Goal: Task Accomplishment & Management: Manage account settings

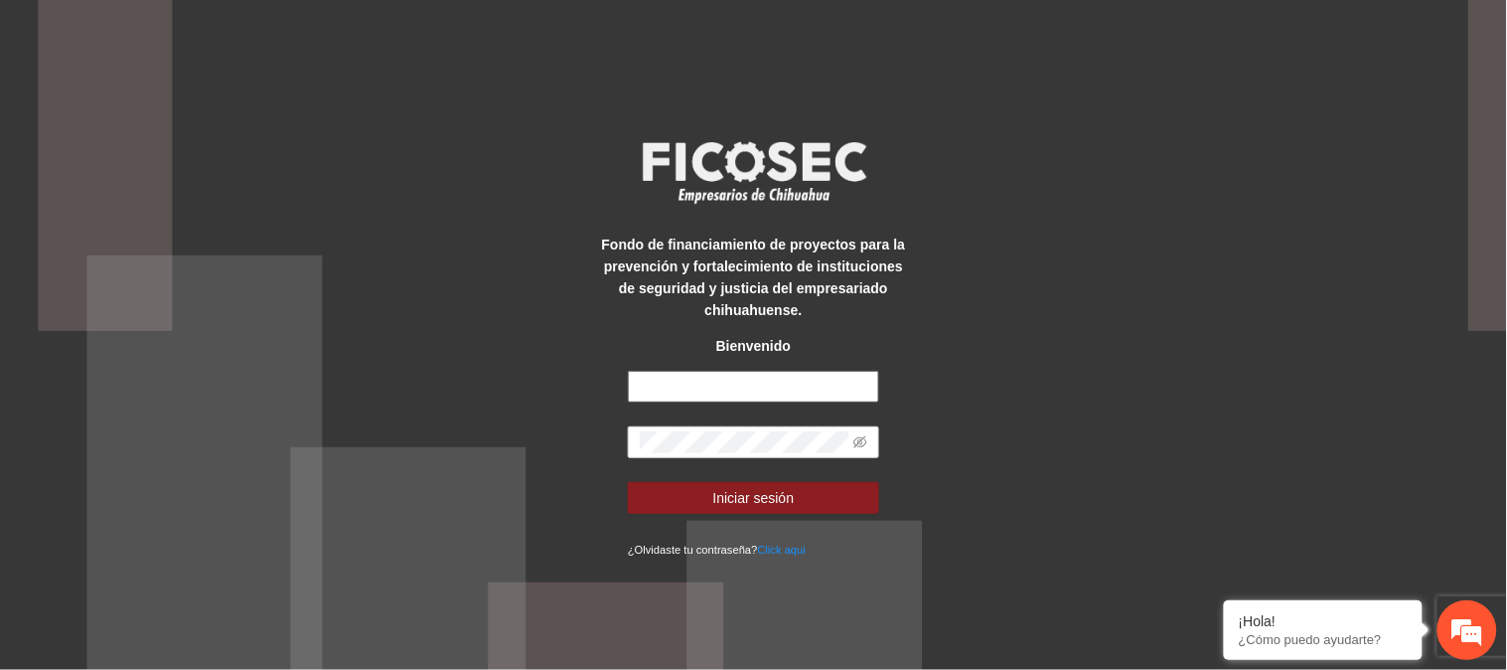
click at [692, 388] on input "text" at bounding box center [753, 387] width 251 height 32
type input "**********"
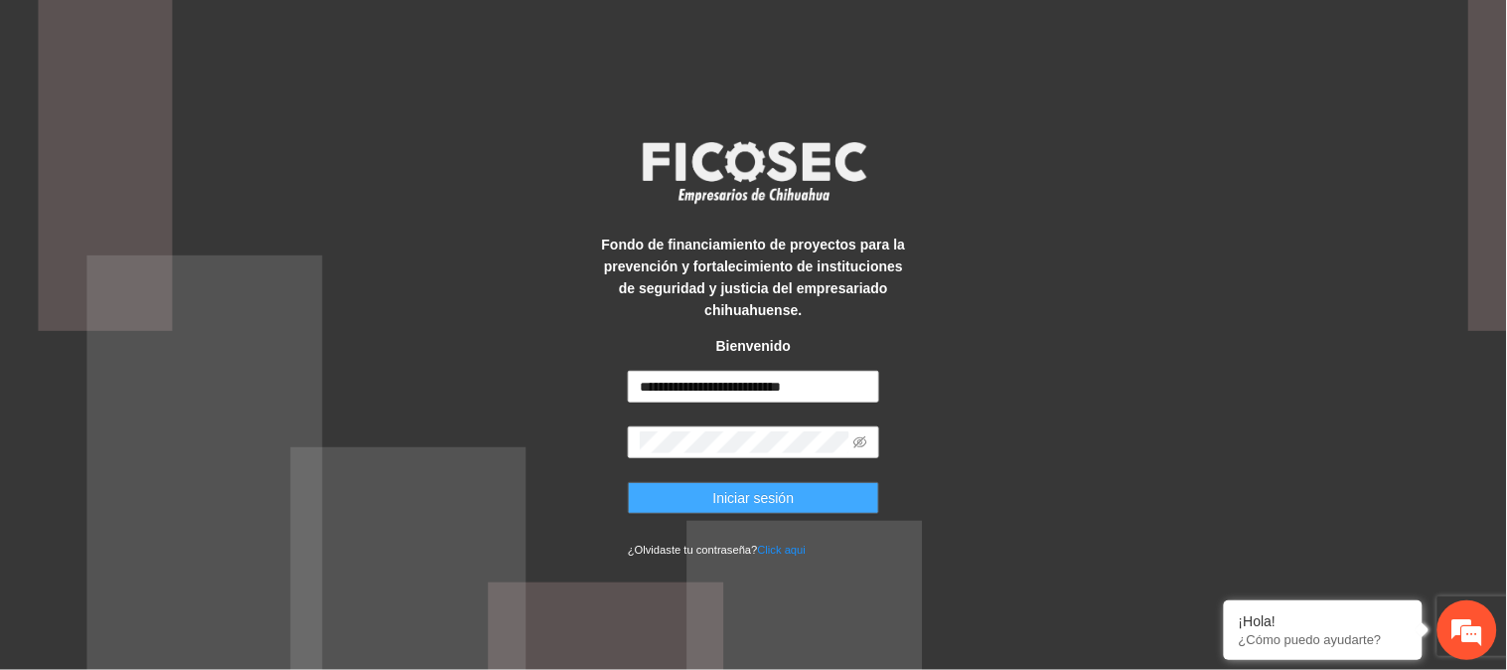
click at [779, 488] on span "Iniciar sesión" at bounding box center [753, 498] width 81 height 22
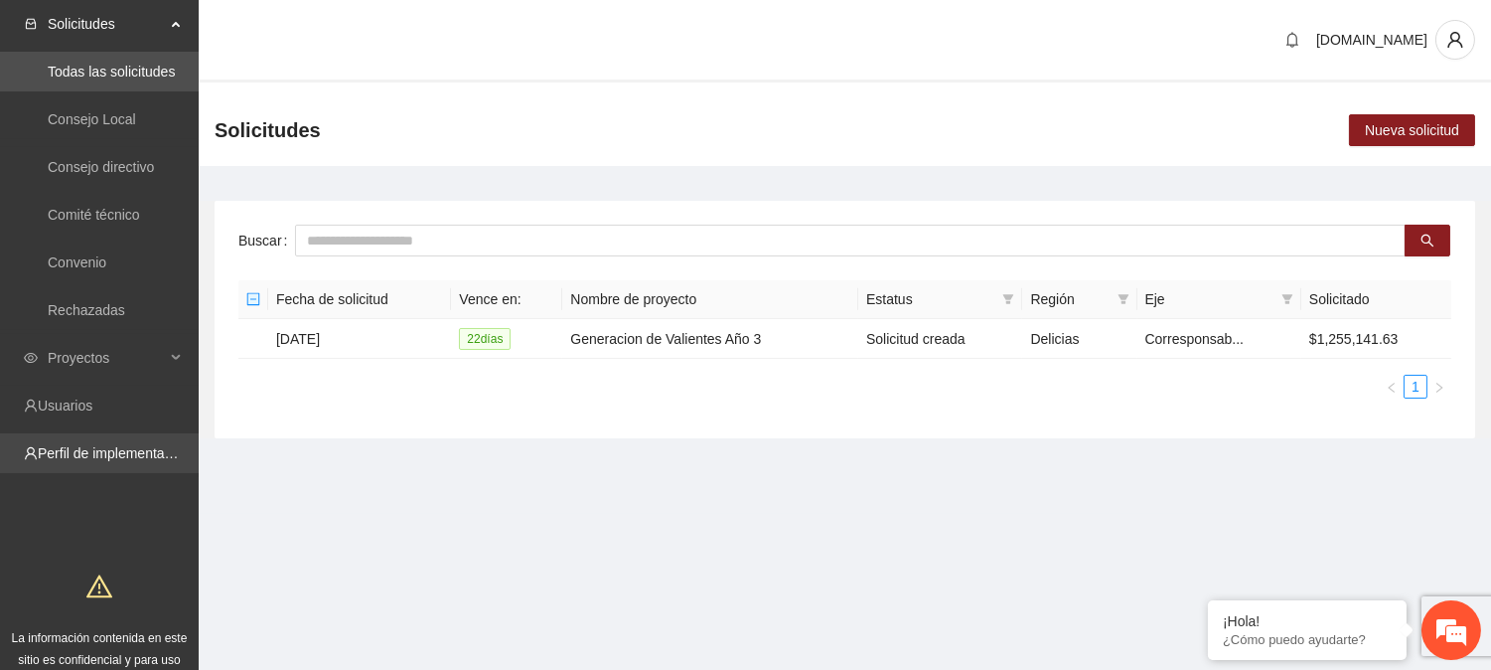
click at [121, 445] on link "Perfil de implementadora" at bounding box center [115, 453] width 155 height 16
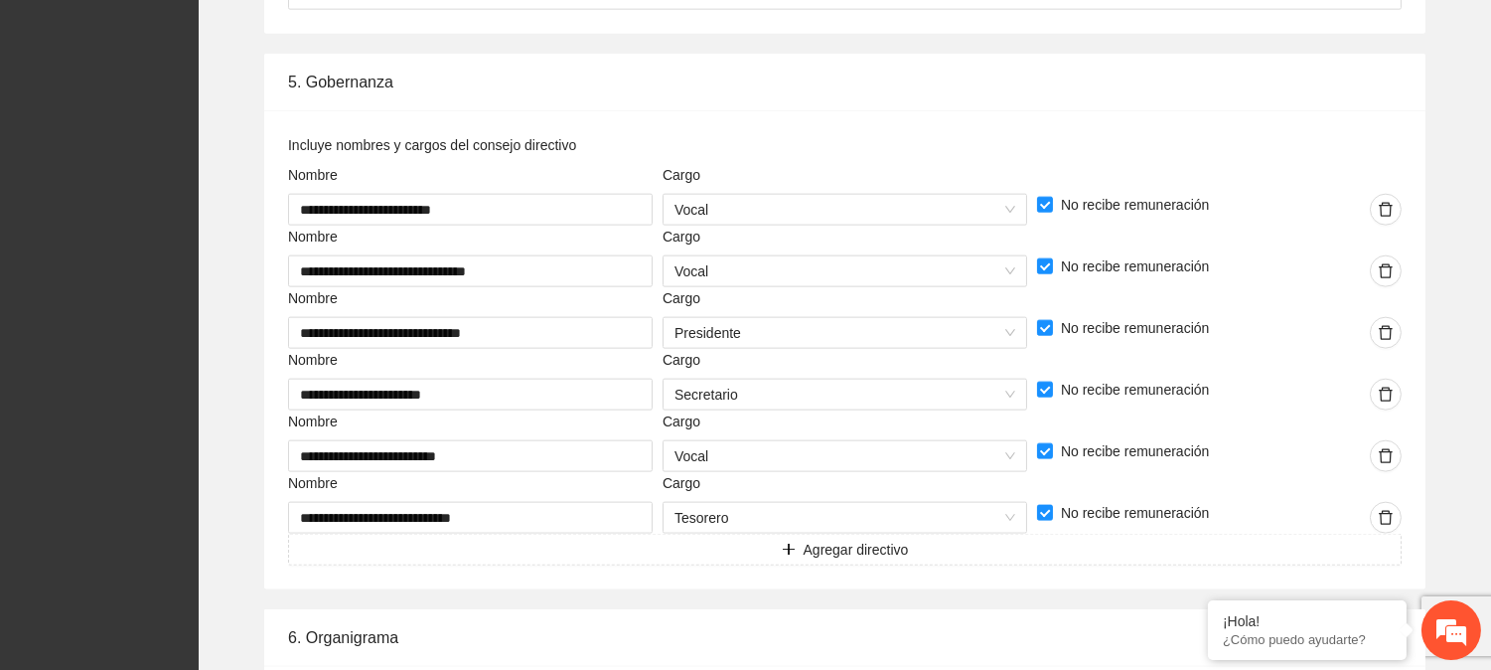
scroll to position [4674, 0]
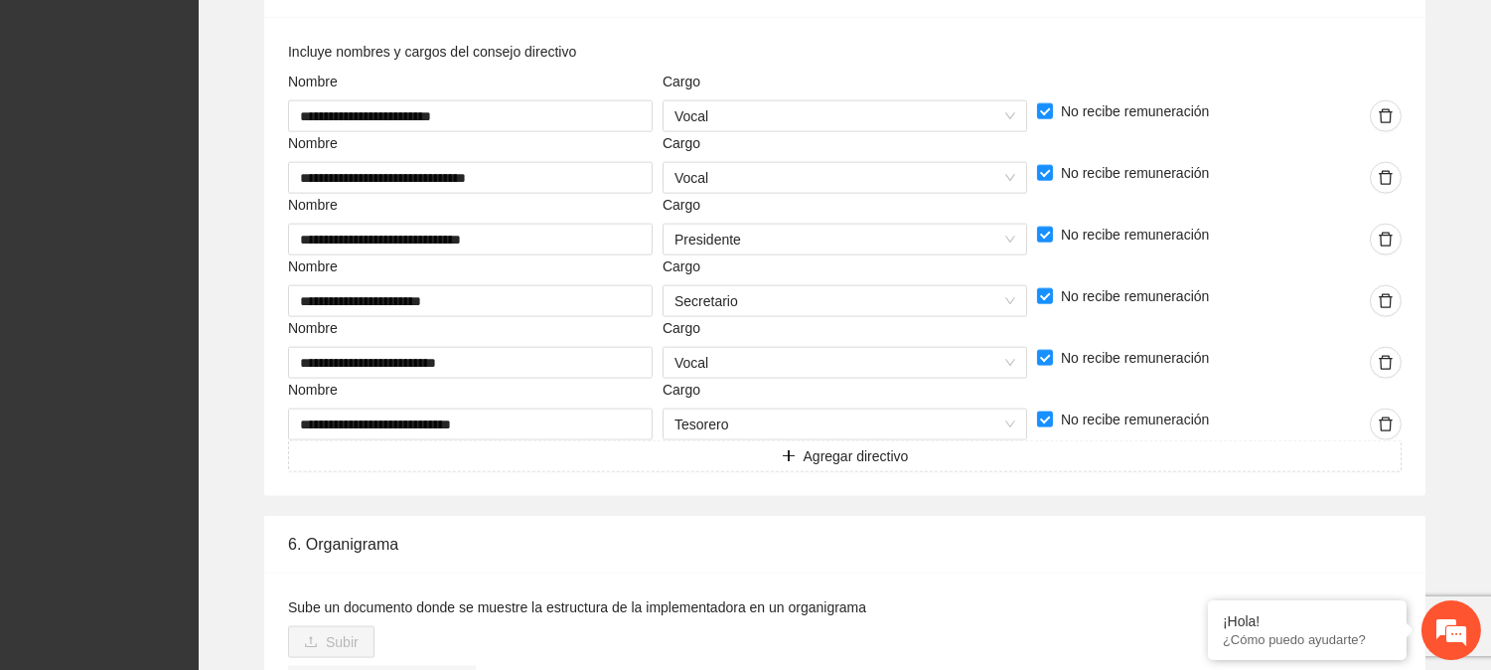
click at [398, 666] on link "Organigrama_lyfe.pdf" at bounding box center [377, 677] width 150 height 22
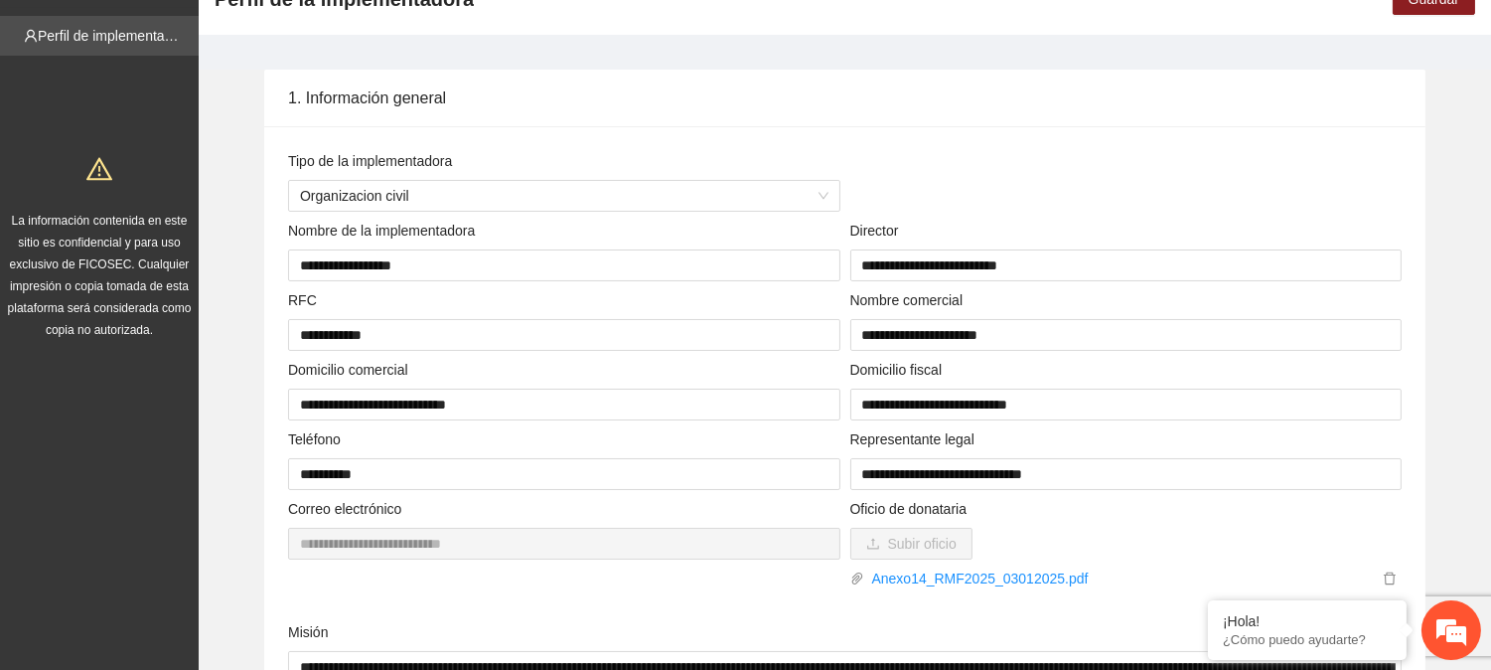
scroll to position [0, 0]
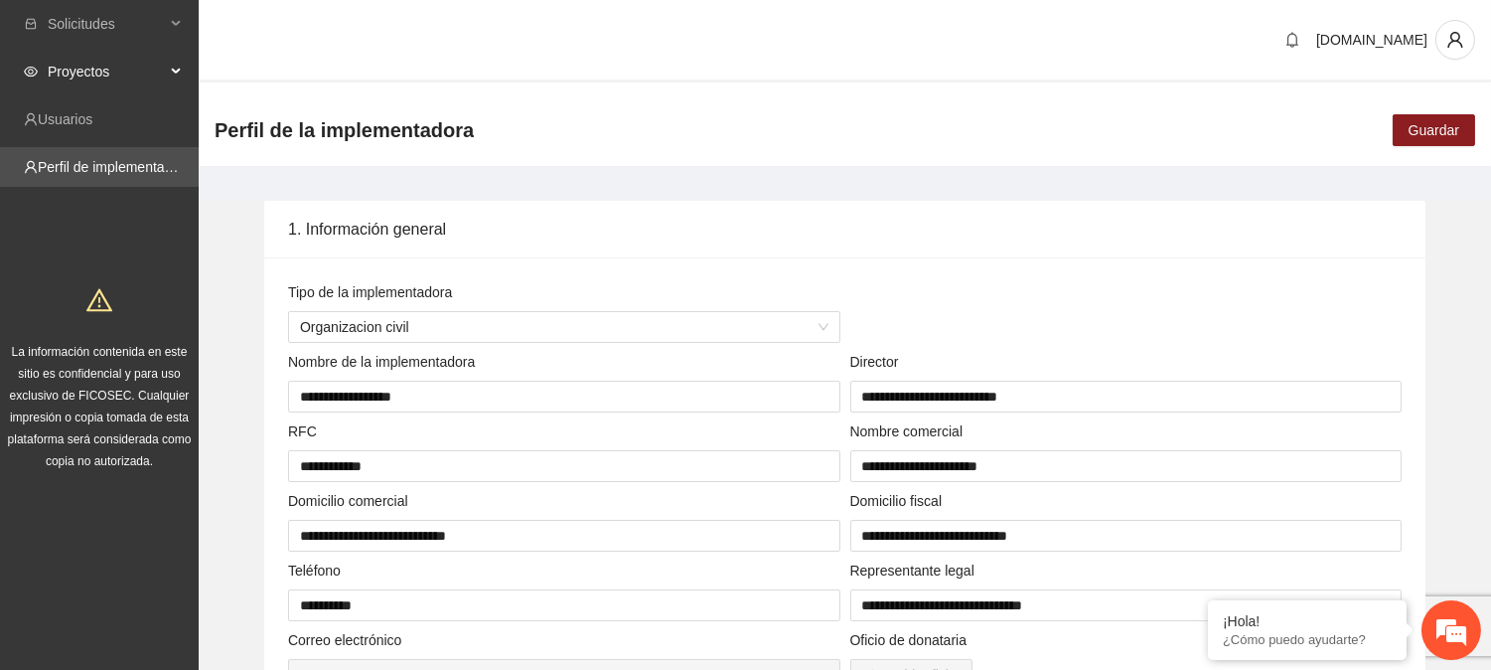
click at [83, 58] on span "Proyectos" at bounding box center [106, 72] width 117 height 40
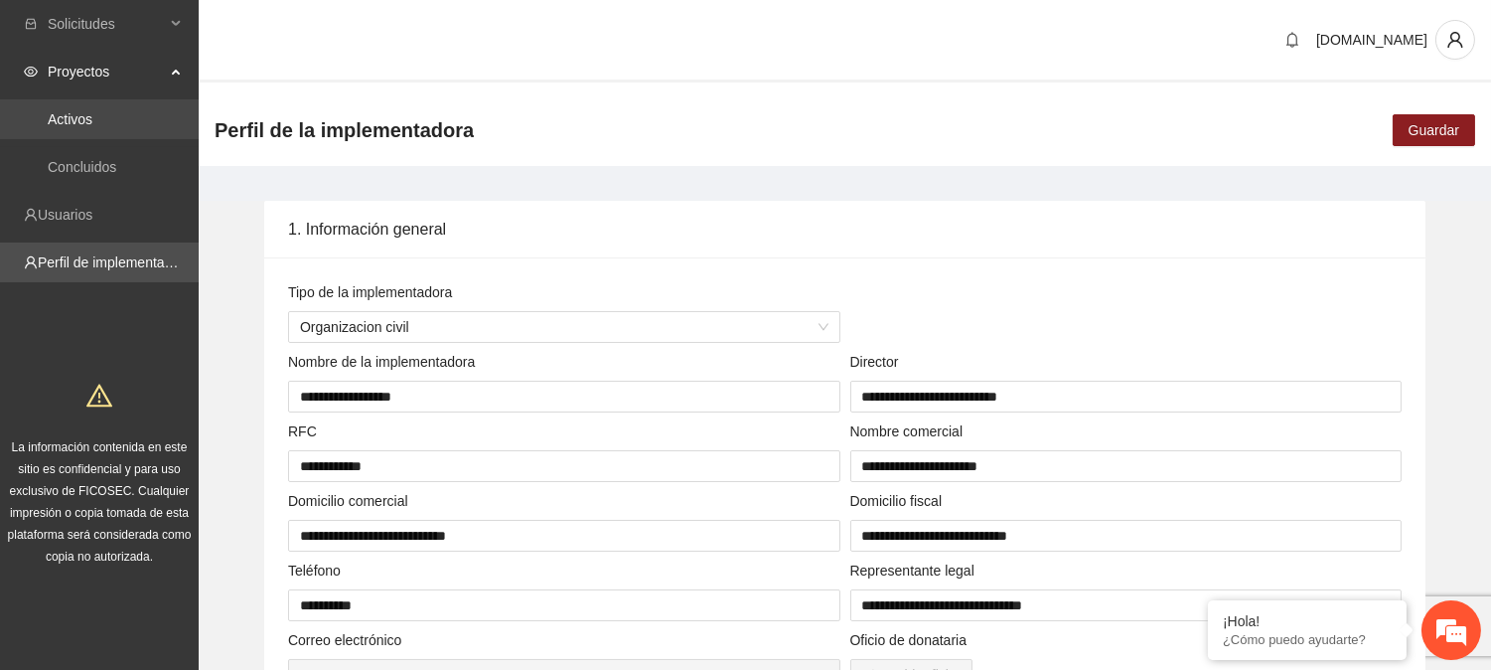
click at [83, 111] on link "Activos" at bounding box center [70, 119] width 45 height 16
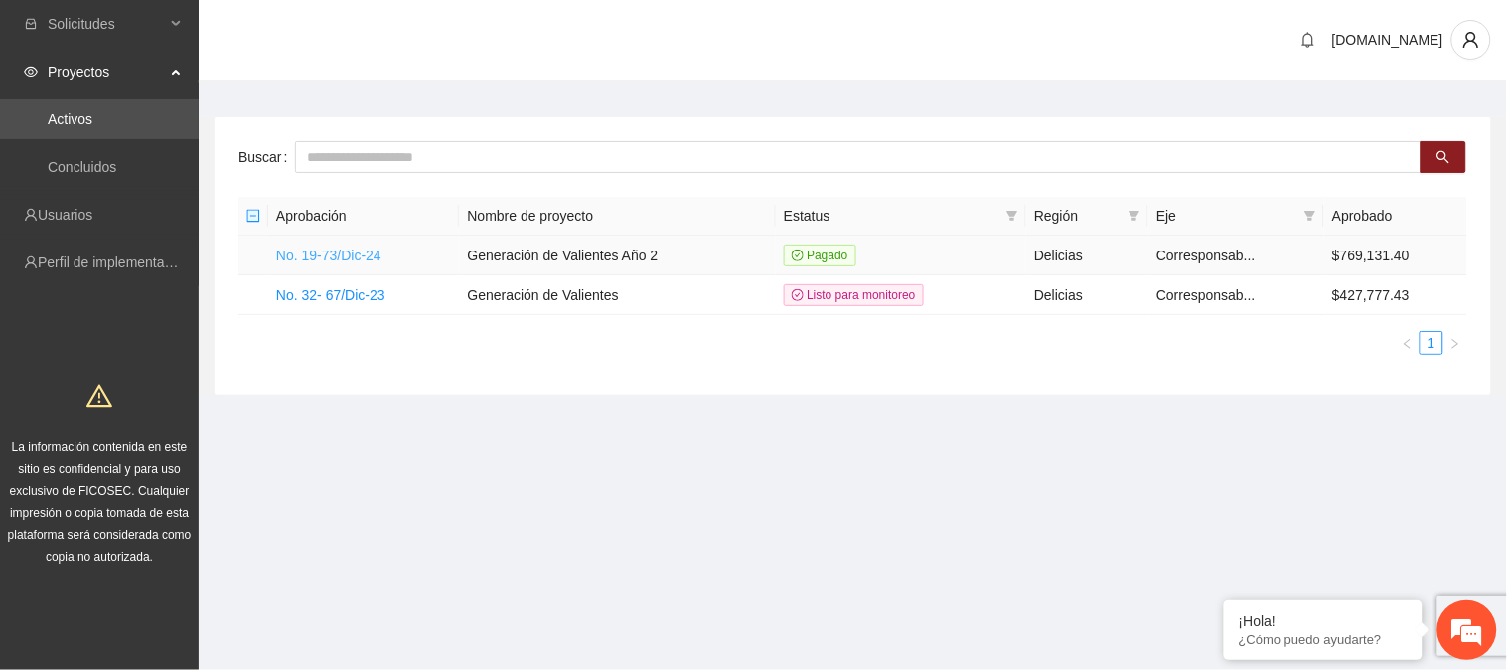
click at [369, 251] on link "No. 19-73/Dic-24" at bounding box center [328, 255] width 105 height 16
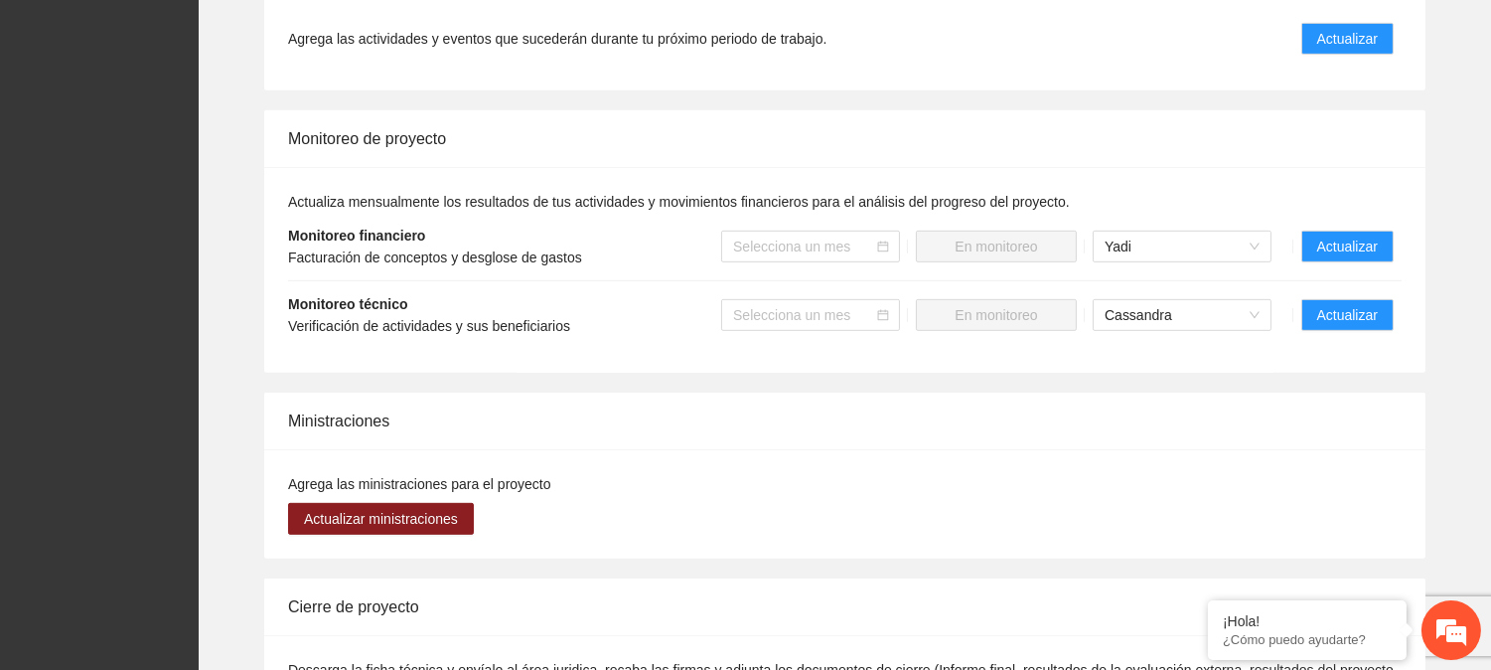
scroll to position [1659, 0]
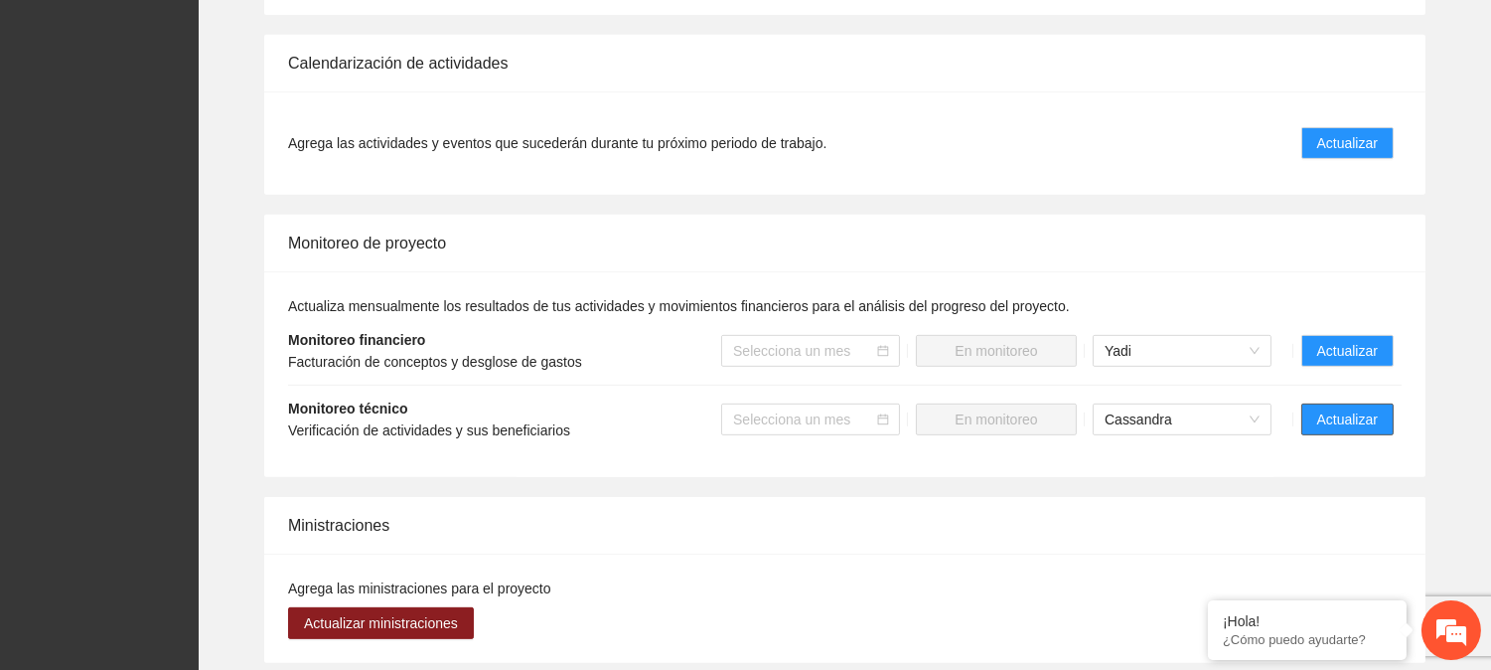
click at [1313, 418] on button "Actualizar" at bounding box center [1347, 419] width 92 height 32
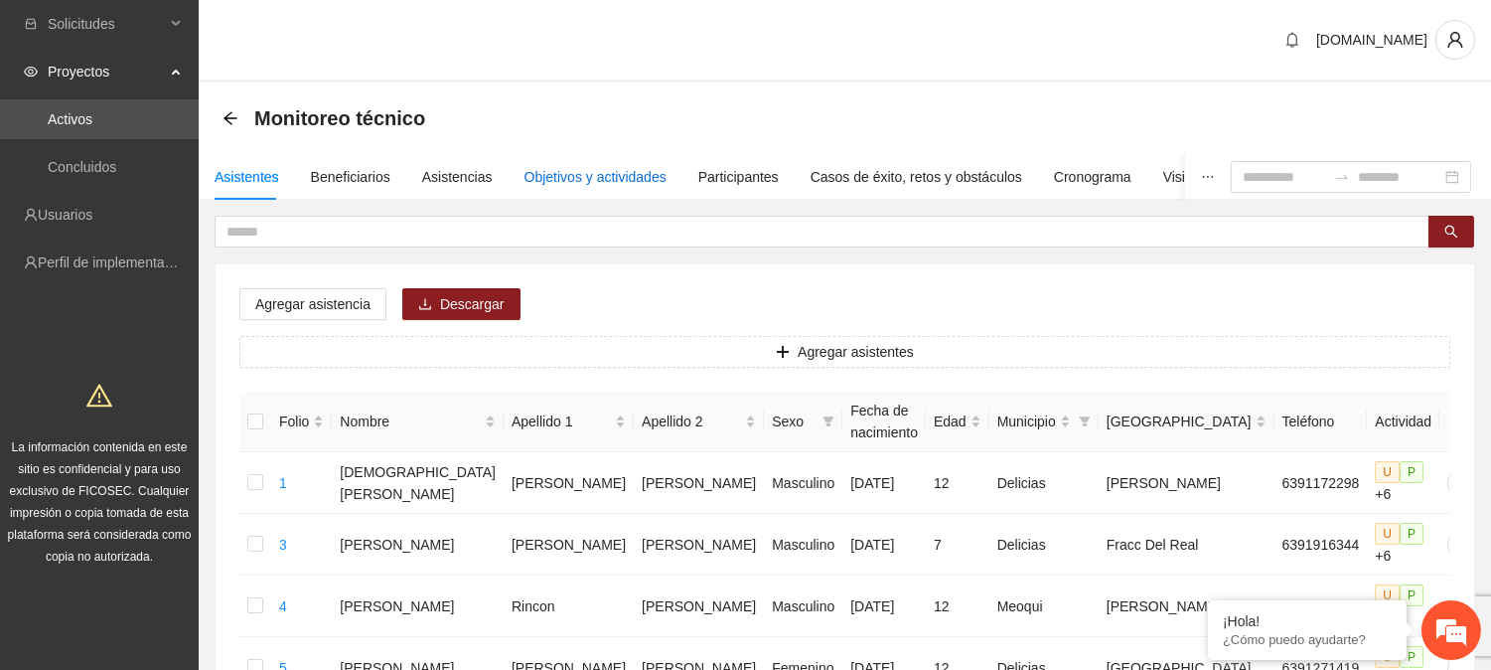
click at [537, 174] on div "Objetivos y actividades" at bounding box center [595, 177] width 142 height 22
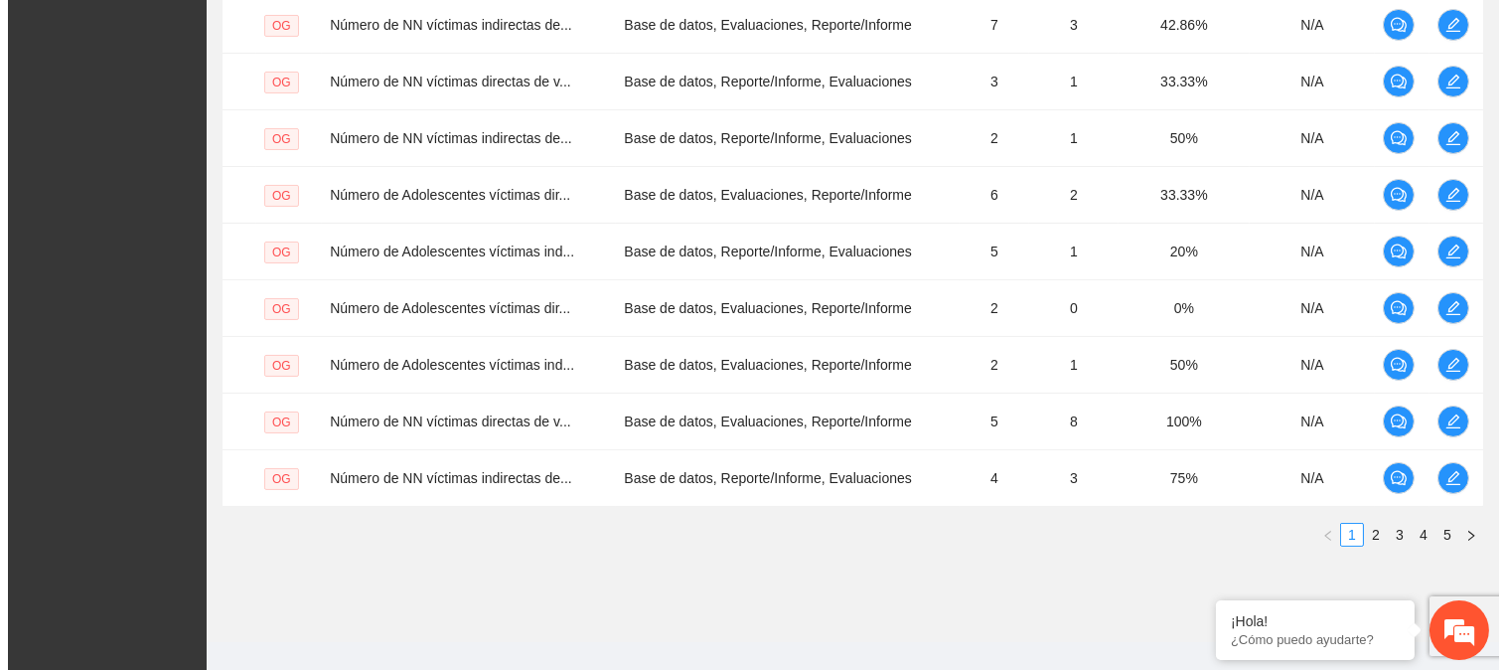
scroll to position [629, 0]
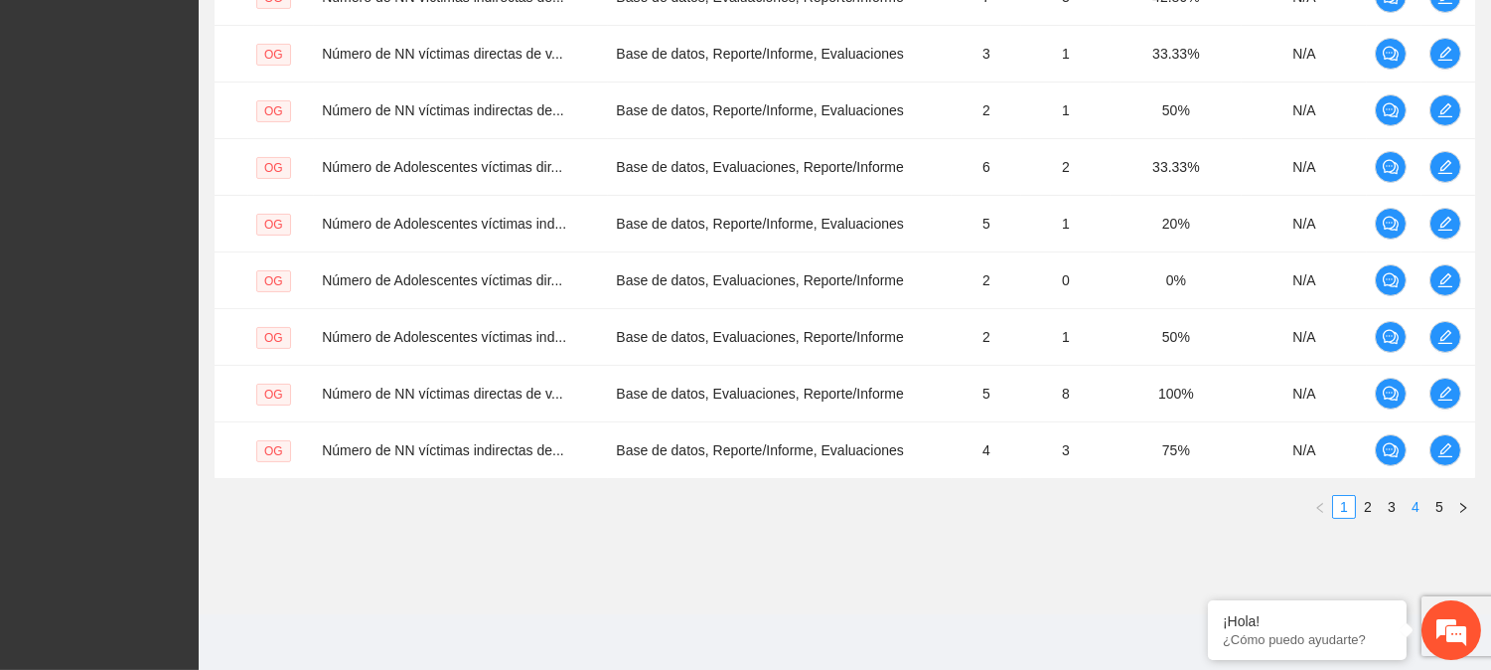
click at [1416, 511] on link "4" at bounding box center [1416, 507] width 22 height 22
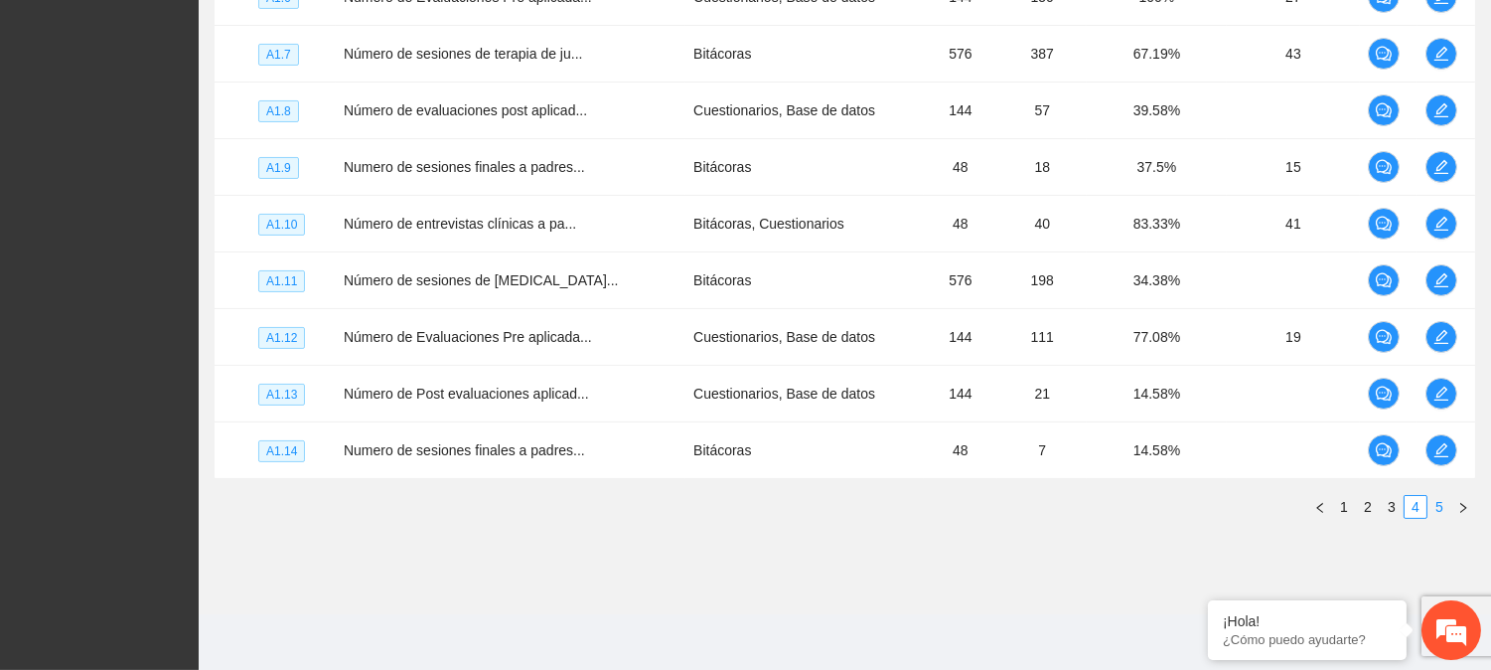
click at [1436, 508] on link "5" at bounding box center [1439, 507] width 22 height 22
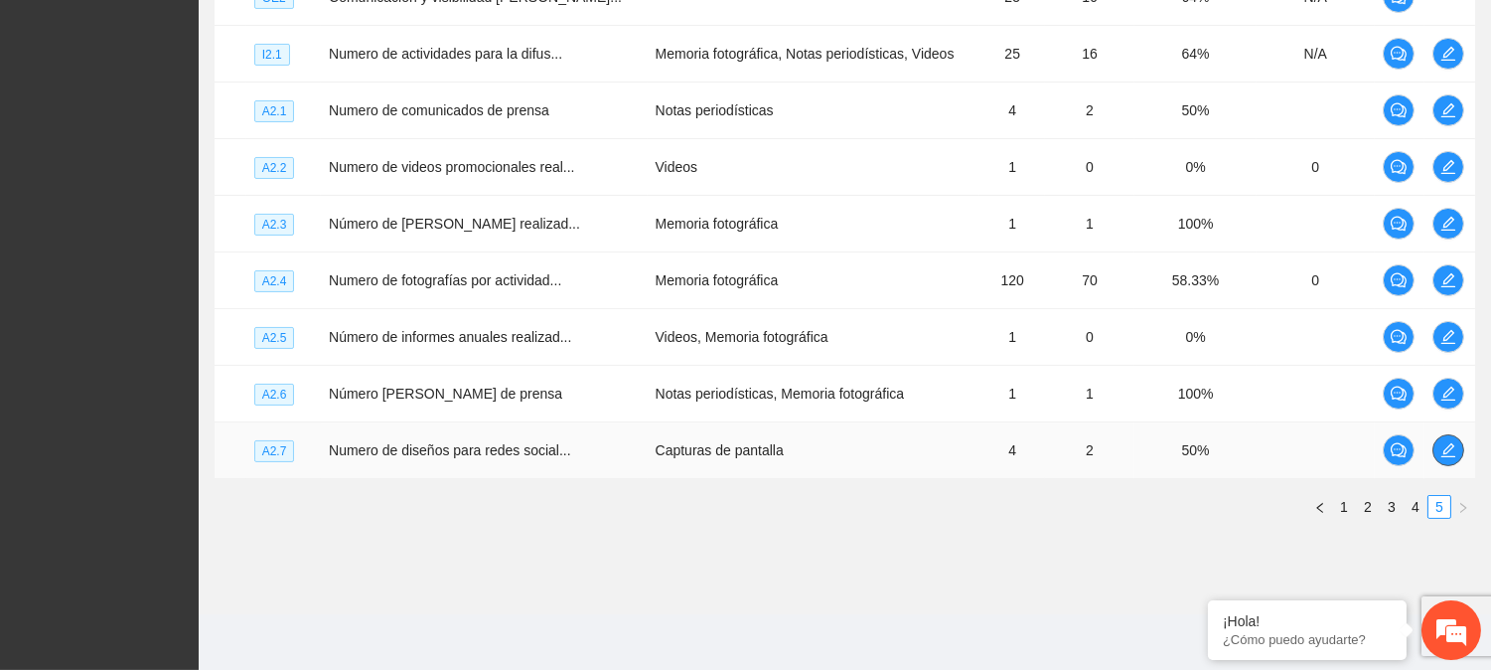
click at [1443, 443] on icon "edit" at bounding box center [1448, 450] width 16 height 16
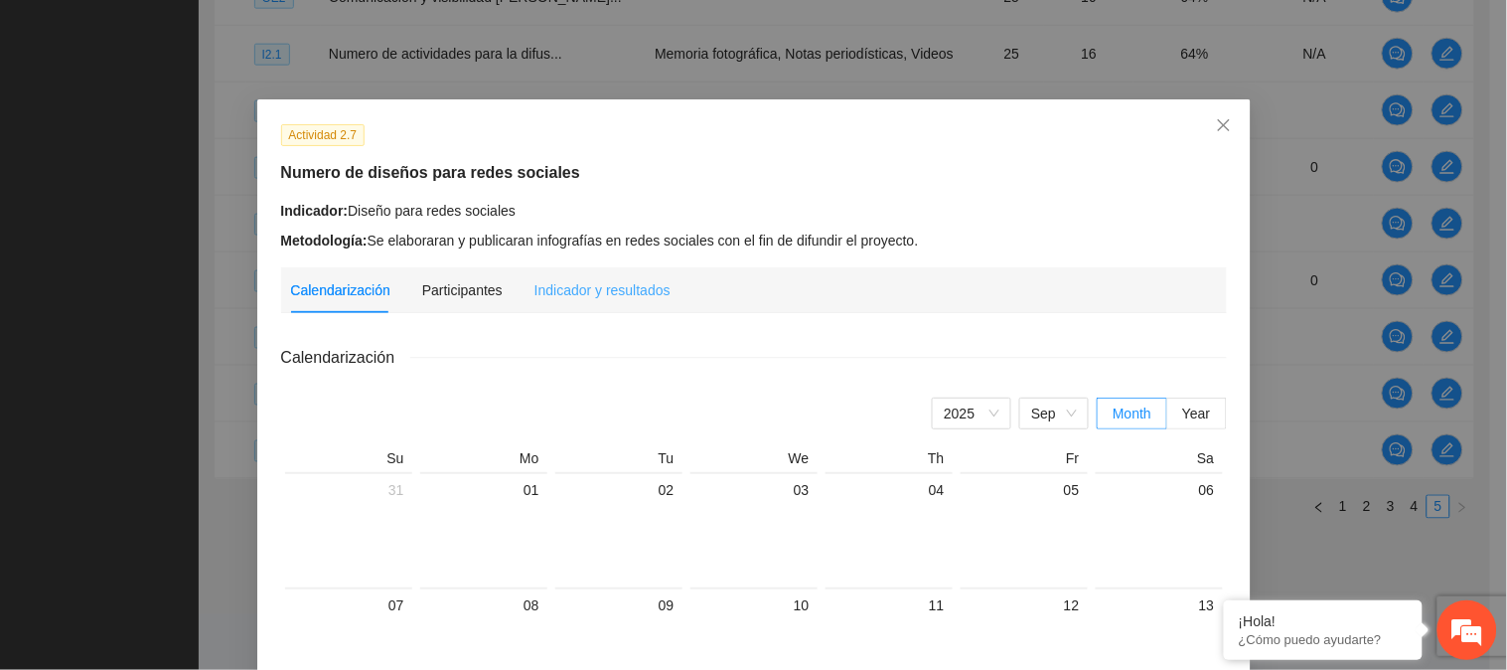
click at [589, 303] on div "Indicador y resultados" at bounding box center [602, 290] width 136 height 46
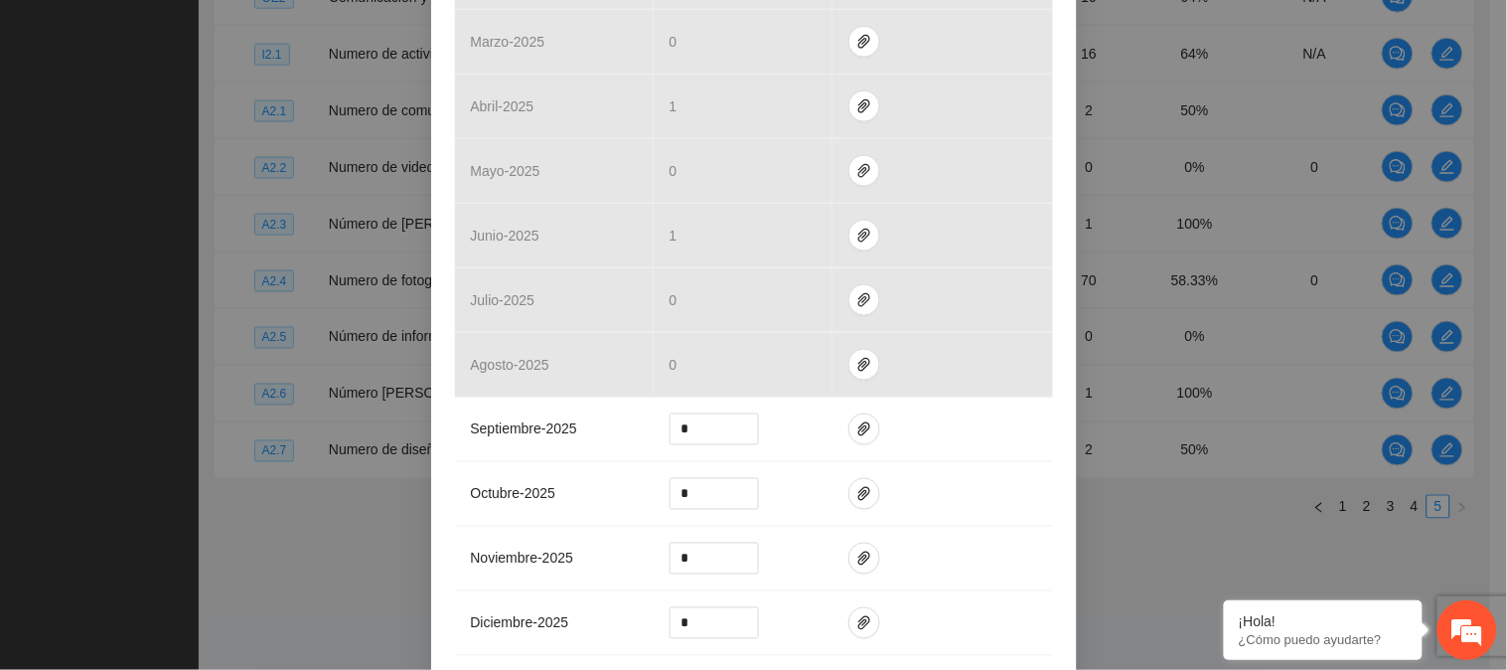
scroll to position [552, 0]
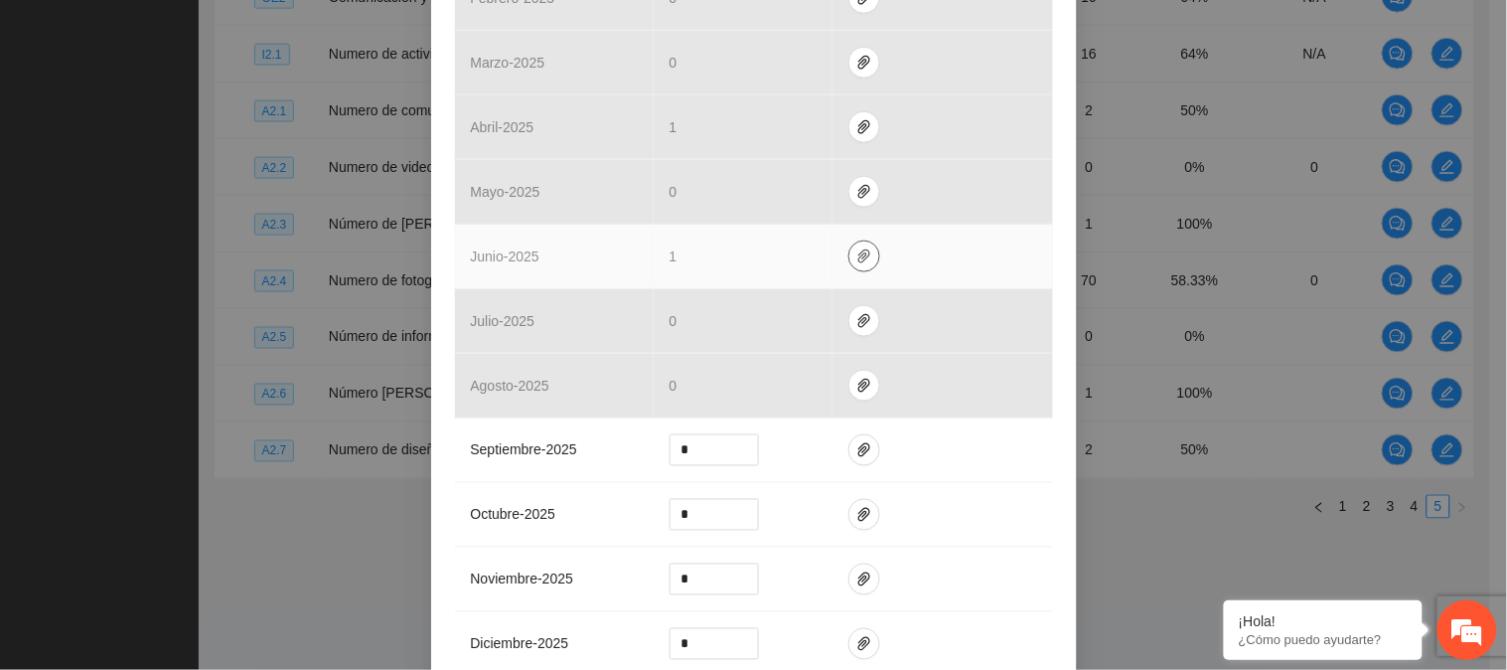
click at [858, 254] on icon "paper-clip" at bounding box center [864, 256] width 16 height 16
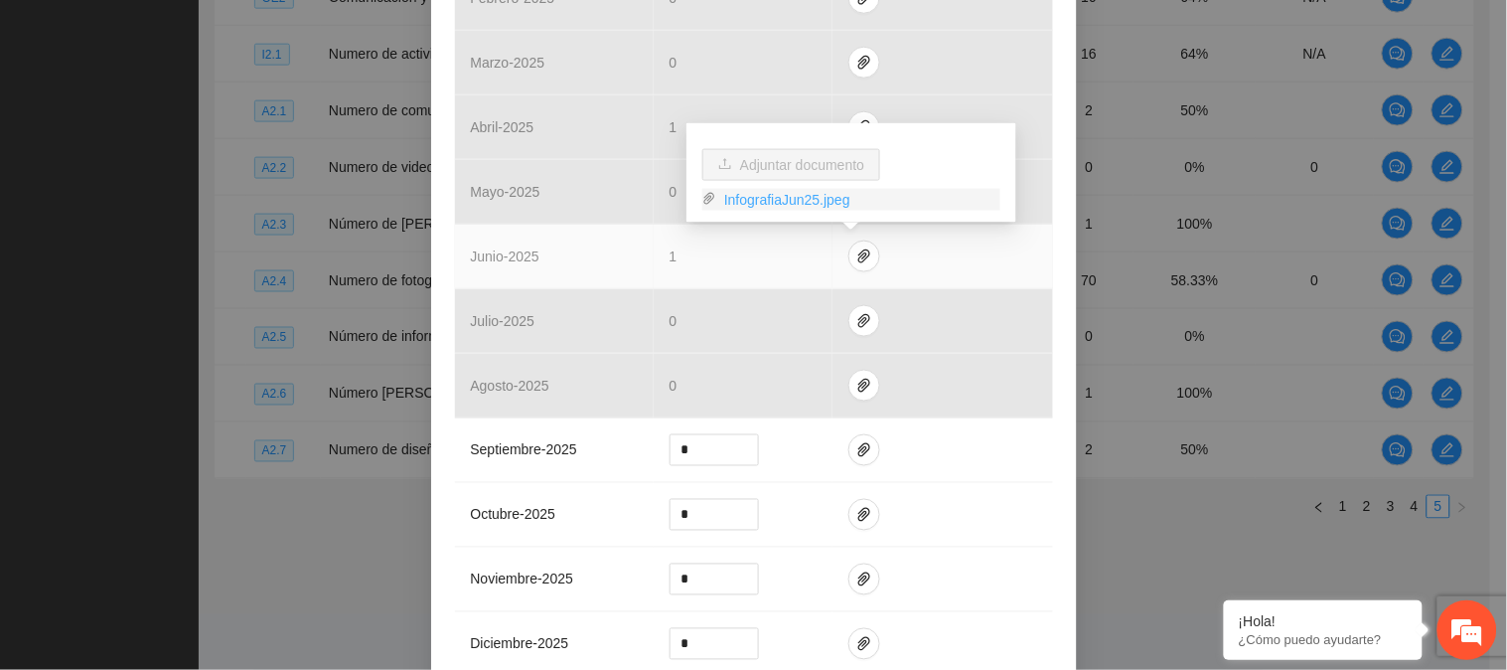
click at [820, 199] on link "InfografiaJun25.jpeg" at bounding box center [858, 200] width 284 height 22
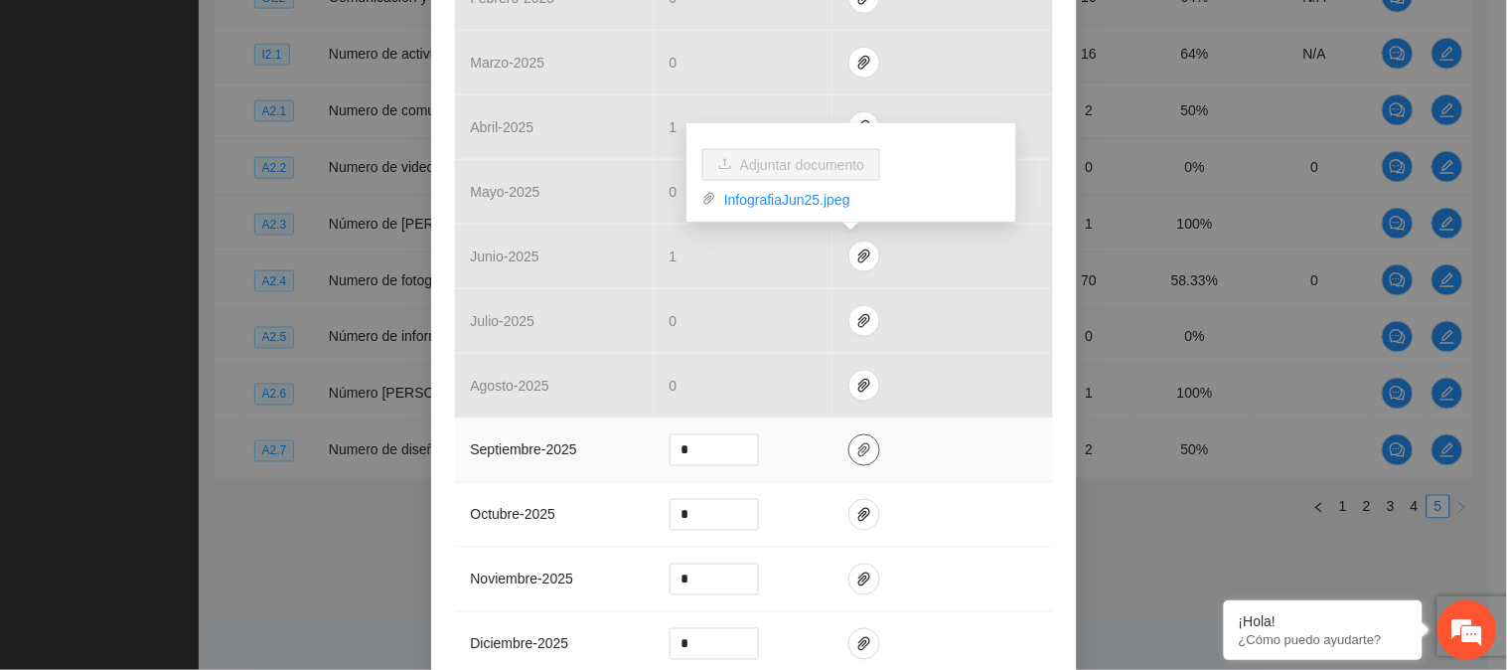
click at [857, 441] on button "button" at bounding box center [864, 450] width 32 height 32
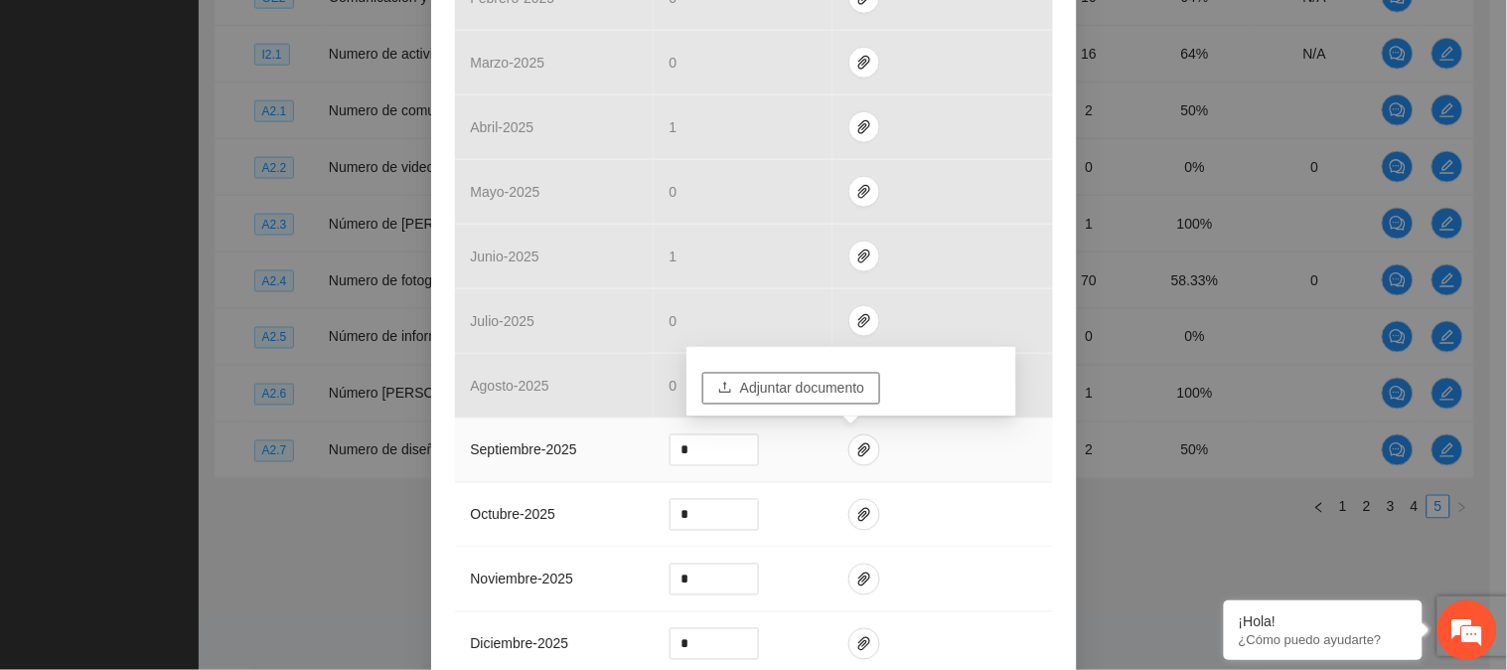
click at [847, 389] on span "Adjuntar documento" at bounding box center [802, 388] width 124 height 22
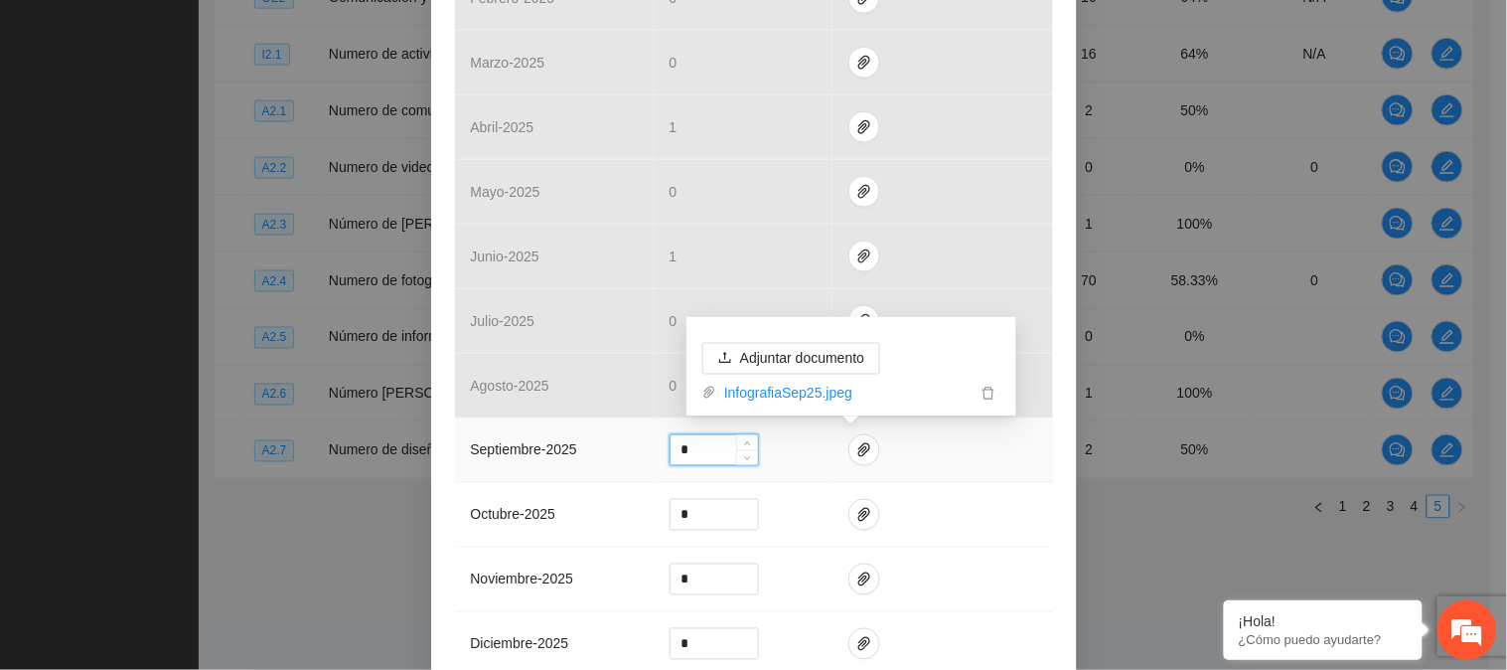
drag, startPoint x: 690, startPoint y: 449, endPoint x: 658, endPoint y: 450, distance: 32.8
click at [658, 450] on td "*" at bounding box center [743, 450] width 179 height 65
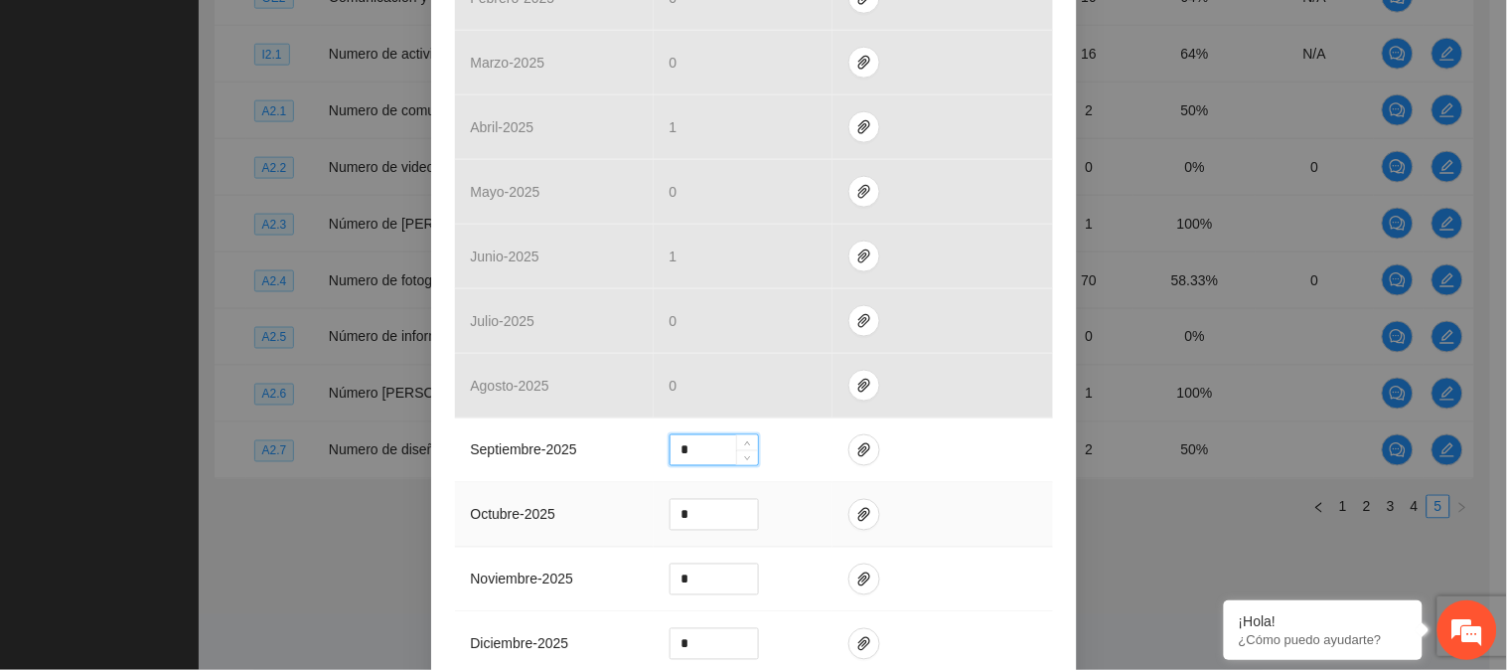
type input "*"
click at [1039, 504] on td at bounding box center [942, 515] width 221 height 65
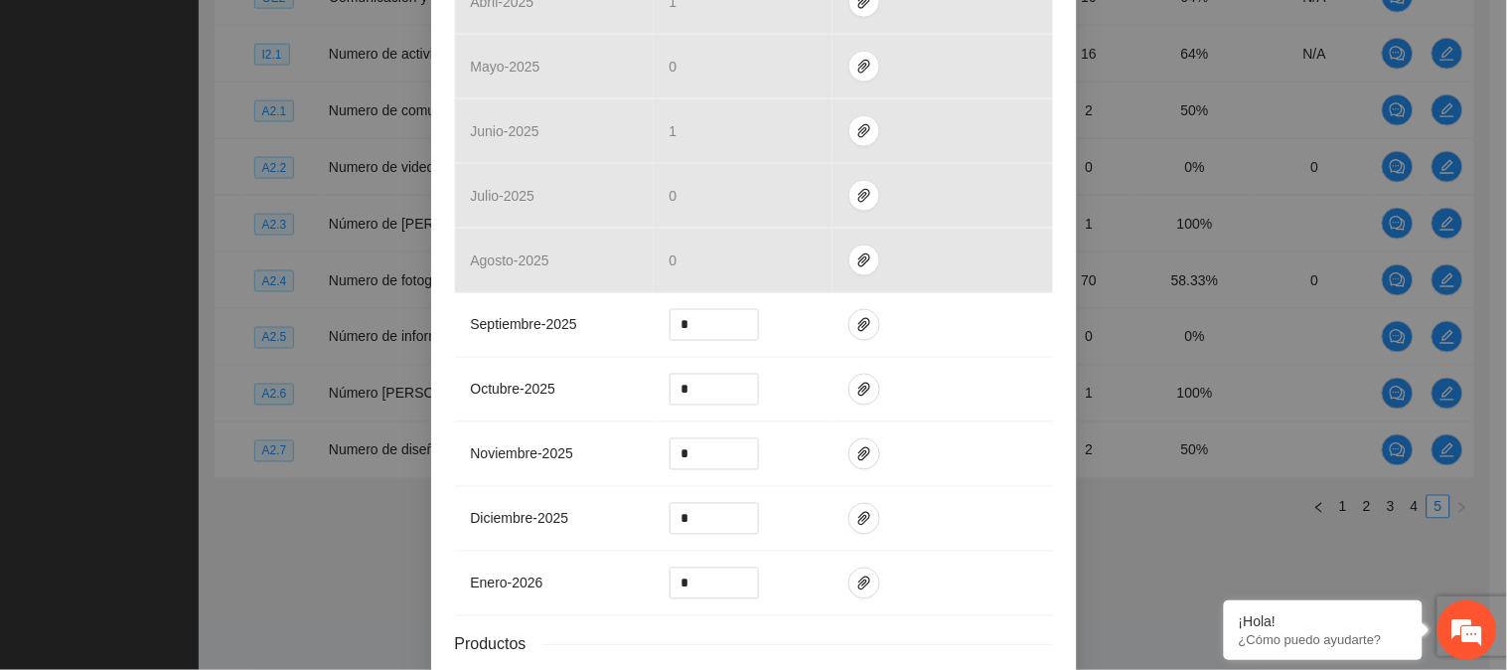
scroll to position [819, 0]
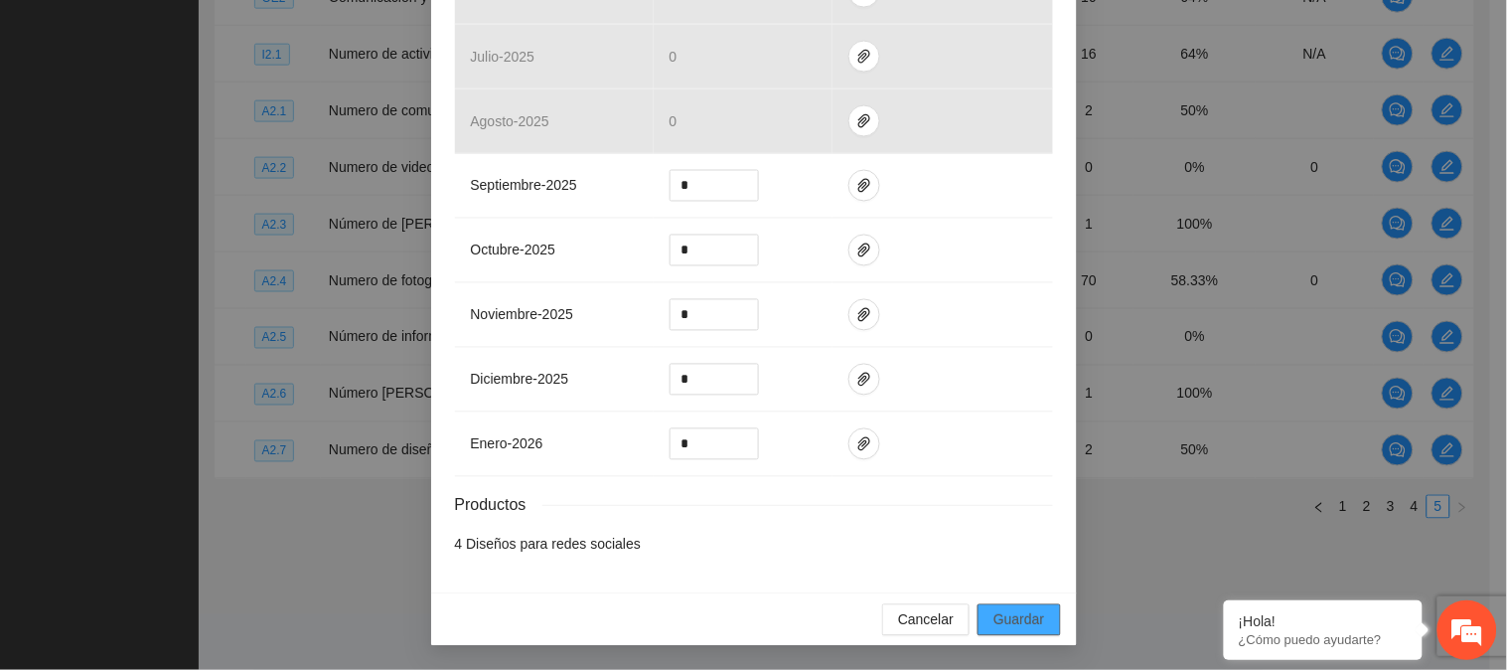
click at [1027, 613] on span "Guardar" at bounding box center [1018, 620] width 51 height 22
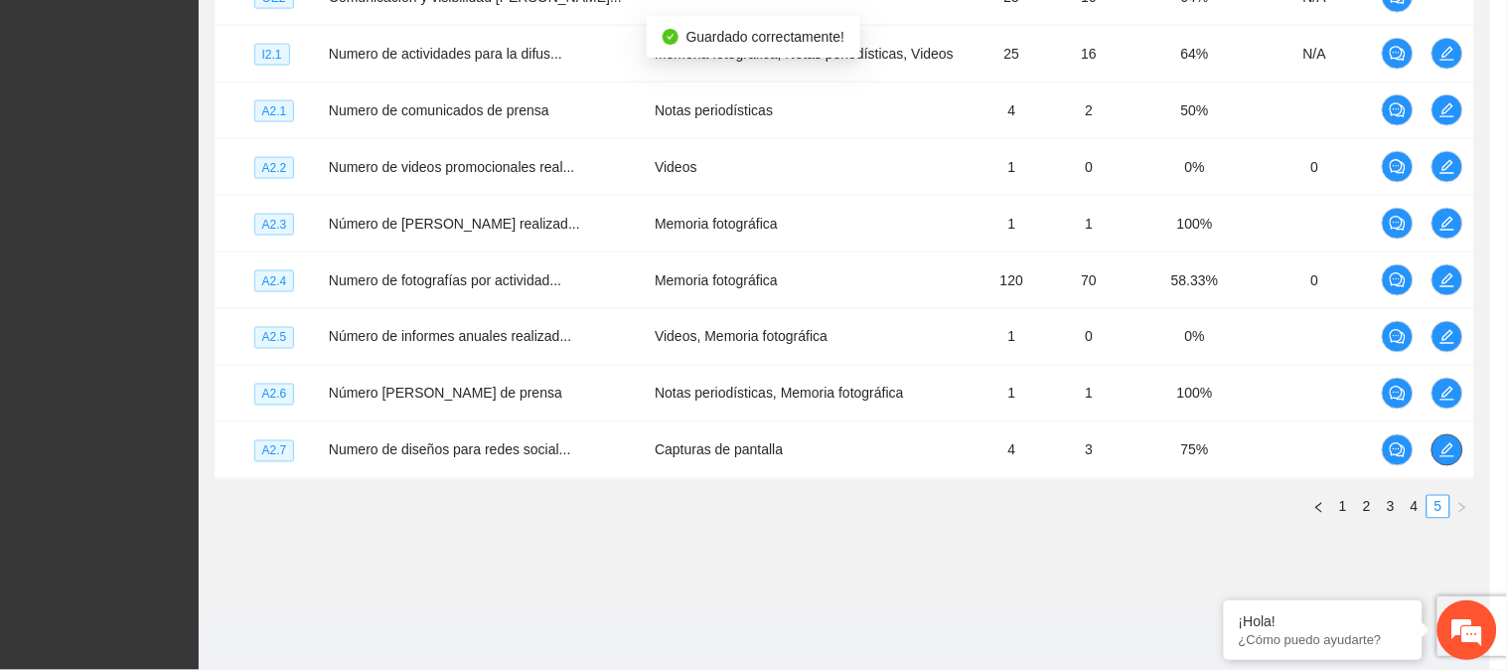
scroll to position [0, 0]
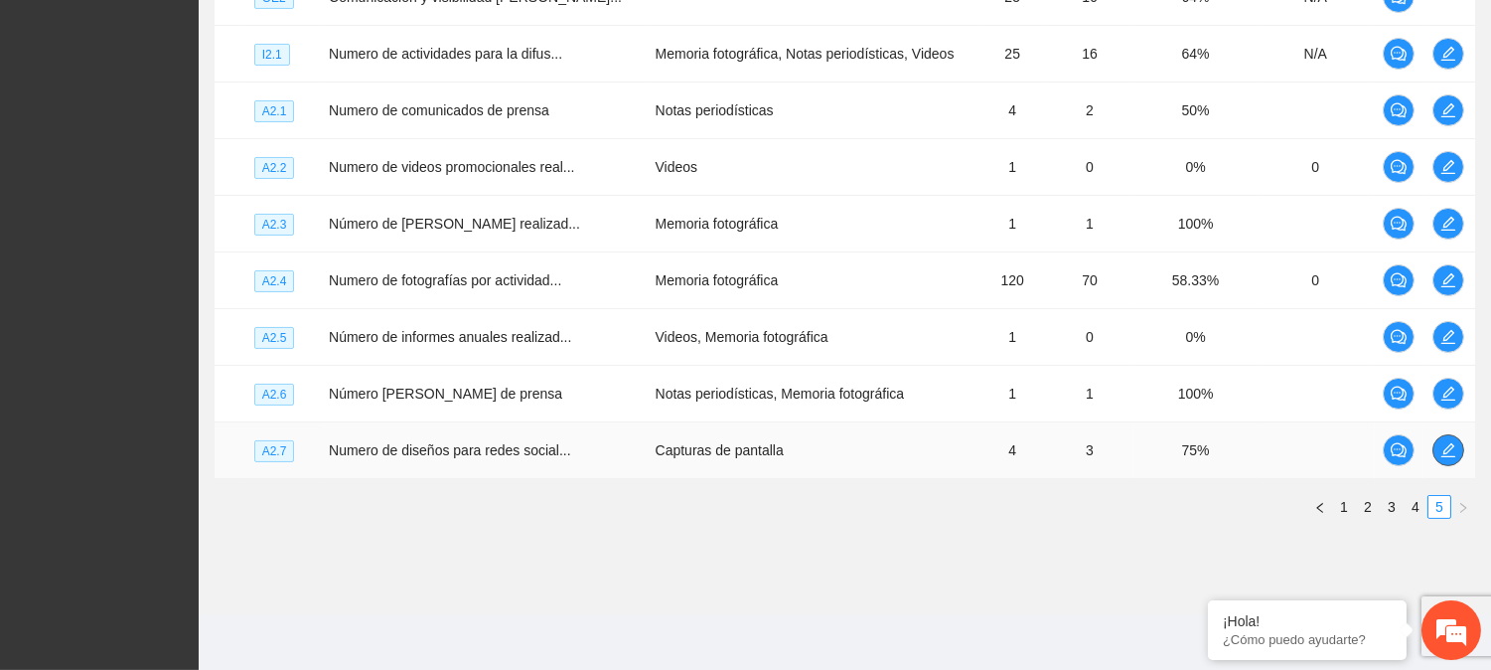
click at [1445, 447] on icon "edit" at bounding box center [1448, 450] width 14 height 14
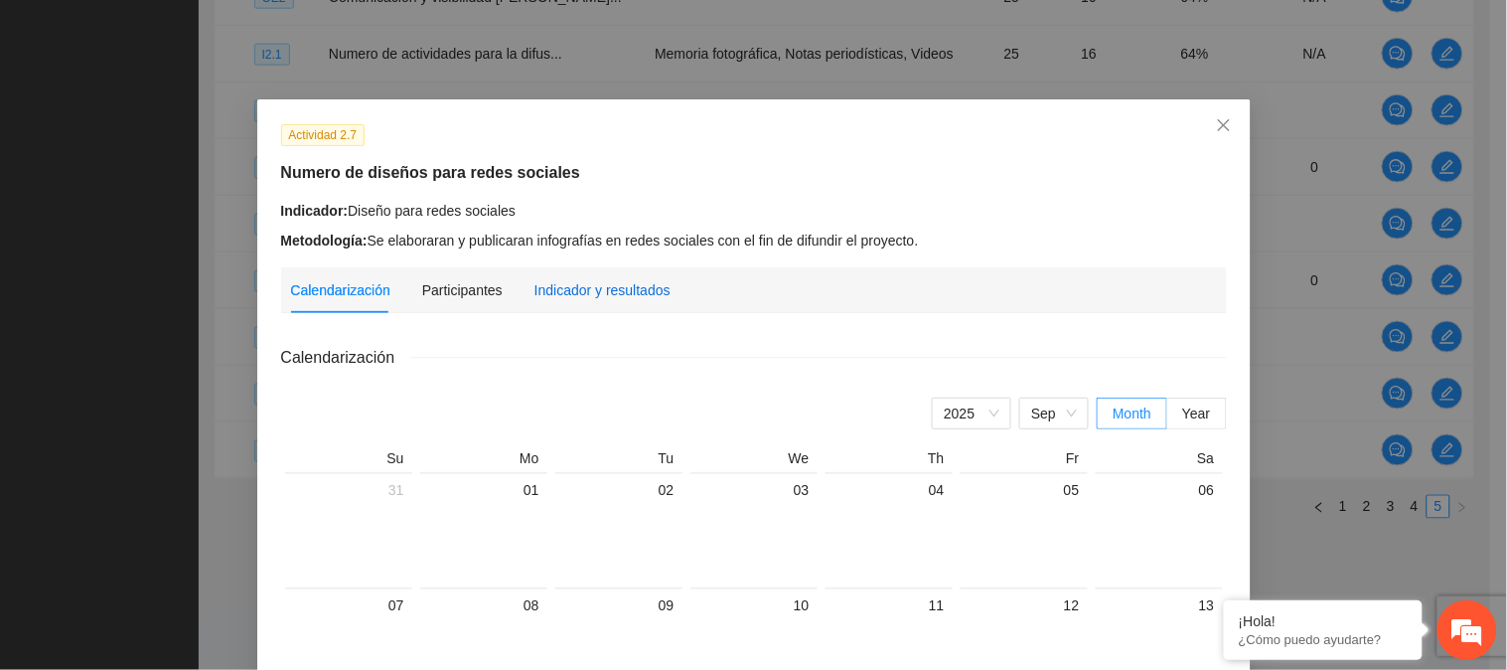
click at [579, 288] on div "Indicador y resultados" at bounding box center [602, 290] width 136 height 22
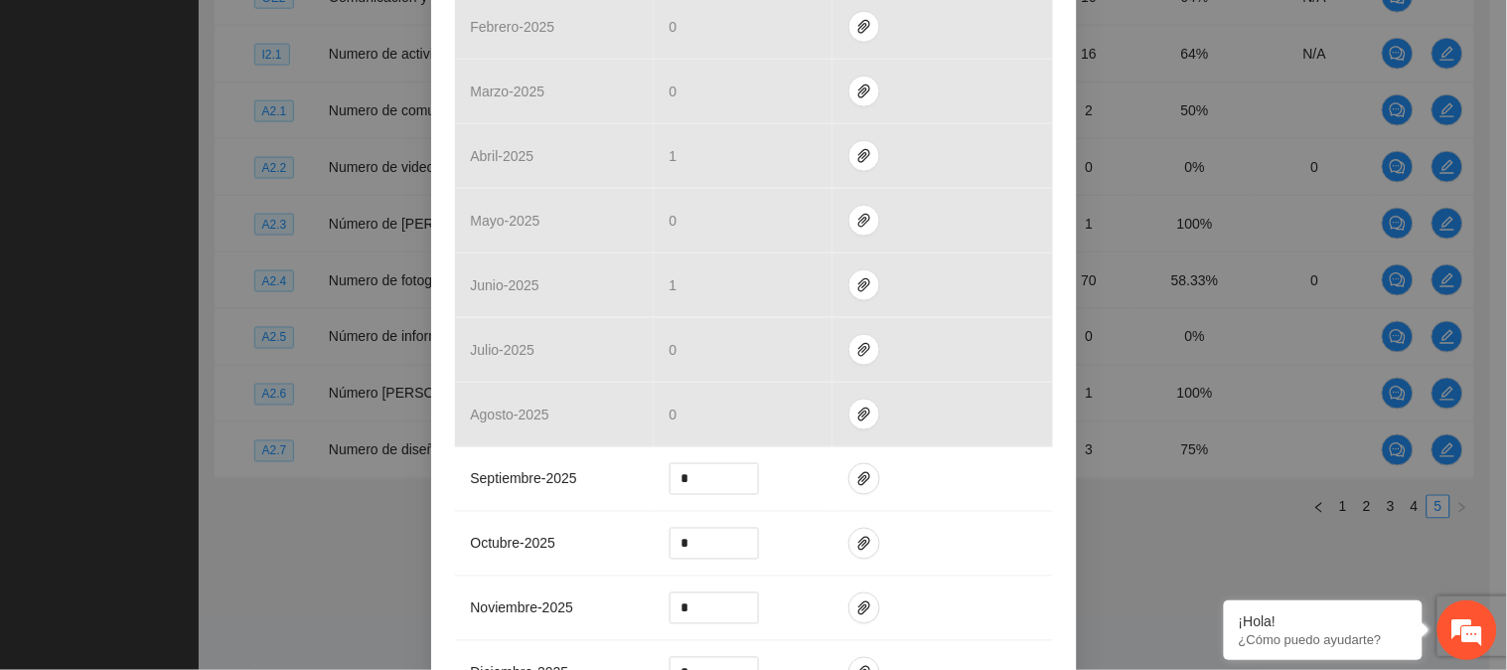
scroll to position [537, 0]
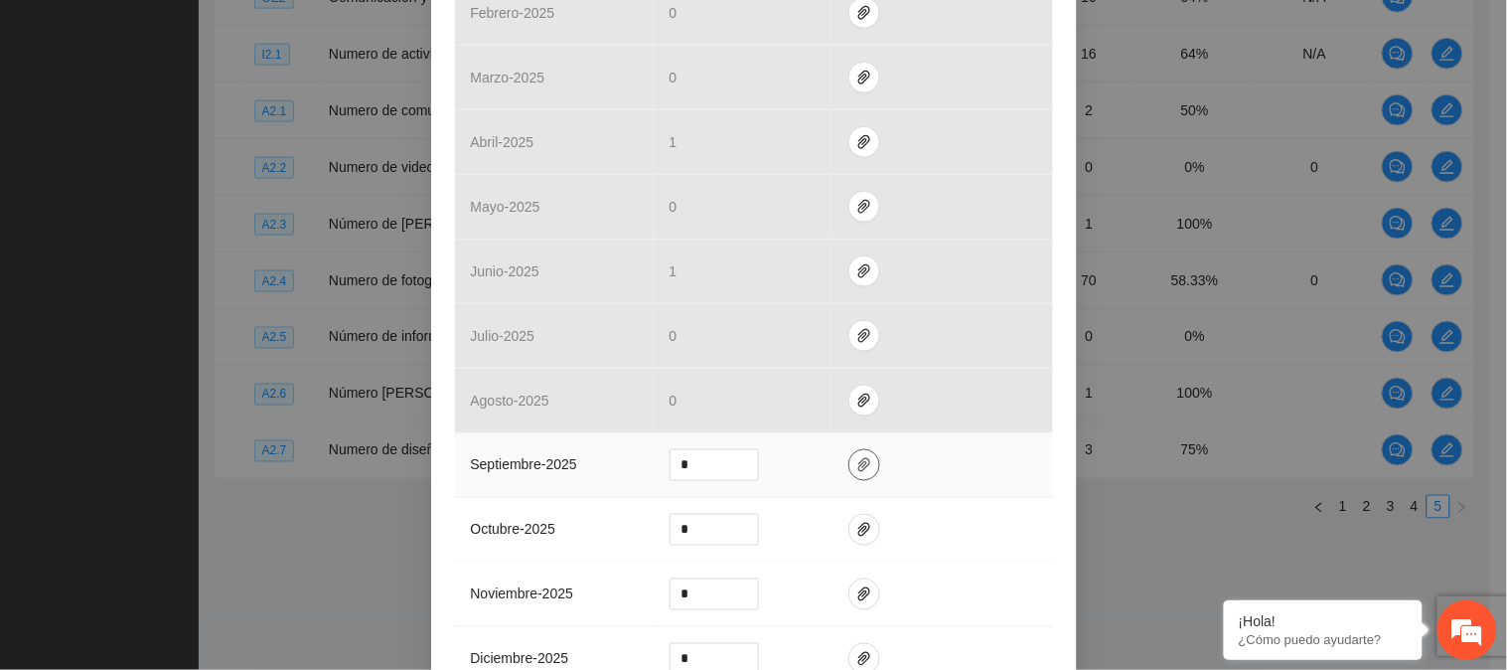
click at [856, 458] on icon "paper-clip" at bounding box center [864, 465] width 16 height 16
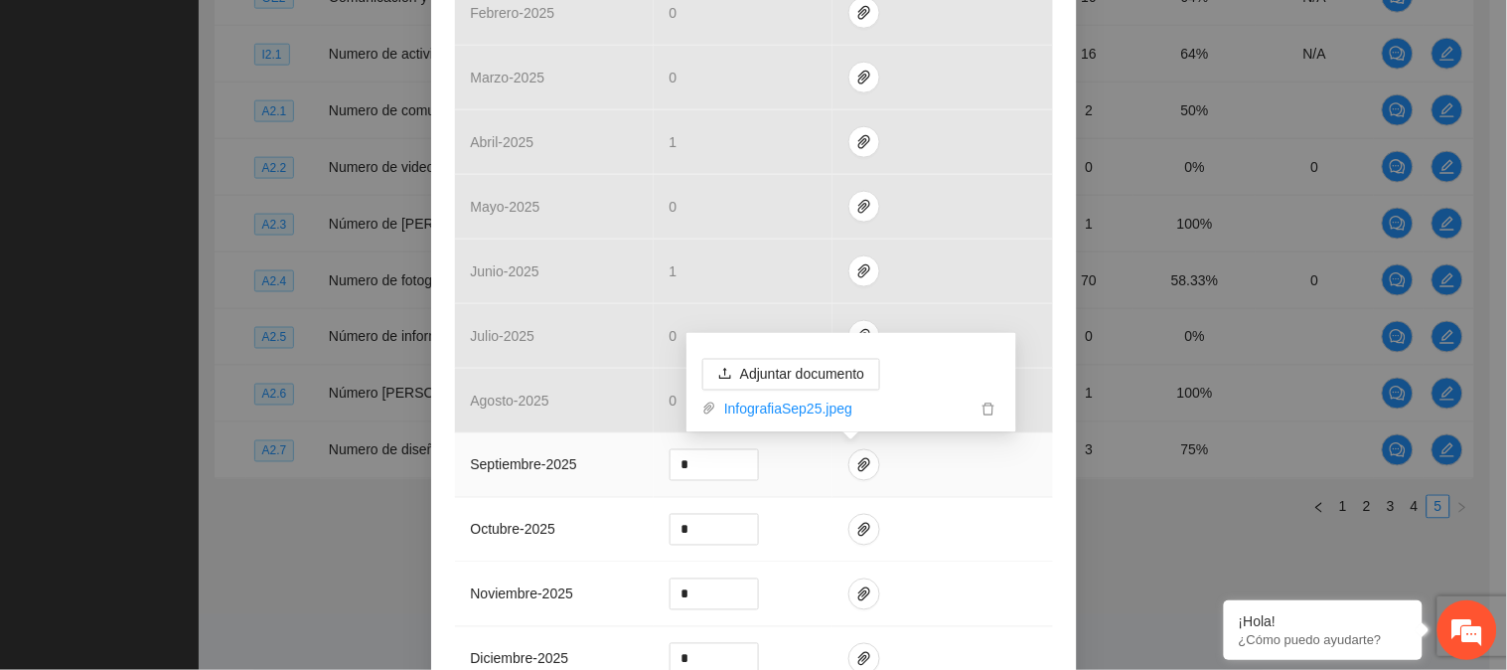
click at [1027, 491] on td at bounding box center [942, 465] width 221 height 65
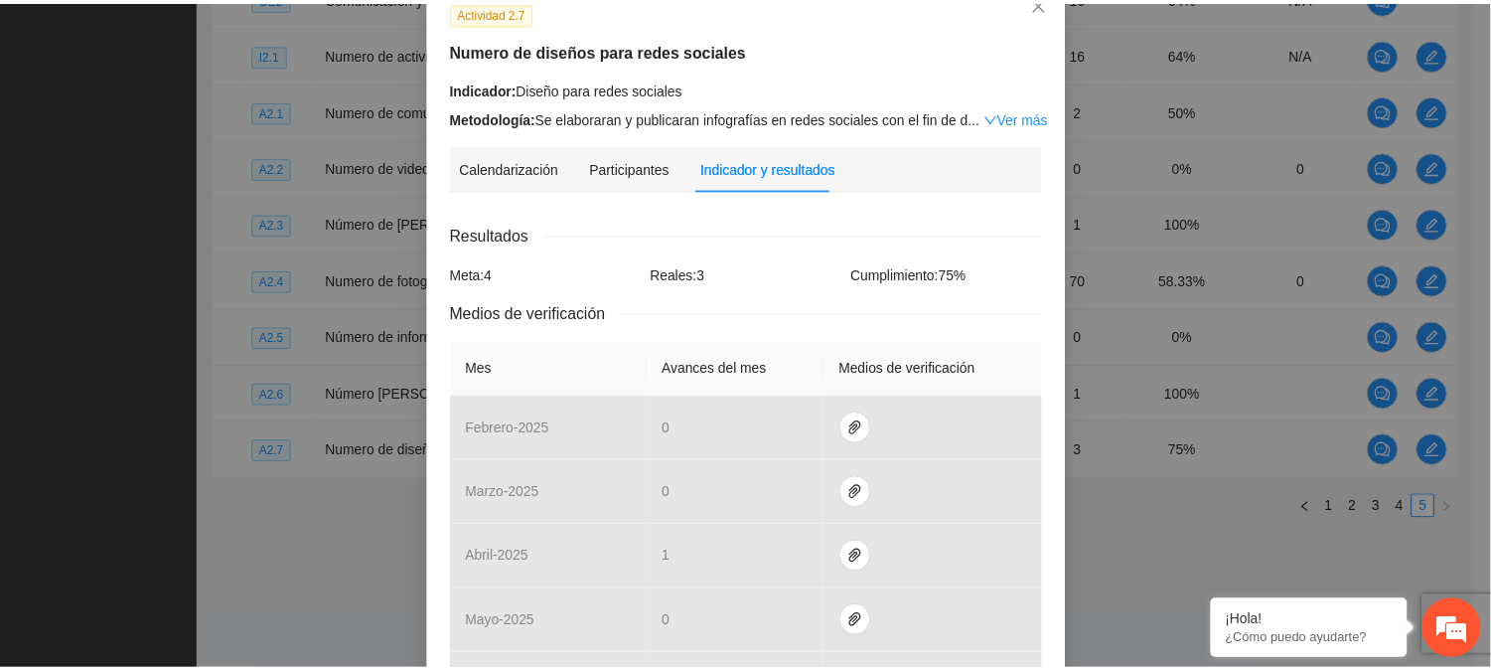
scroll to position [116, 0]
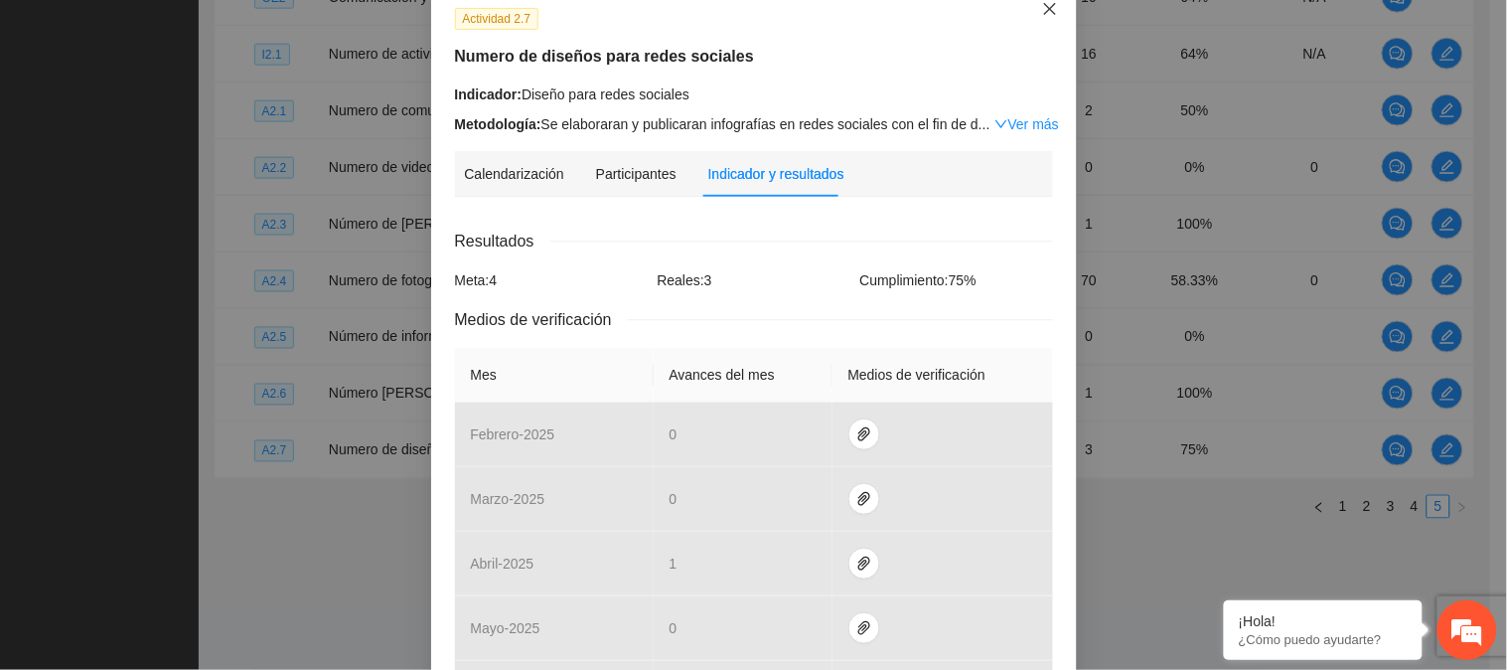
click at [1042, 7] on icon "close" at bounding box center [1050, 9] width 16 height 16
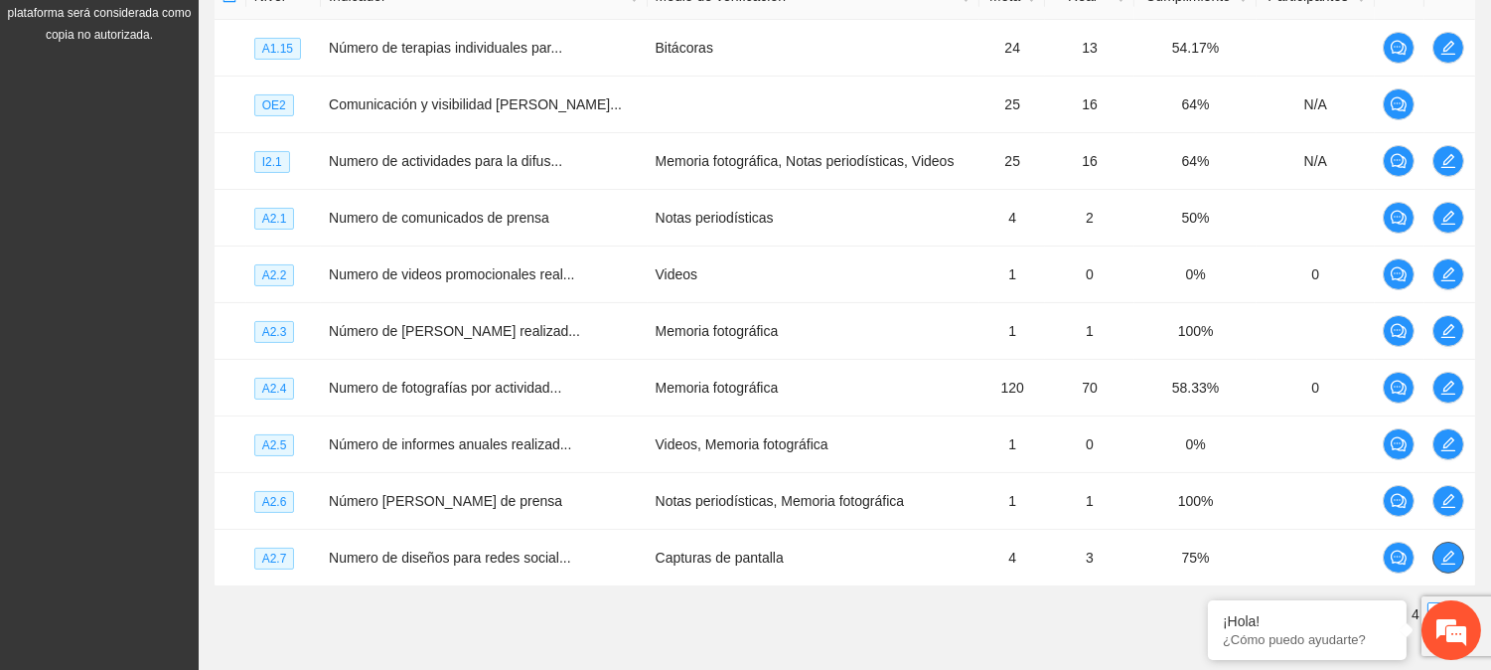
scroll to position [497, 0]
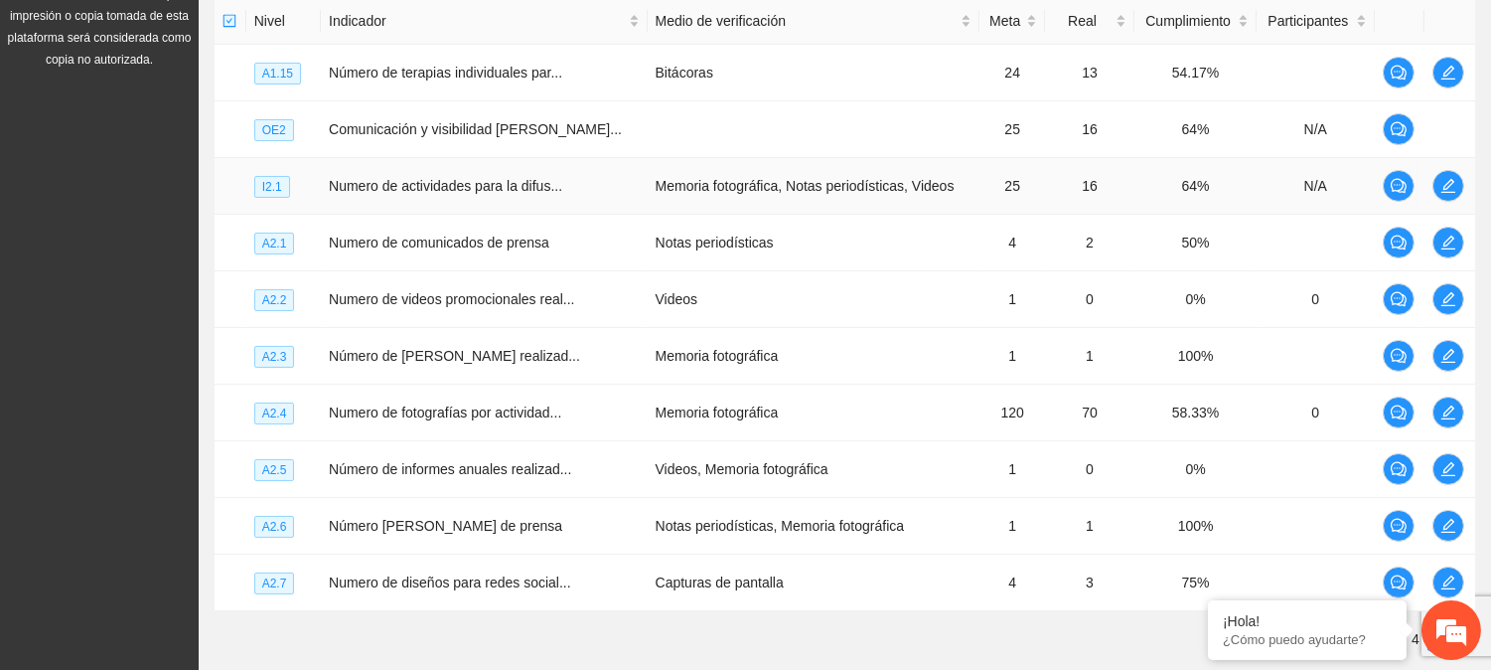
click at [733, 192] on td "Memoria fotográfica, Notas periodísticas, Videos" at bounding box center [814, 186] width 333 height 57
click at [1442, 189] on icon "edit" at bounding box center [1448, 186] width 14 height 14
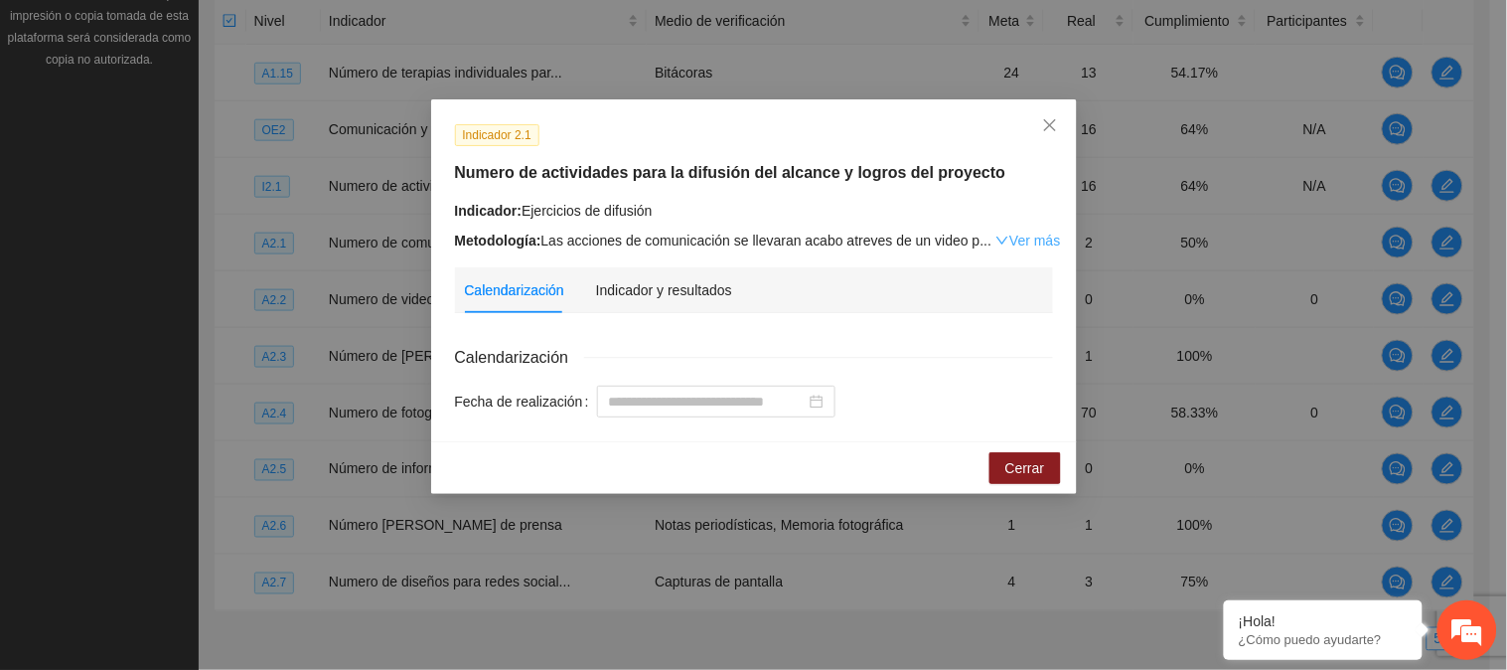
click at [1037, 235] on link "Ver más" at bounding box center [1027, 240] width 65 height 16
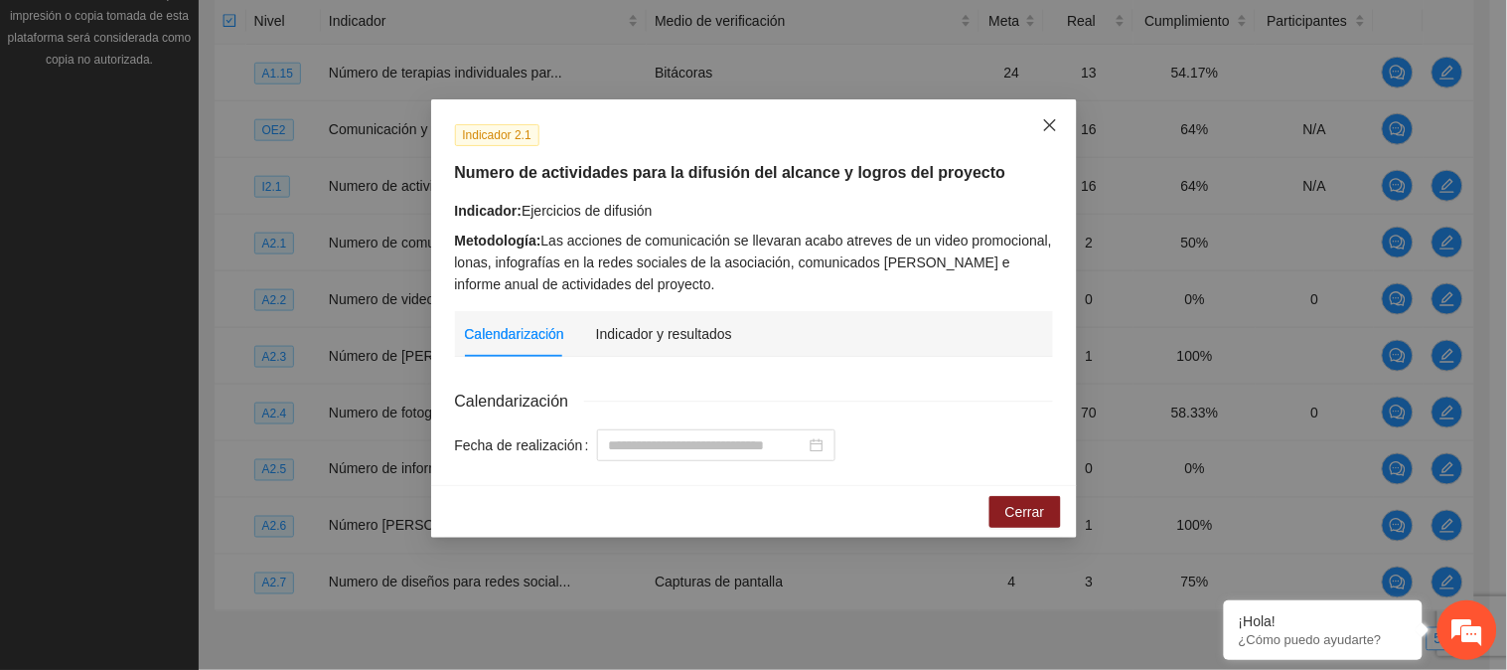
click at [1046, 140] on span "Close" at bounding box center [1050, 126] width 54 height 54
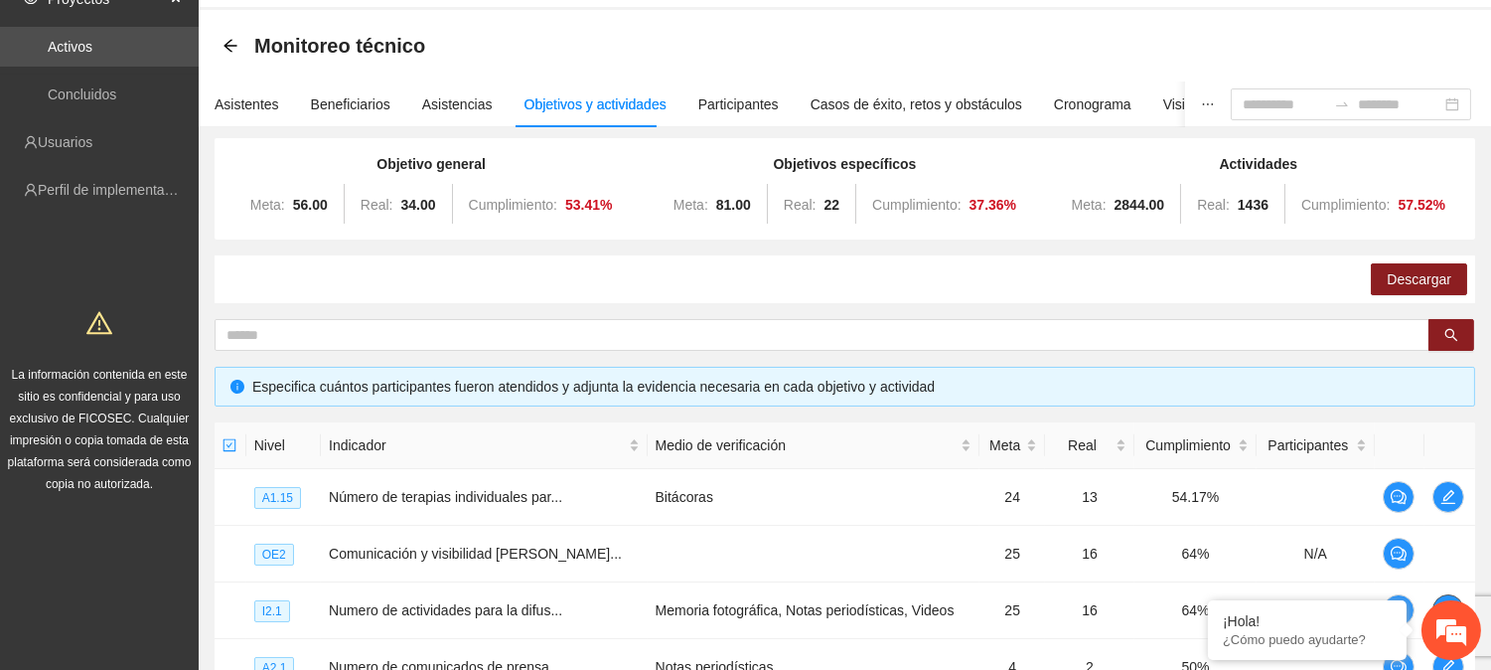
scroll to position [0, 0]
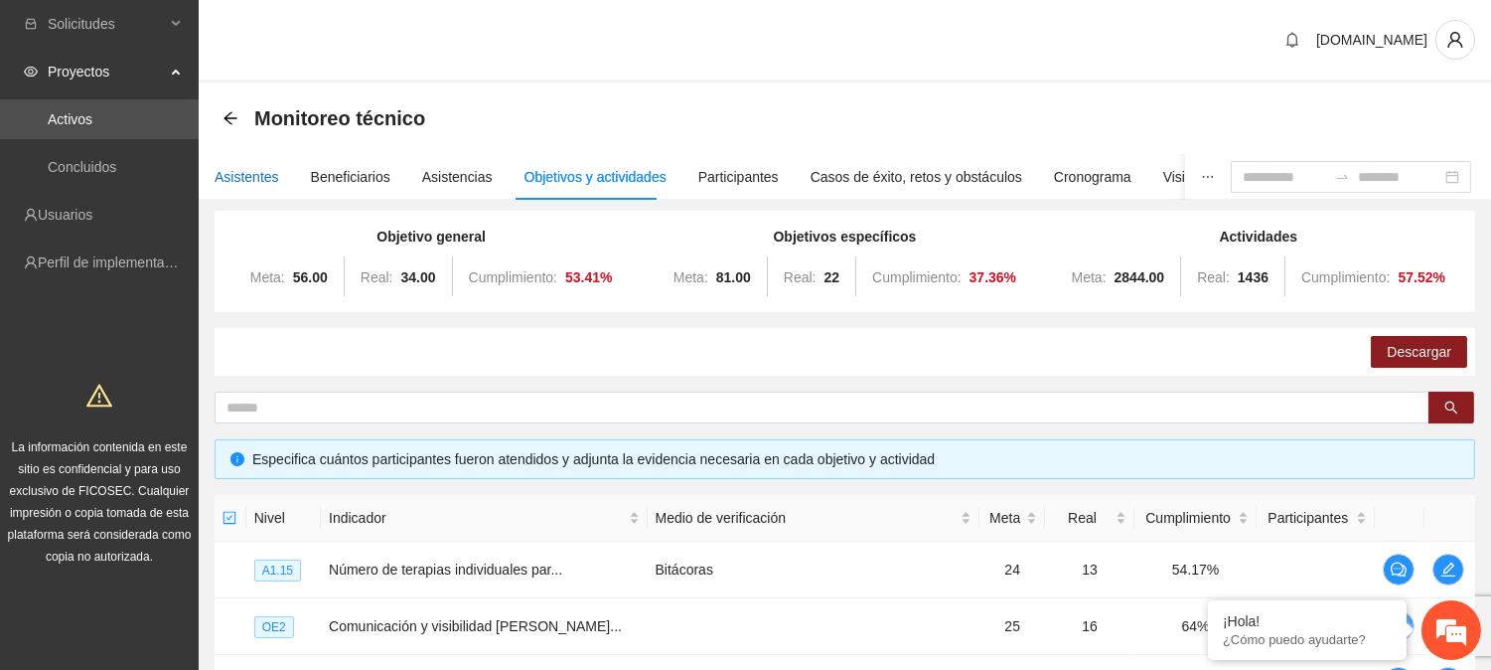
click at [232, 182] on div "Asistentes" at bounding box center [247, 177] width 65 height 22
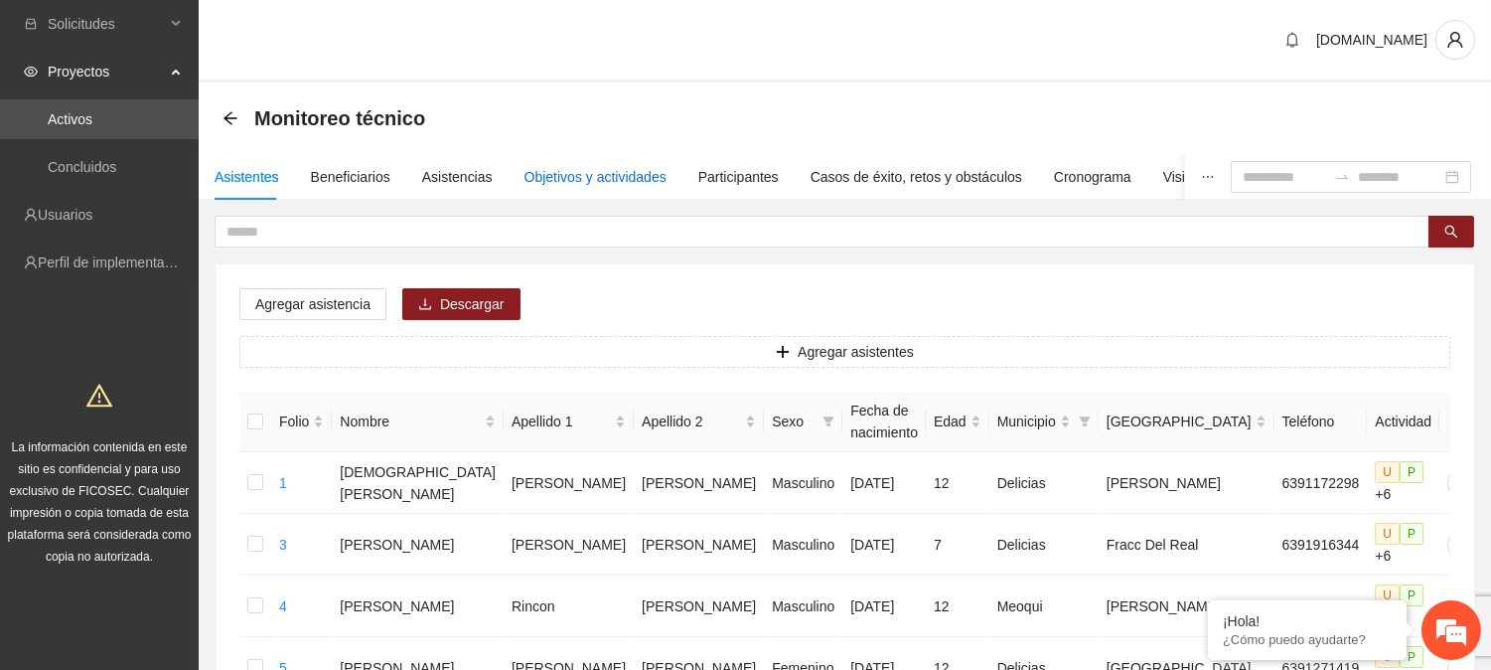
click at [641, 175] on div "Objetivos y actividades" at bounding box center [595, 177] width 142 height 22
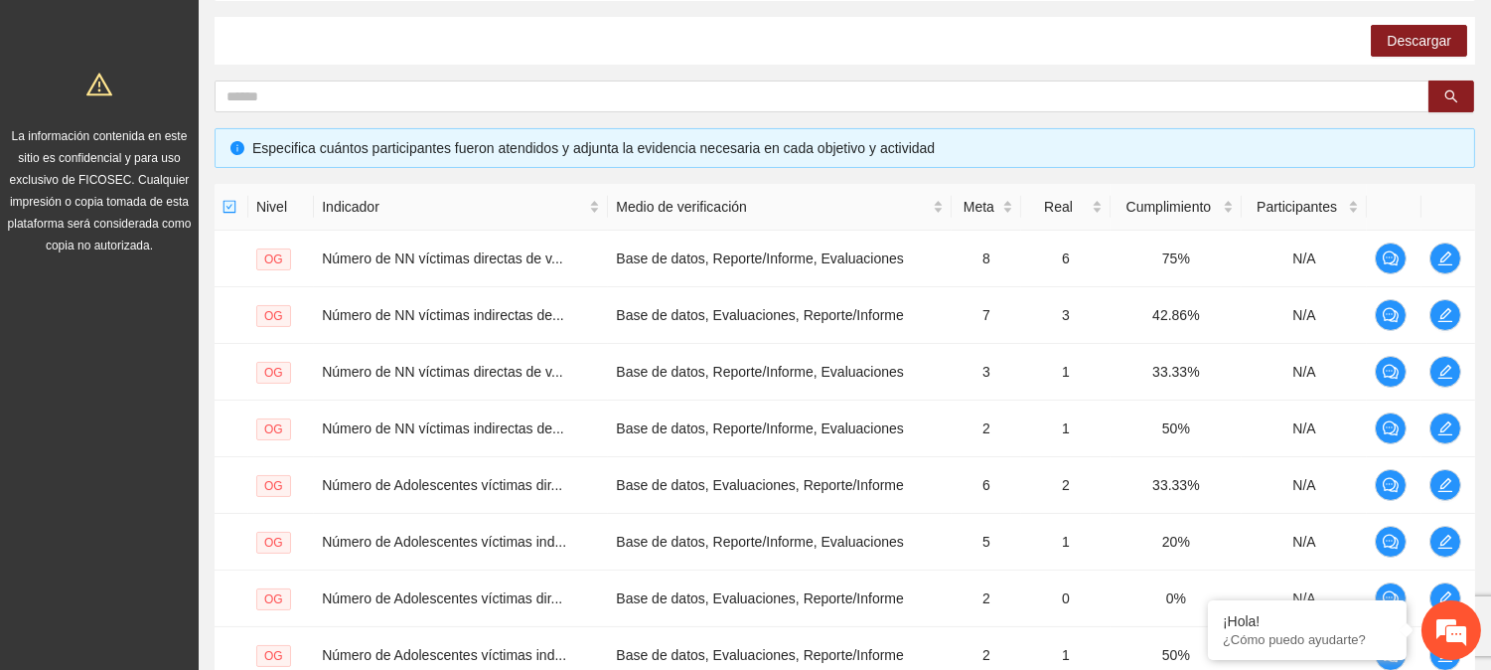
scroll to position [629, 0]
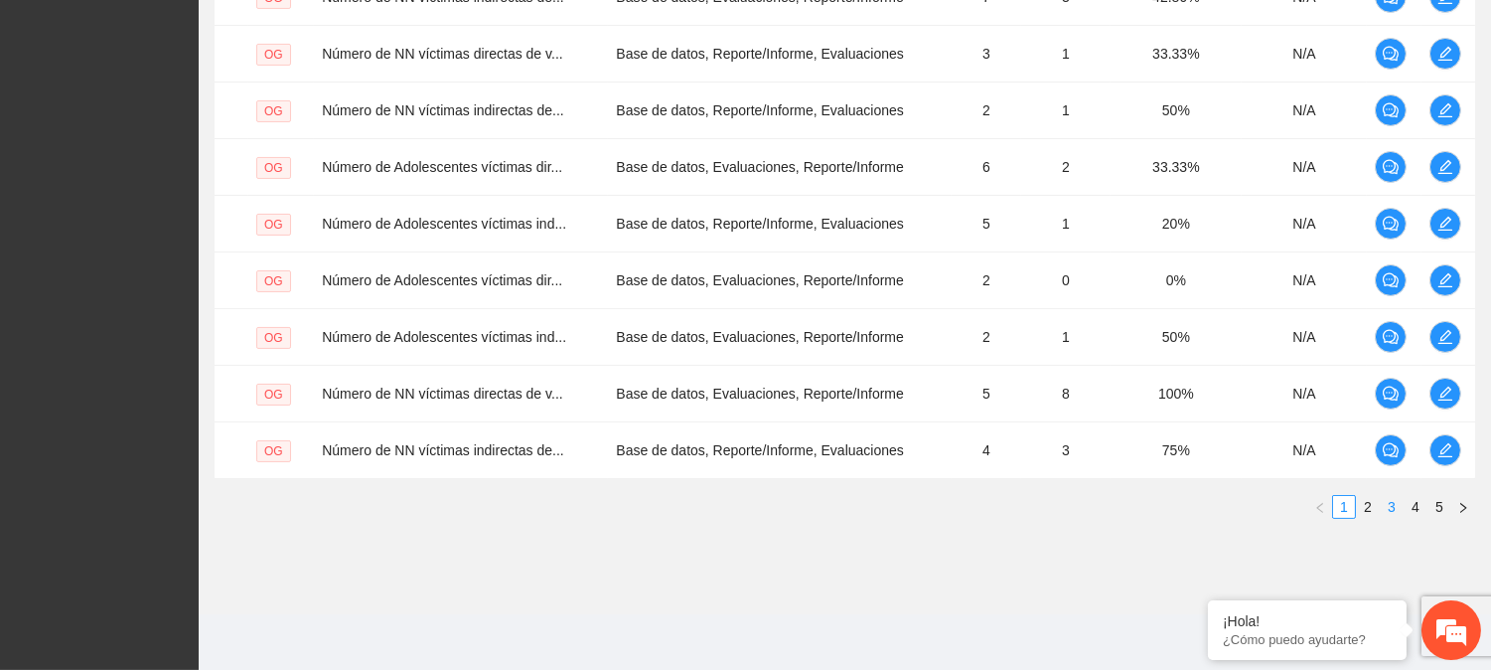
click at [1384, 502] on link "3" at bounding box center [1392, 507] width 22 height 22
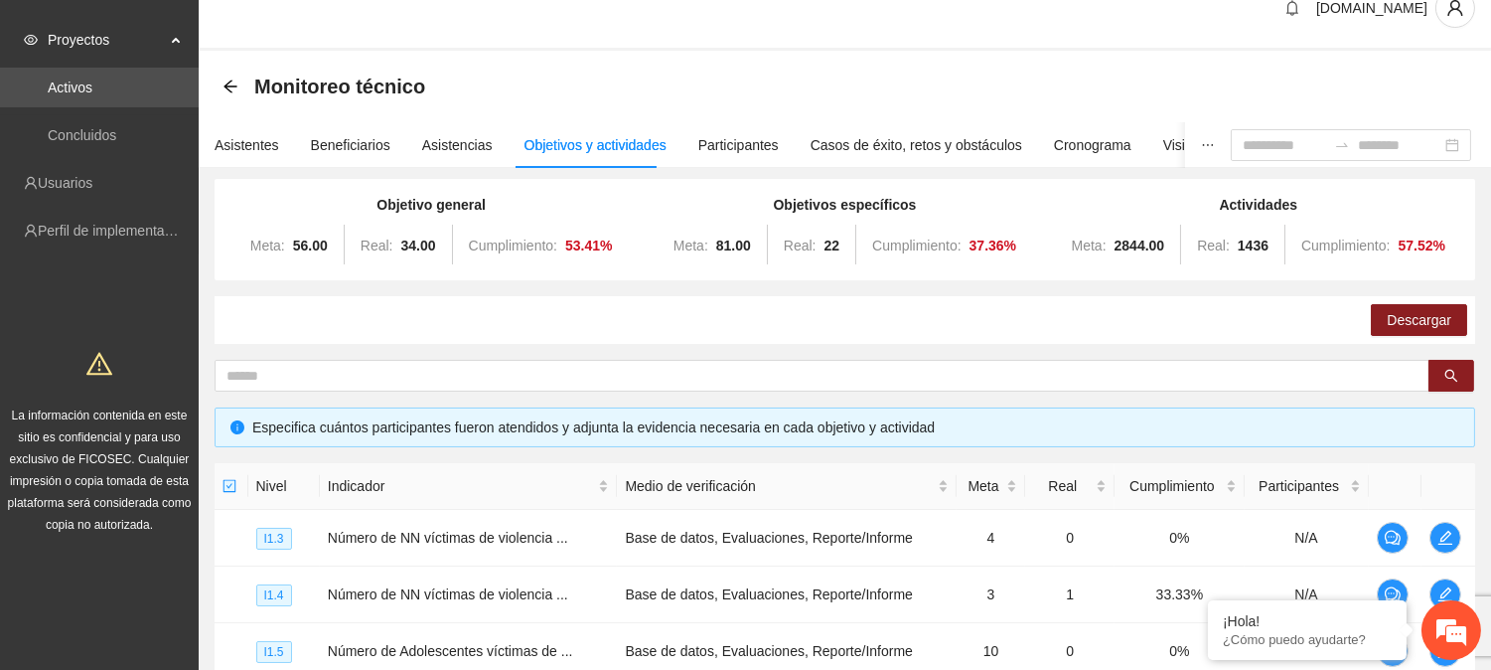
scroll to position [0, 0]
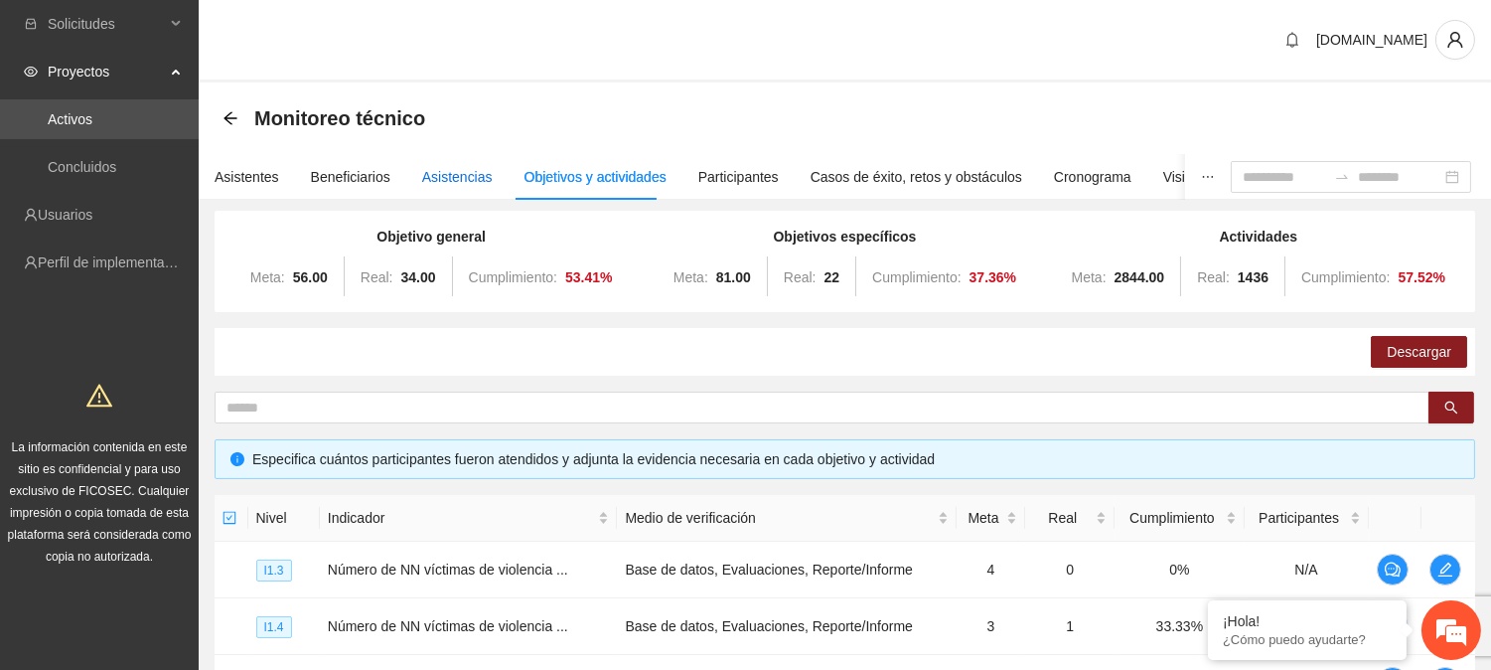
click at [458, 174] on div "Asistencias" at bounding box center [457, 177] width 71 height 22
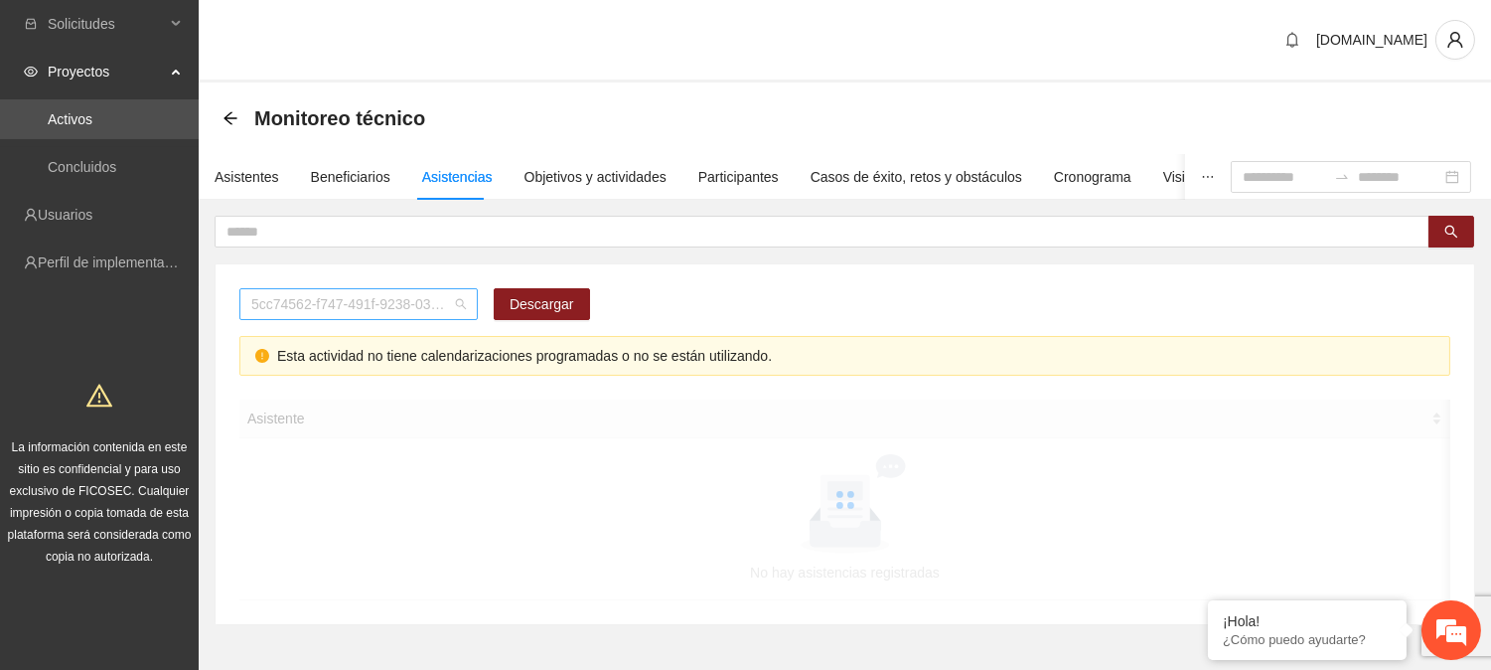
click at [393, 306] on span "5cc74562-f747-491f-9238-035ce2105999" at bounding box center [358, 304] width 215 height 30
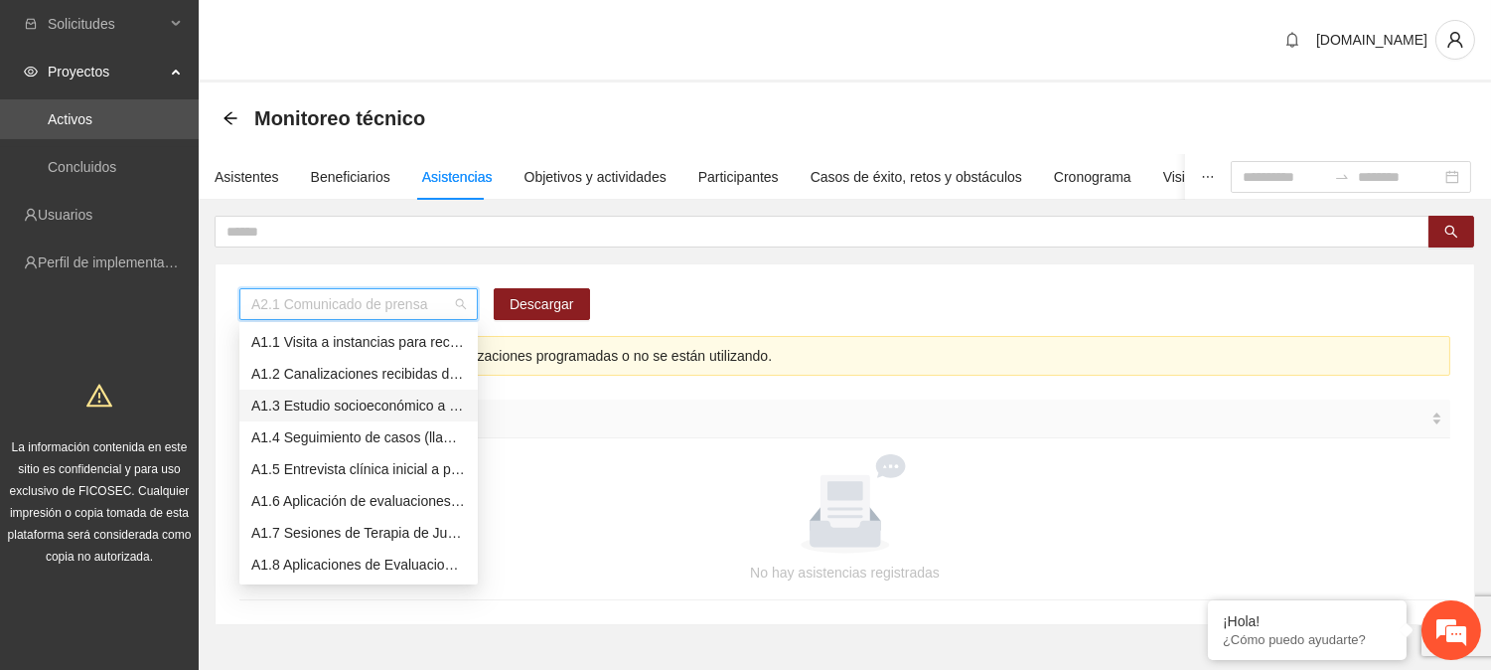
click at [391, 409] on div "A1.3 Estudio socioeconómico a padres o tutores" at bounding box center [358, 405] width 215 height 22
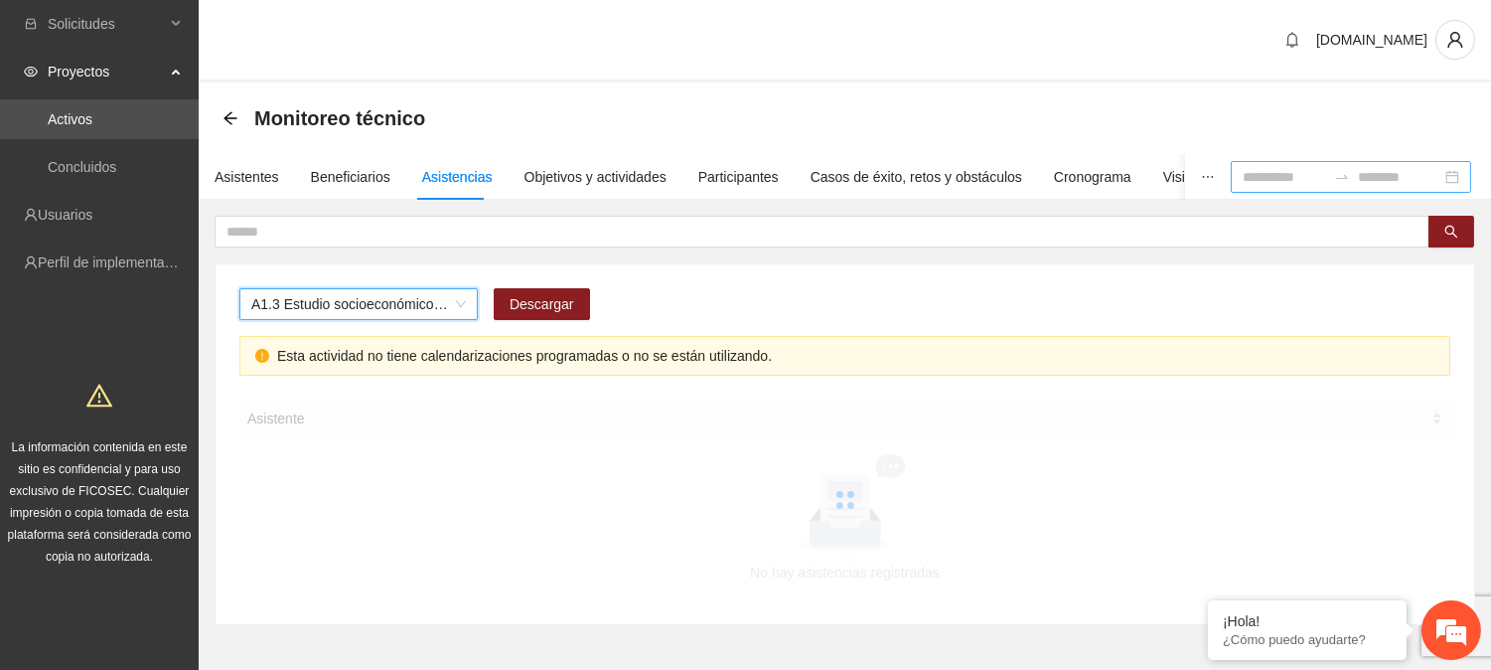
click at [1243, 176] on input at bounding box center [1284, 177] width 83 height 22
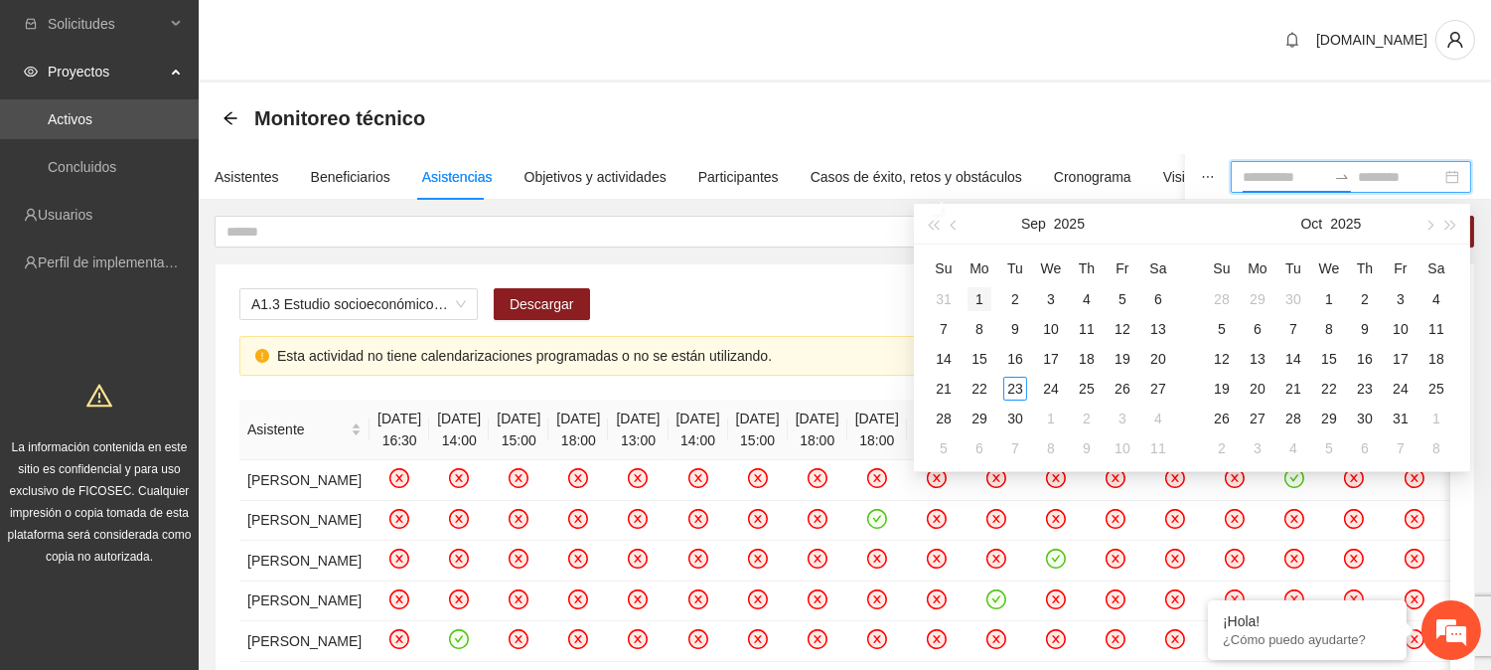
type input "**********"
click at [984, 294] on div "1" at bounding box center [980, 299] width 24 height 24
type input "**********"
click at [975, 391] on div "22" at bounding box center [980, 388] width 24 height 24
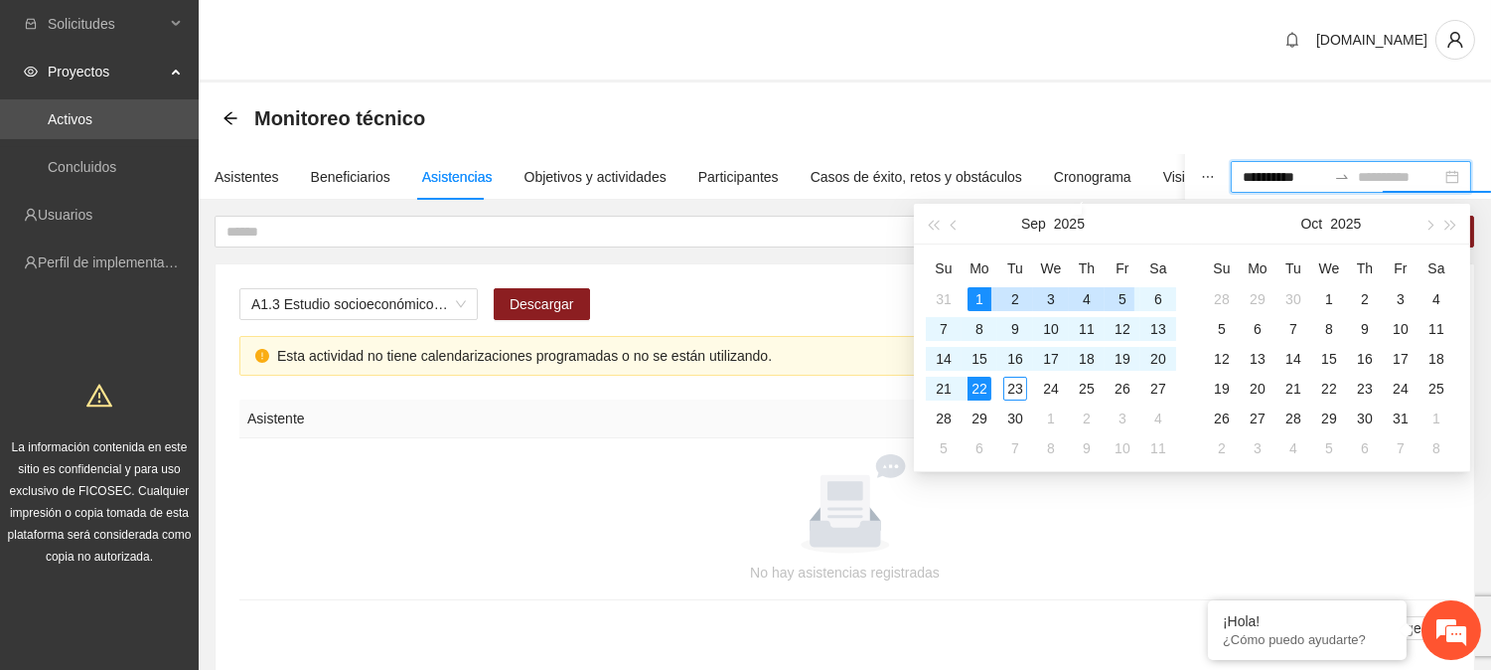
type input "**********"
click at [659, 288] on div "A1.3 Estudio socioeconómico a padres o tutores [PERSON_NAME]" at bounding box center [844, 312] width 1211 height 48
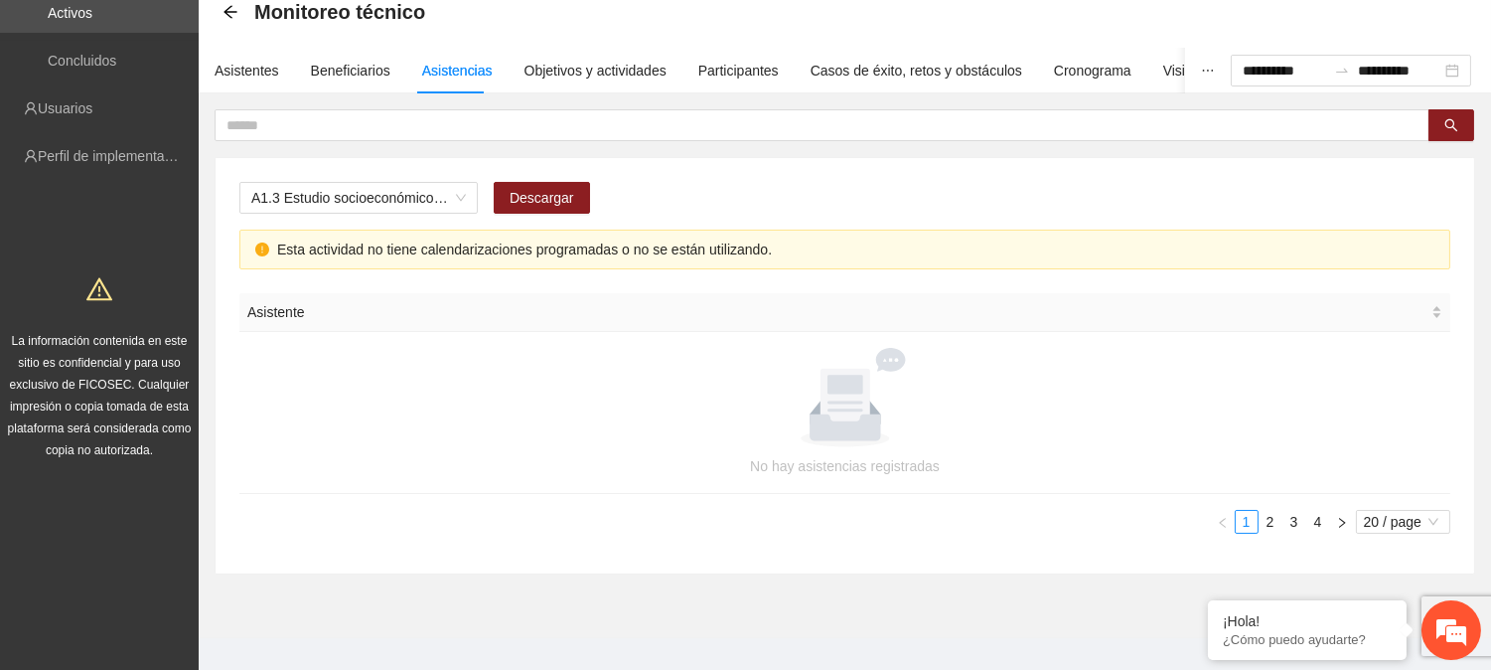
scroll to position [113, 0]
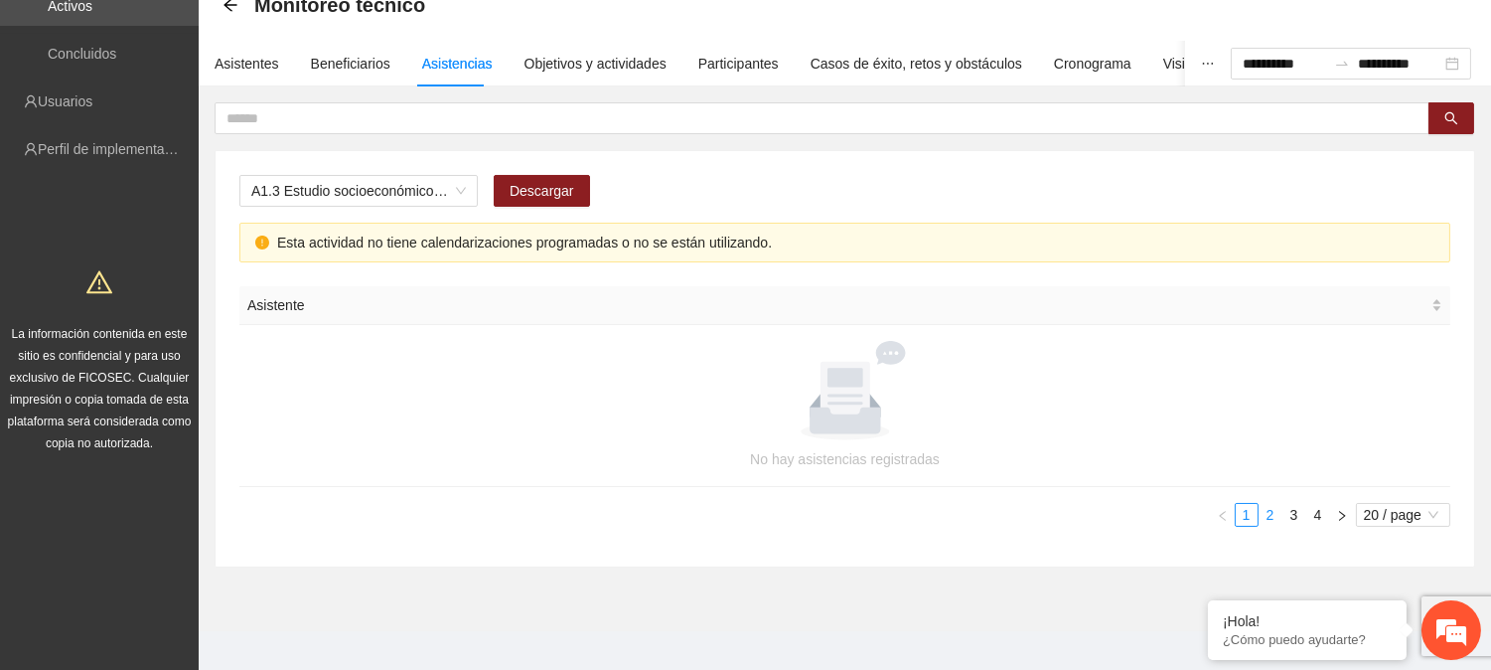
click at [1268, 511] on link "2" at bounding box center [1271, 515] width 22 height 22
click at [1286, 515] on link "3" at bounding box center [1294, 515] width 22 height 22
click at [1313, 515] on link "4" at bounding box center [1318, 515] width 22 height 22
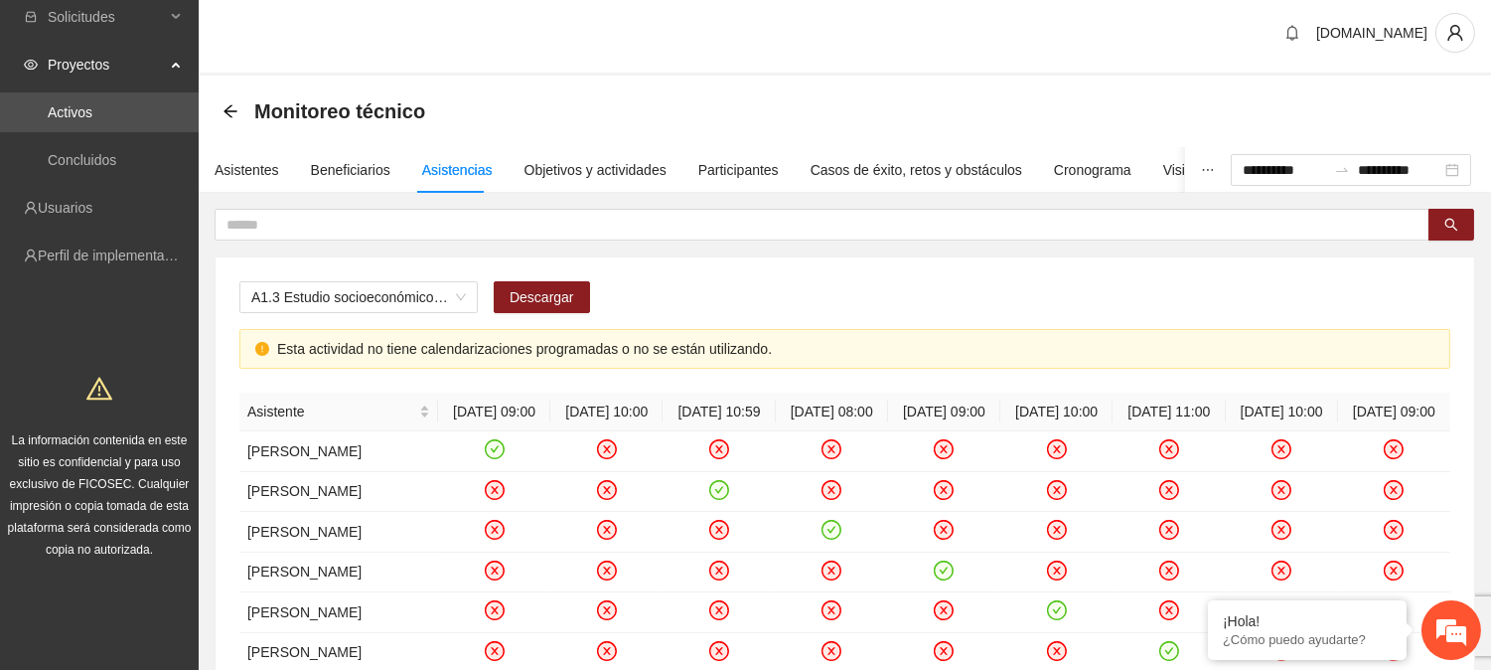
scroll to position [2, 0]
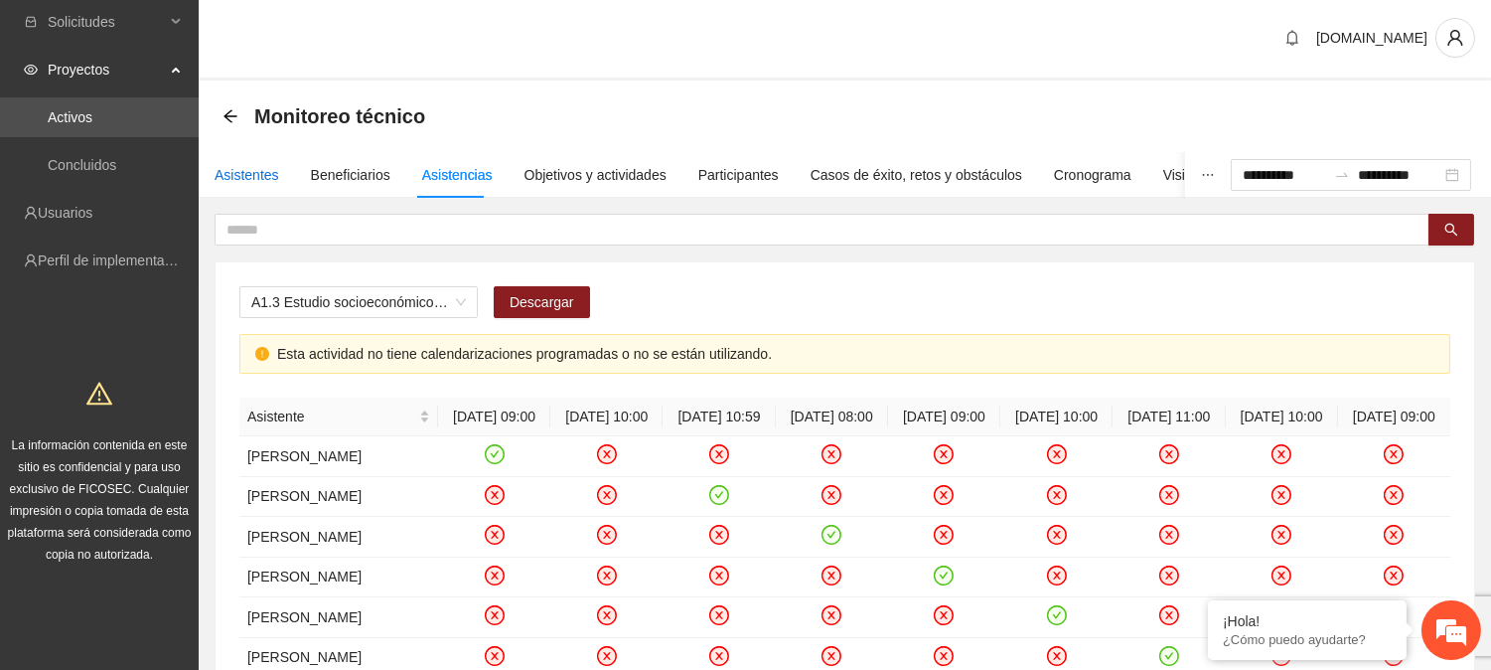
click at [248, 179] on div "Asistentes" at bounding box center [247, 175] width 65 height 22
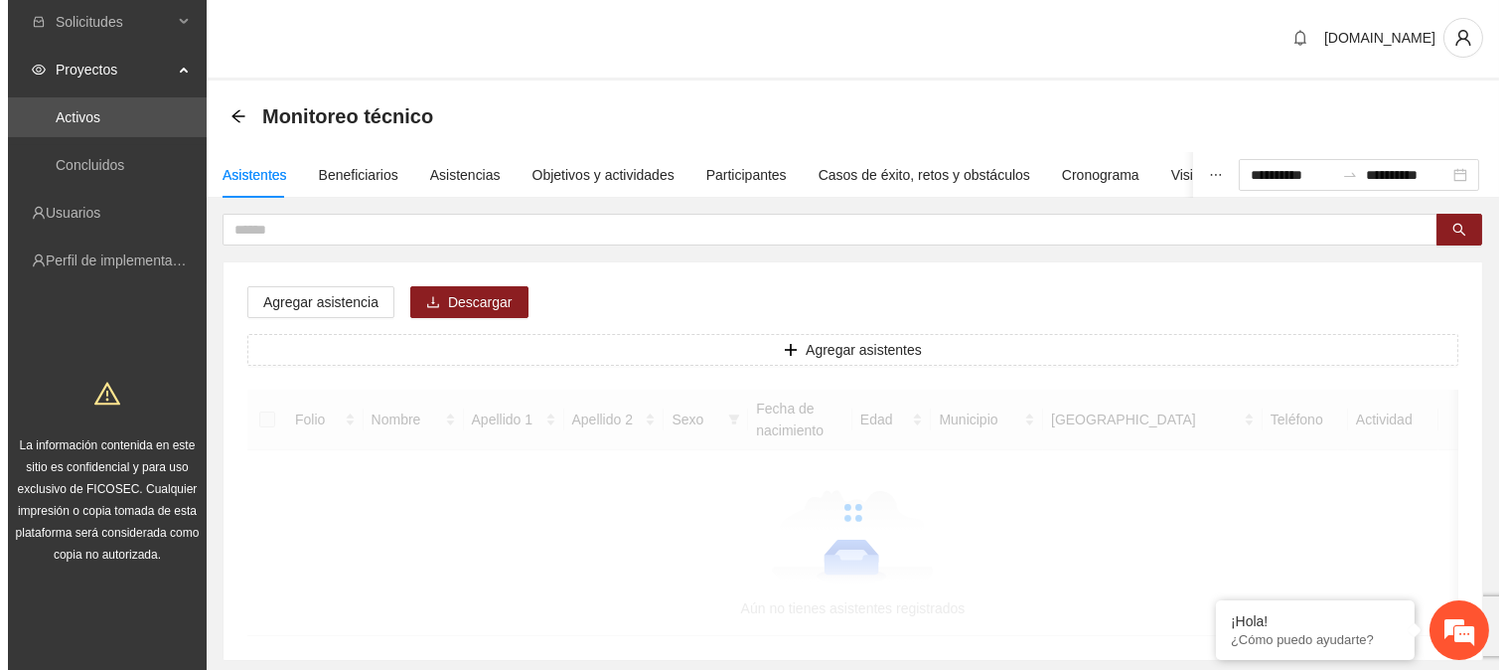
scroll to position [0, 0]
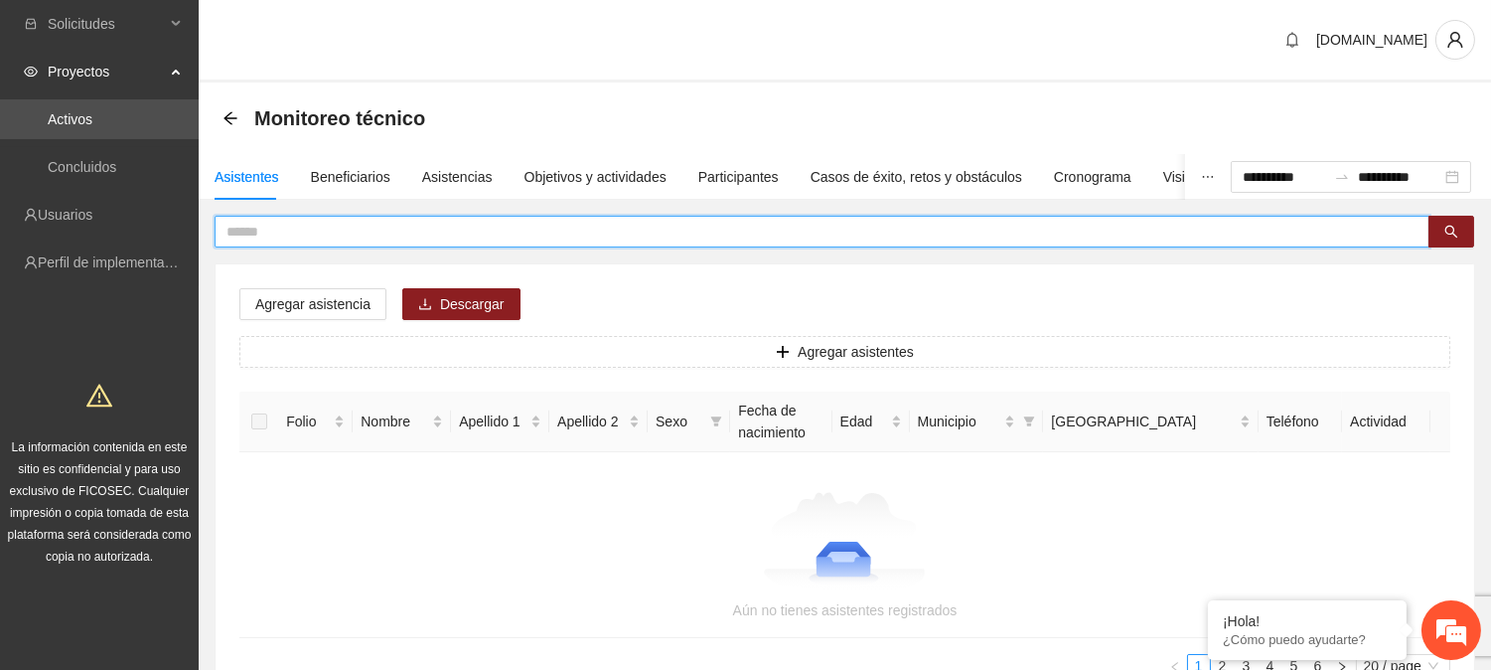
click at [276, 223] on input "text" at bounding box center [813, 232] width 1175 height 22
type input "**********"
click at [1464, 223] on button "button" at bounding box center [1451, 232] width 46 height 32
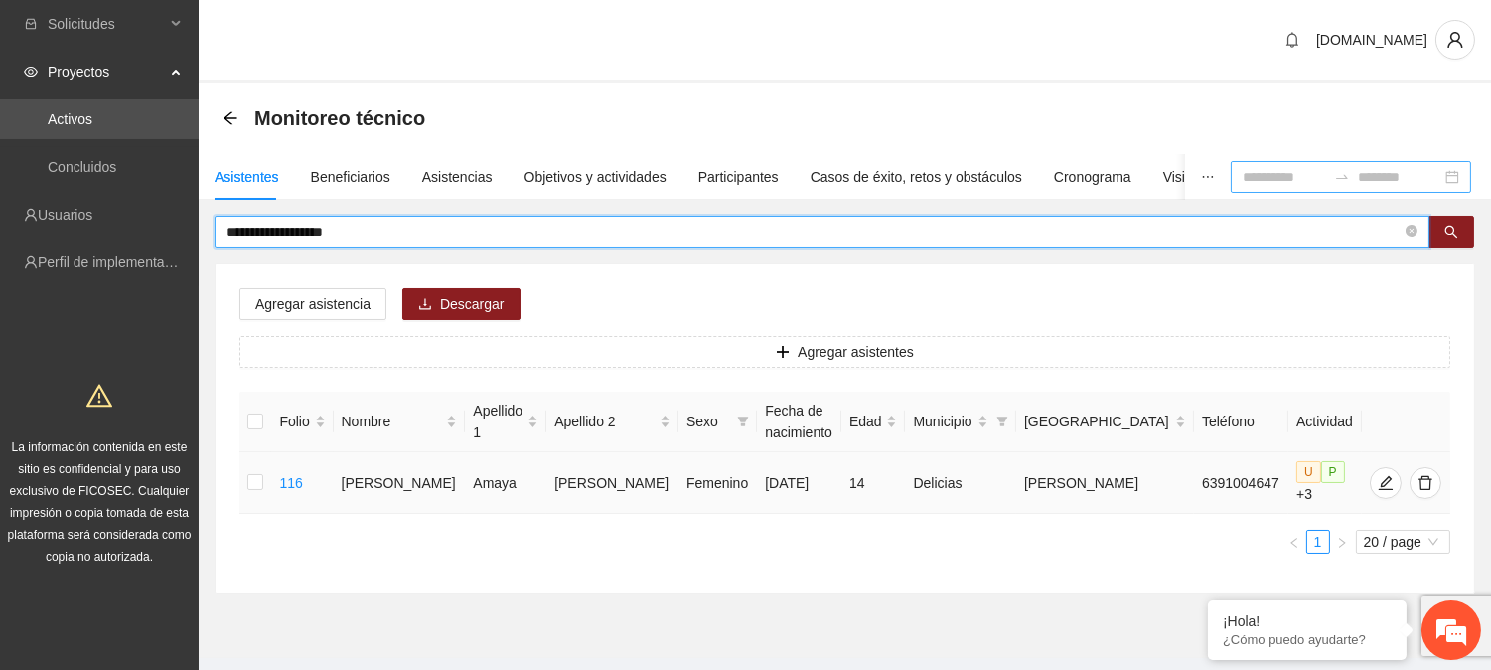
click at [430, 488] on td "[PERSON_NAME]" at bounding box center [400, 483] width 132 height 62
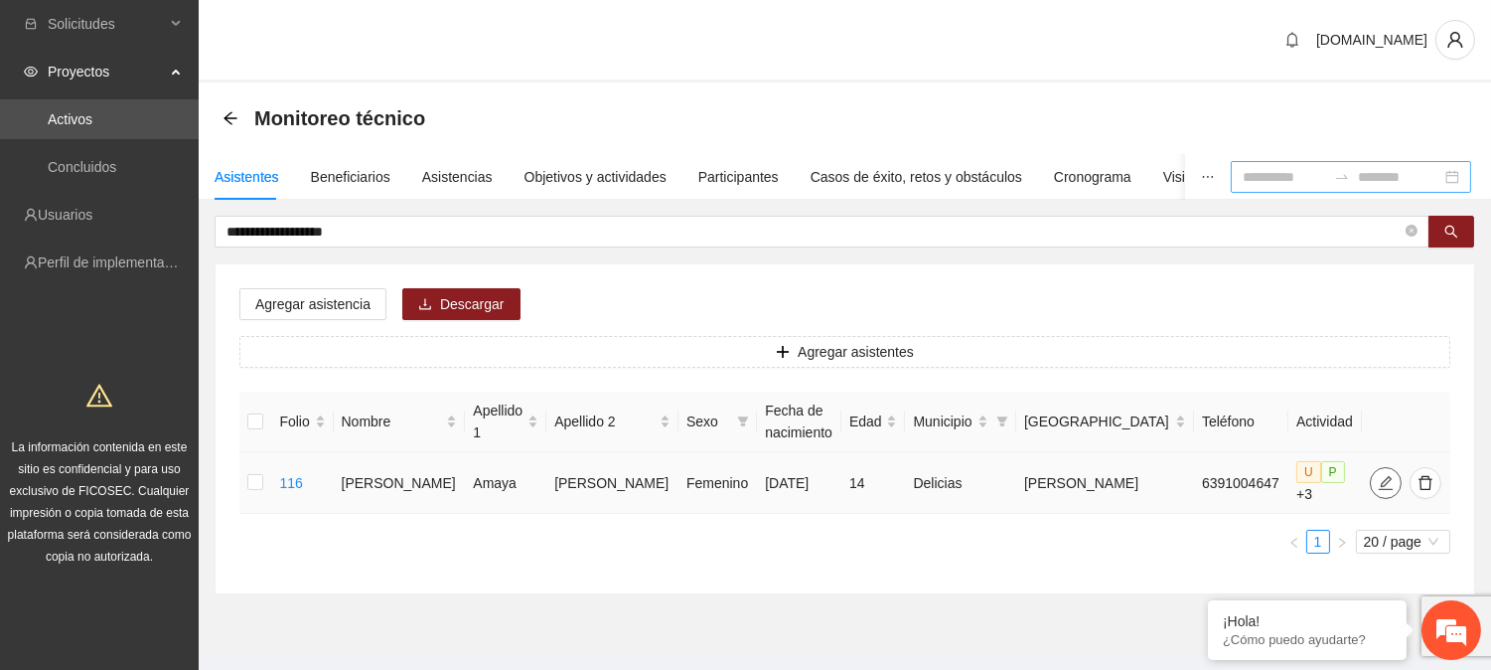
click at [1378, 482] on icon "edit" at bounding box center [1386, 483] width 16 height 16
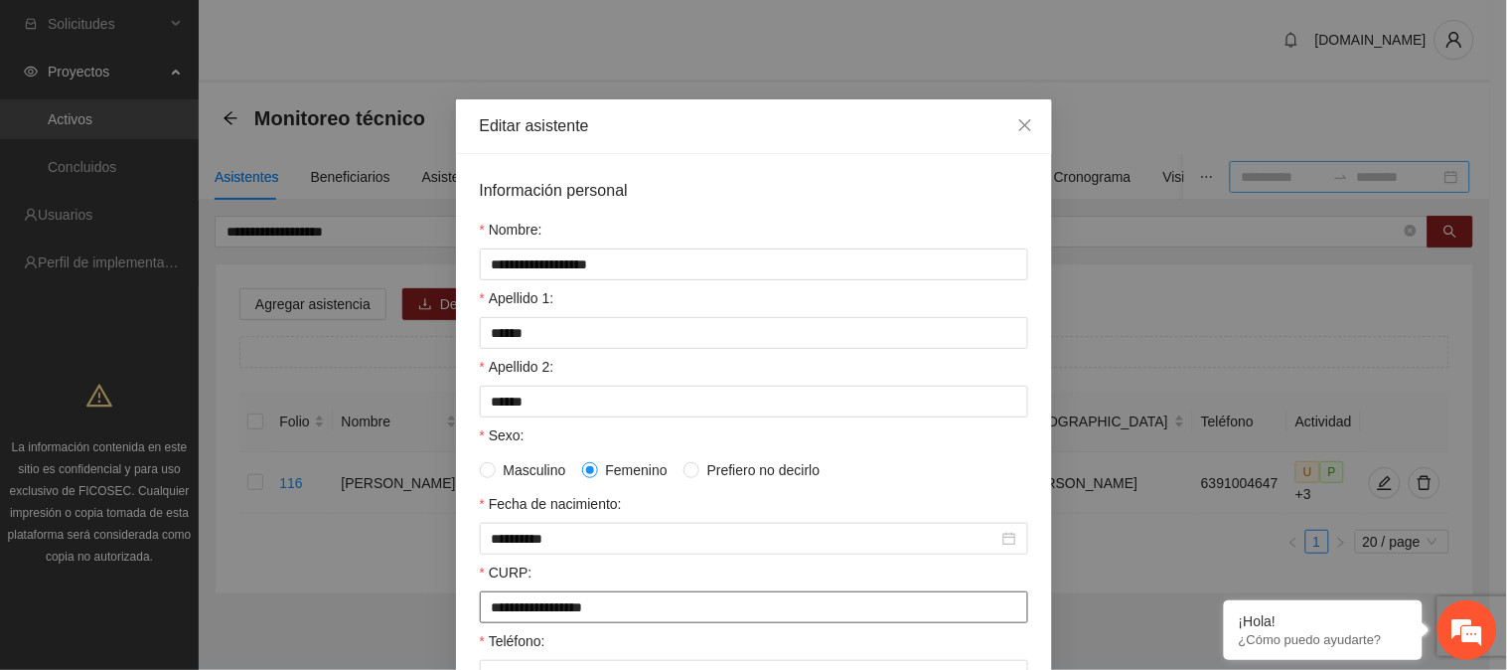
drag, startPoint x: 707, startPoint y: 623, endPoint x: 452, endPoint y: 622, distance: 255.3
click at [456, 622] on div "**********" at bounding box center [754, 616] width 596 height 924
click at [1007, 116] on span "Close" at bounding box center [1025, 126] width 54 height 54
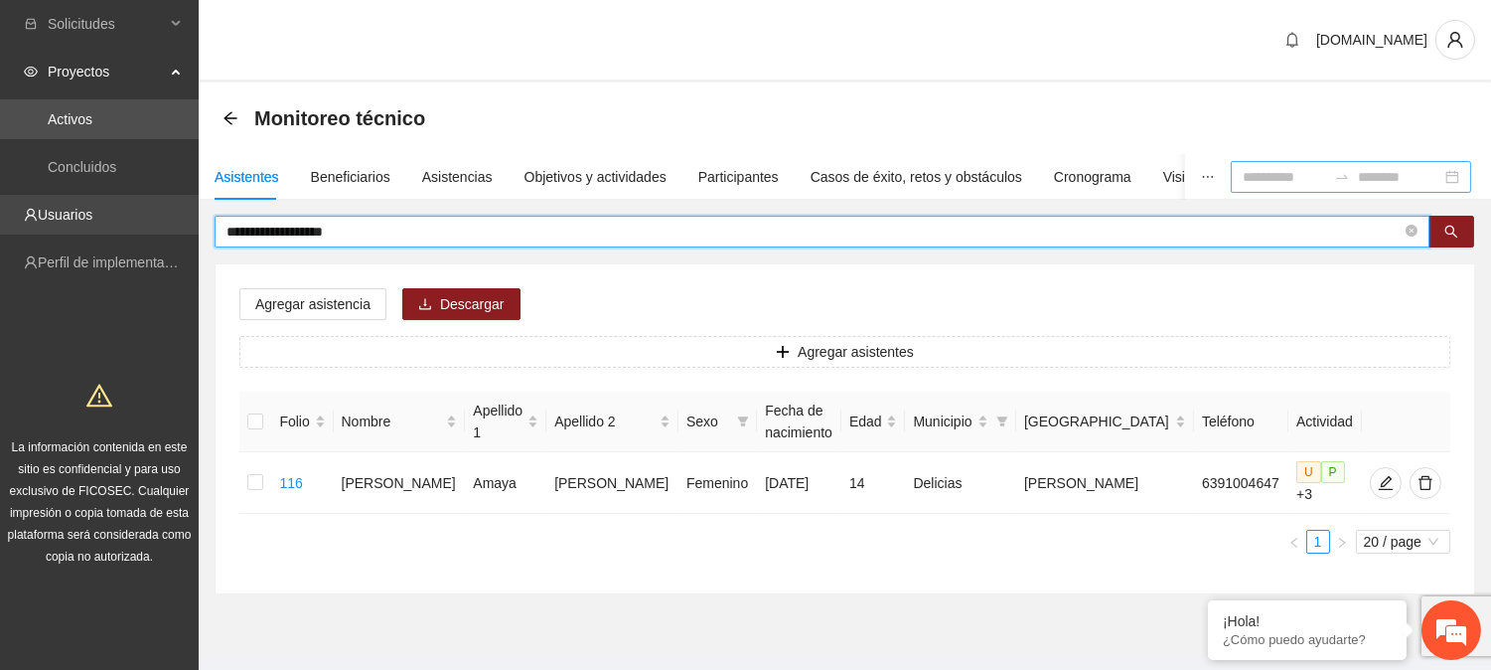
drag, startPoint x: 389, startPoint y: 240, endPoint x: 137, endPoint y: 233, distance: 252.4
click at [137, 233] on section "**********" at bounding box center [745, 356] width 1491 height 713
type input "**********"
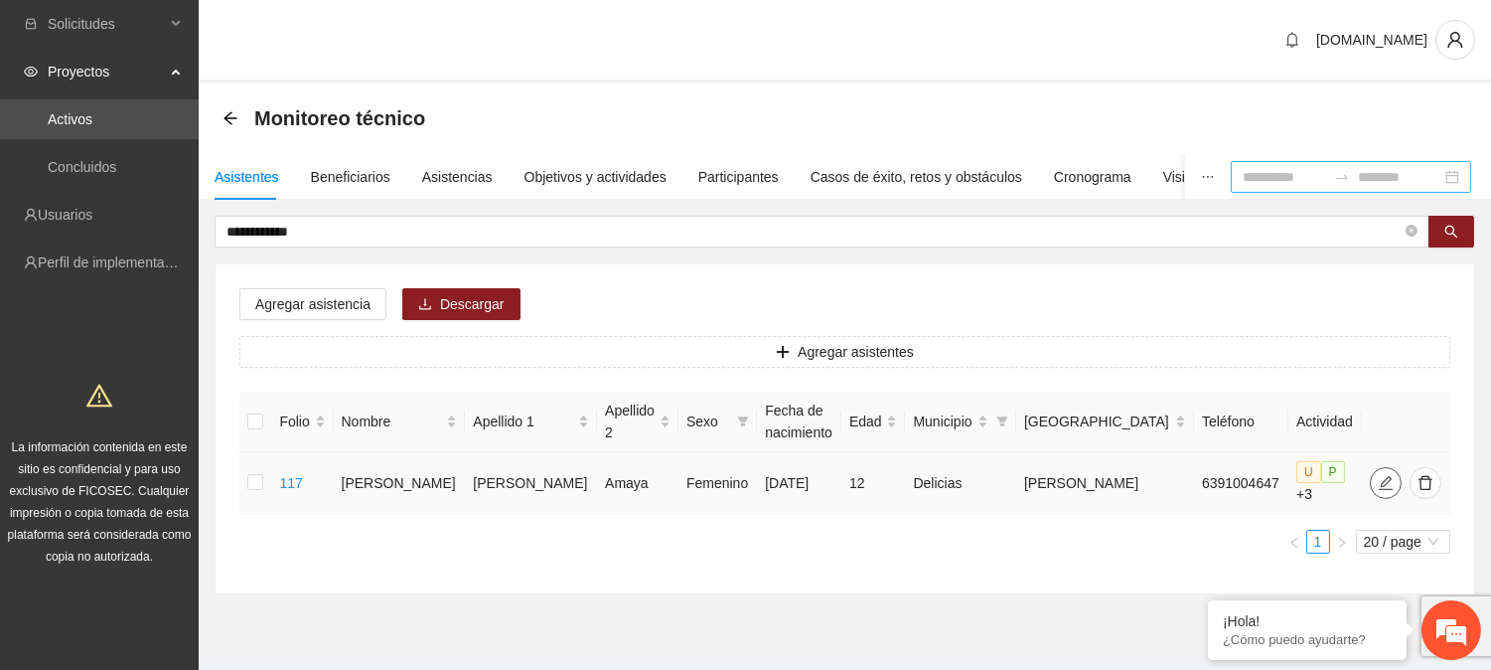
click at [1371, 469] on button "button" at bounding box center [1386, 483] width 32 height 32
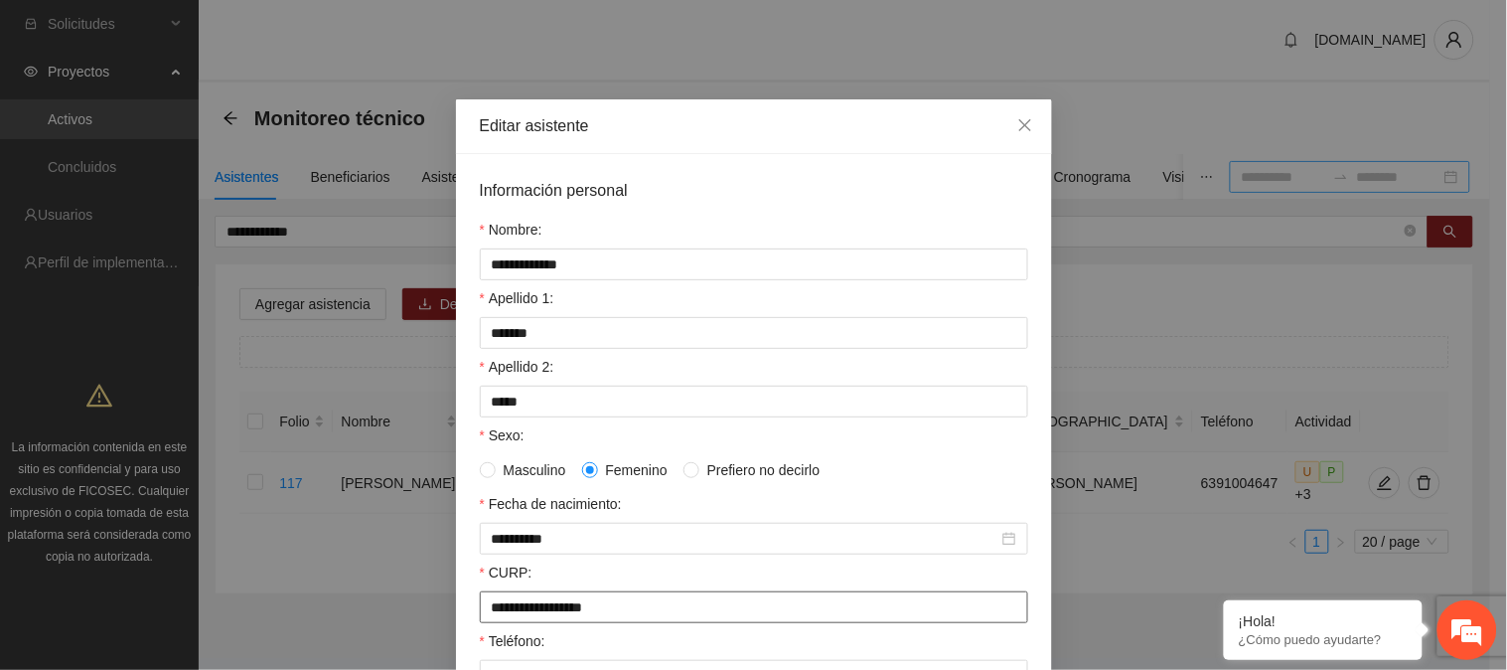
drag, startPoint x: 685, startPoint y: 613, endPoint x: 395, endPoint y: 613, distance: 290.1
click at [395, 613] on div "**********" at bounding box center [753, 335] width 1507 height 670
click at [1025, 116] on span "Close" at bounding box center [1025, 126] width 54 height 54
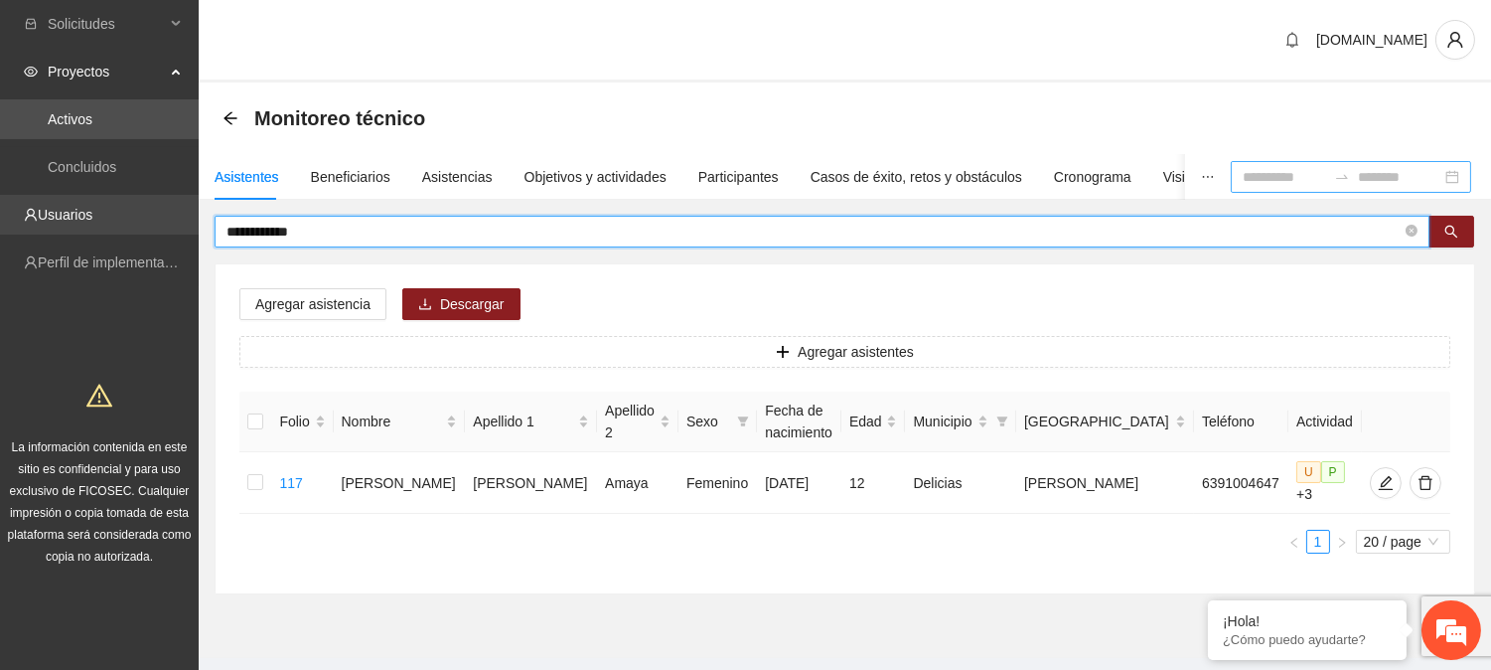
drag, startPoint x: 318, startPoint y: 230, endPoint x: 75, endPoint y: 232, distance: 242.4
click at [75, 232] on section "**********" at bounding box center [745, 356] width 1491 height 713
type input "**********"
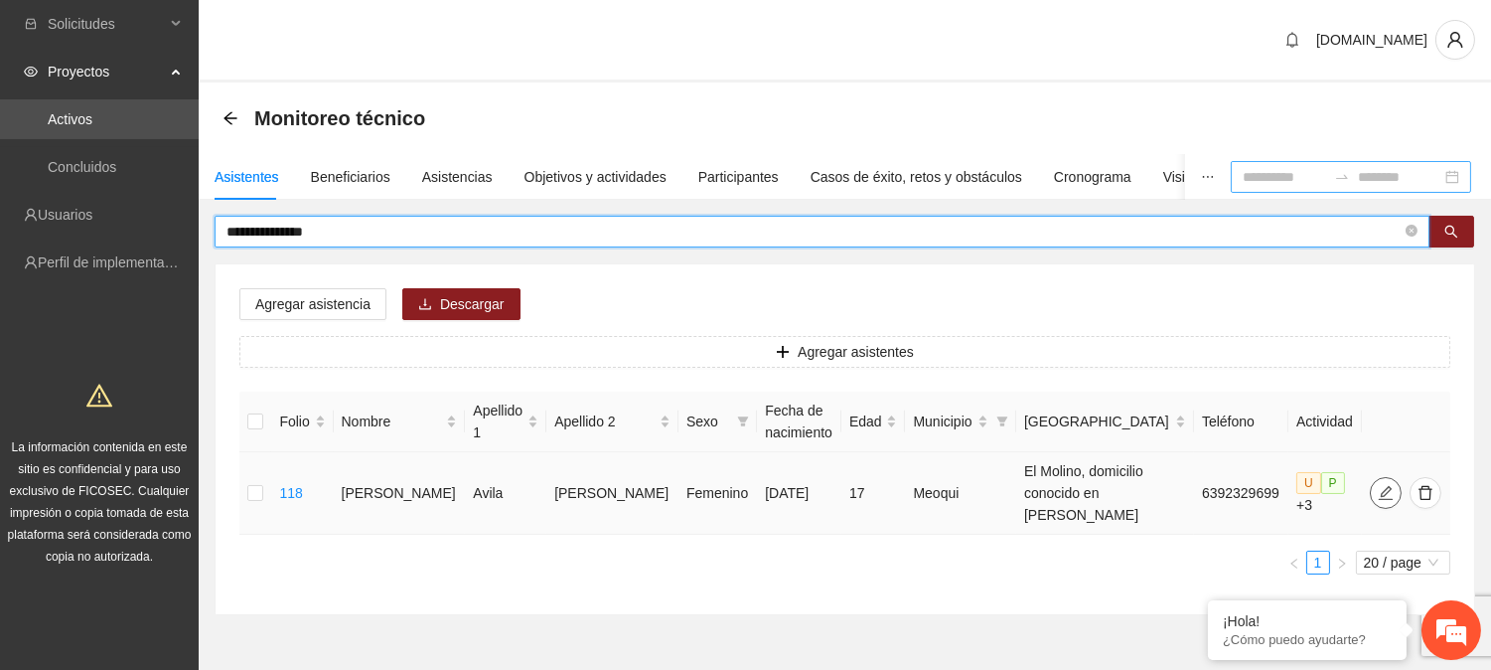
click at [1379, 500] on icon "edit" at bounding box center [1386, 493] width 14 height 14
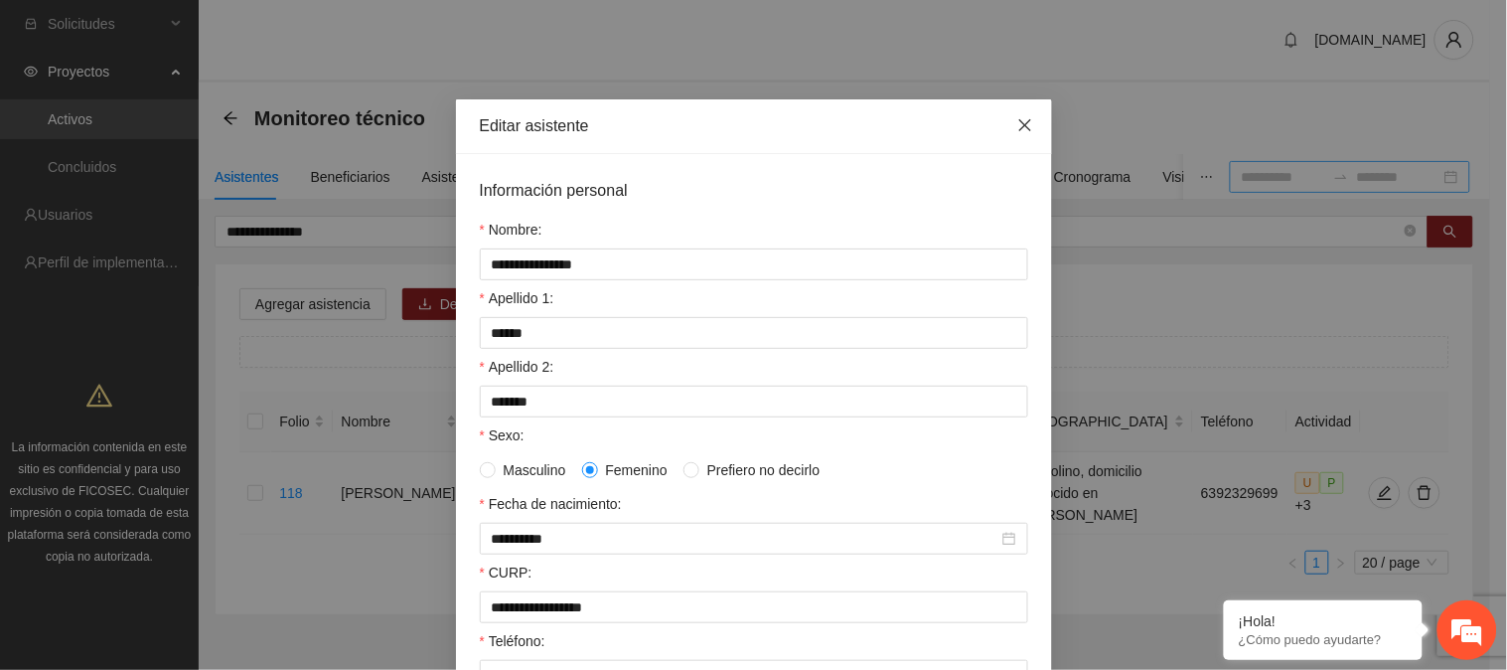
click at [1009, 116] on span "Close" at bounding box center [1025, 126] width 54 height 54
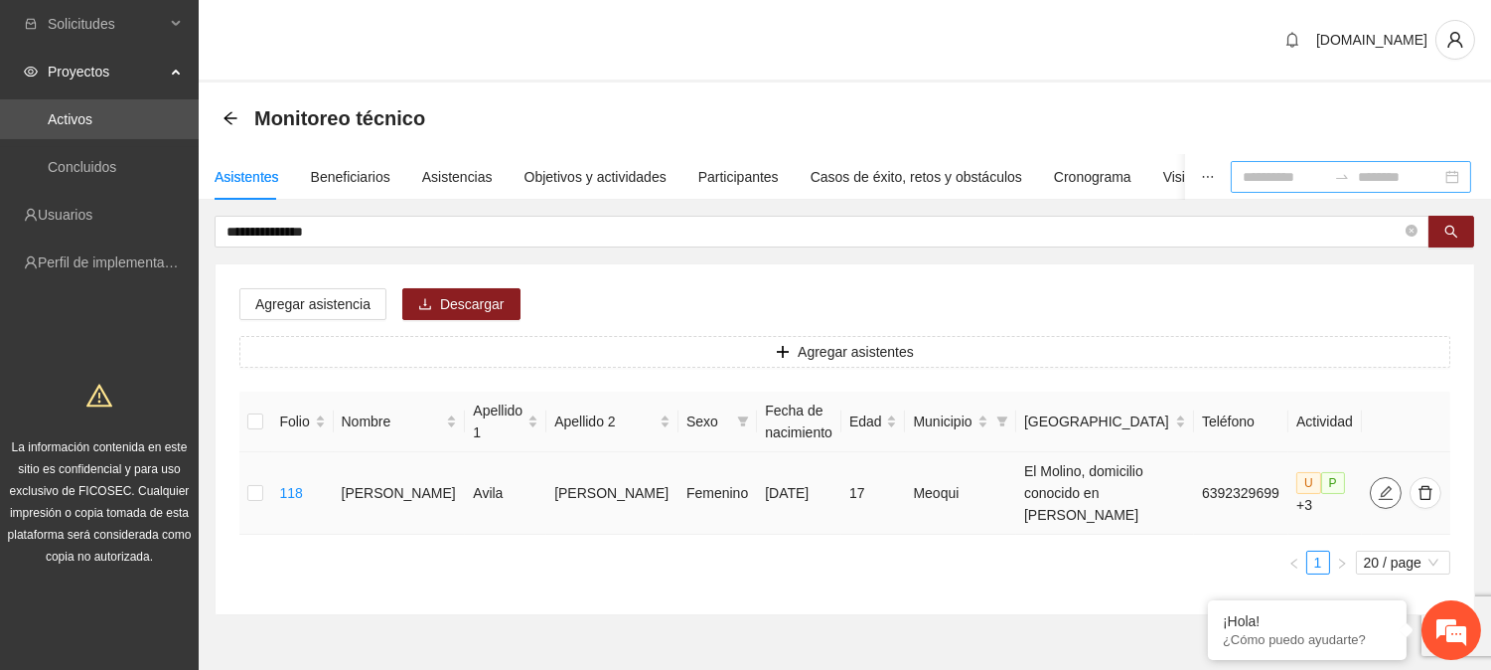
click at [1378, 501] on icon "edit" at bounding box center [1386, 493] width 16 height 16
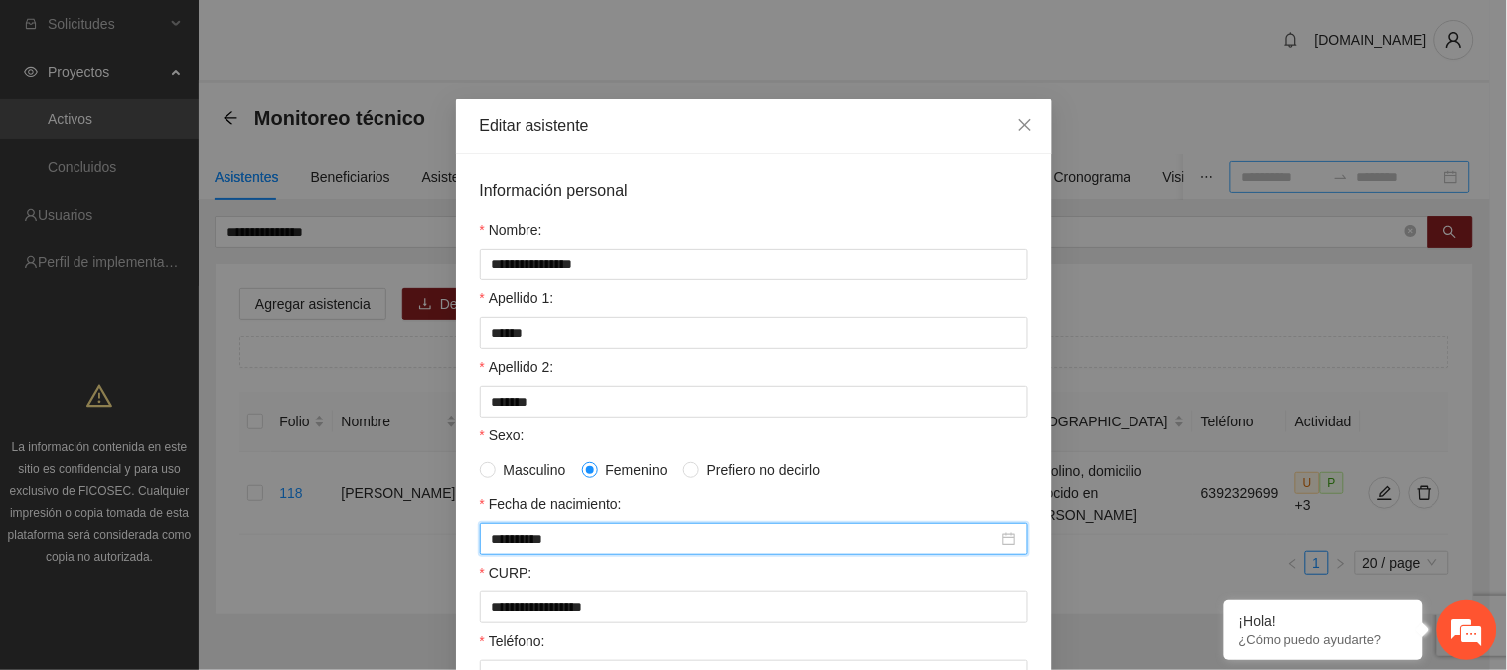
drag, startPoint x: 574, startPoint y: 539, endPoint x: 451, endPoint y: 542, distance: 123.2
click at [456, 542] on div "**********" at bounding box center [754, 616] width 596 height 924
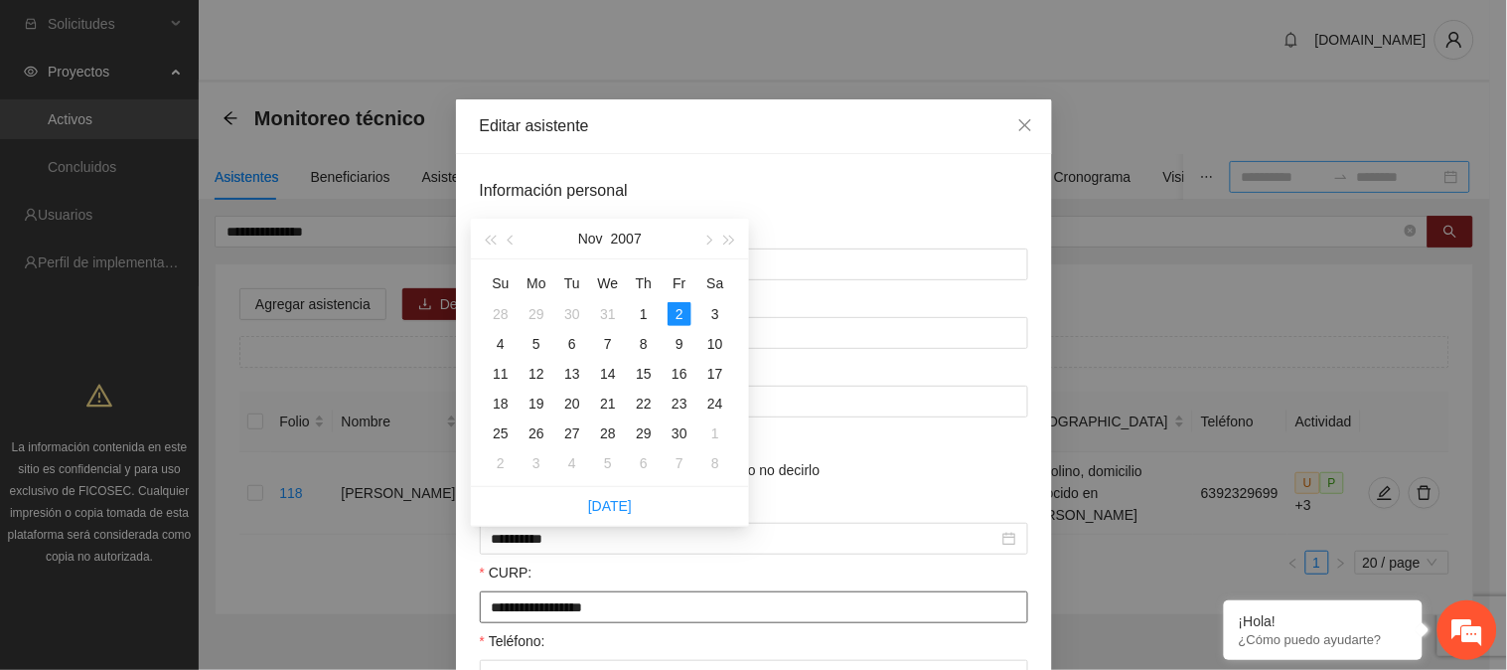
drag, startPoint x: 646, startPoint y: 619, endPoint x: 359, endPoint y: 613, distance: 287.1
click at [359, 613] on div "**********" at bounding box center [753, 335] width 1507 height 670
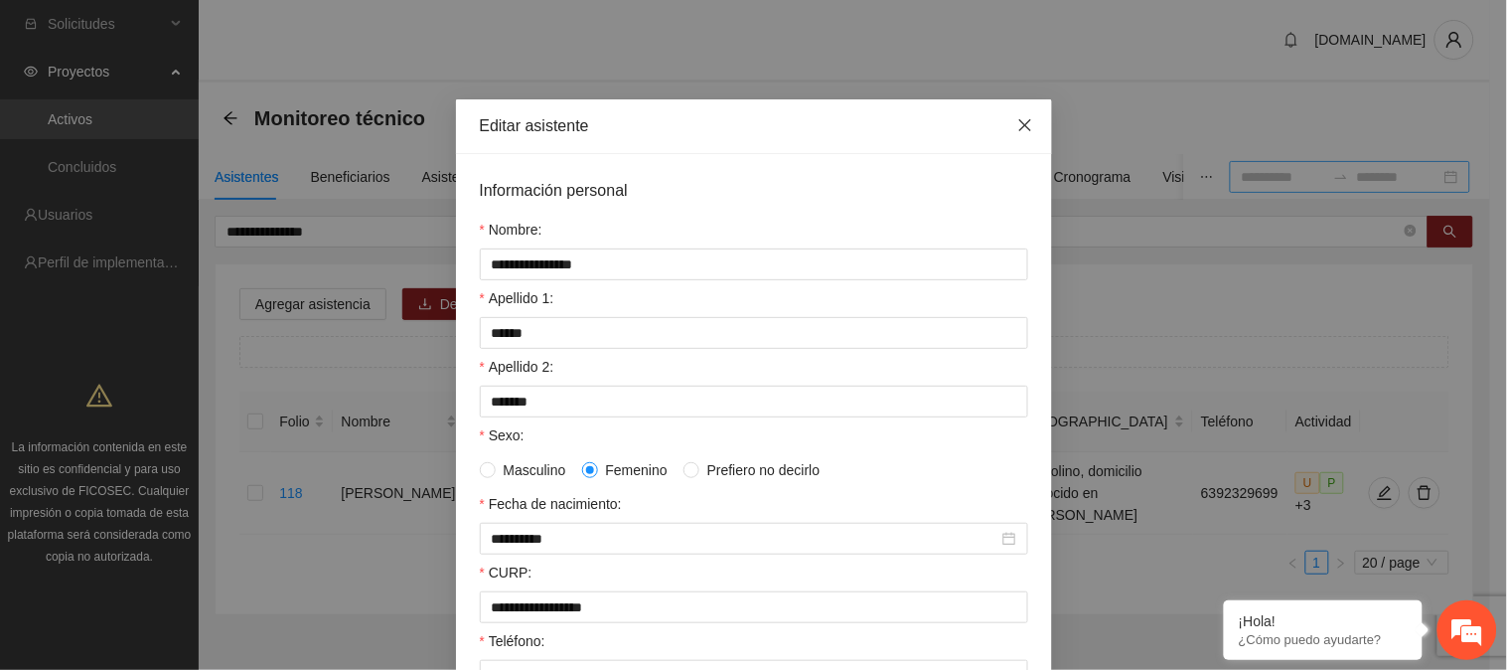
click at [1018, 122] on icon "close" at bounding box center [1025, 125] width 16 height 16
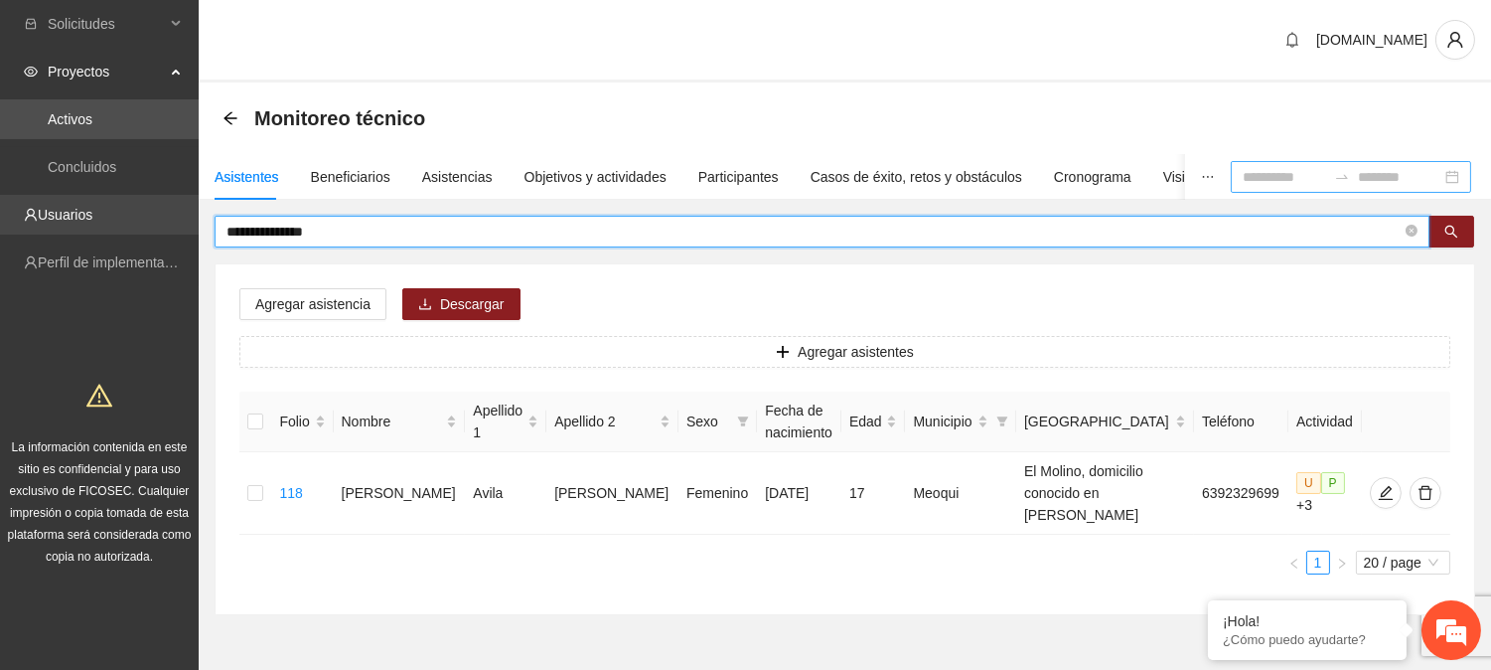
drag, startPoint x: 411, startPoint y: 232, endPoint x: 91, endPoint y: 219, distance: 320.2
click at [125, 226] on section "**********" at bounding box center [745, 367] width 1491 height 734
type input "******"
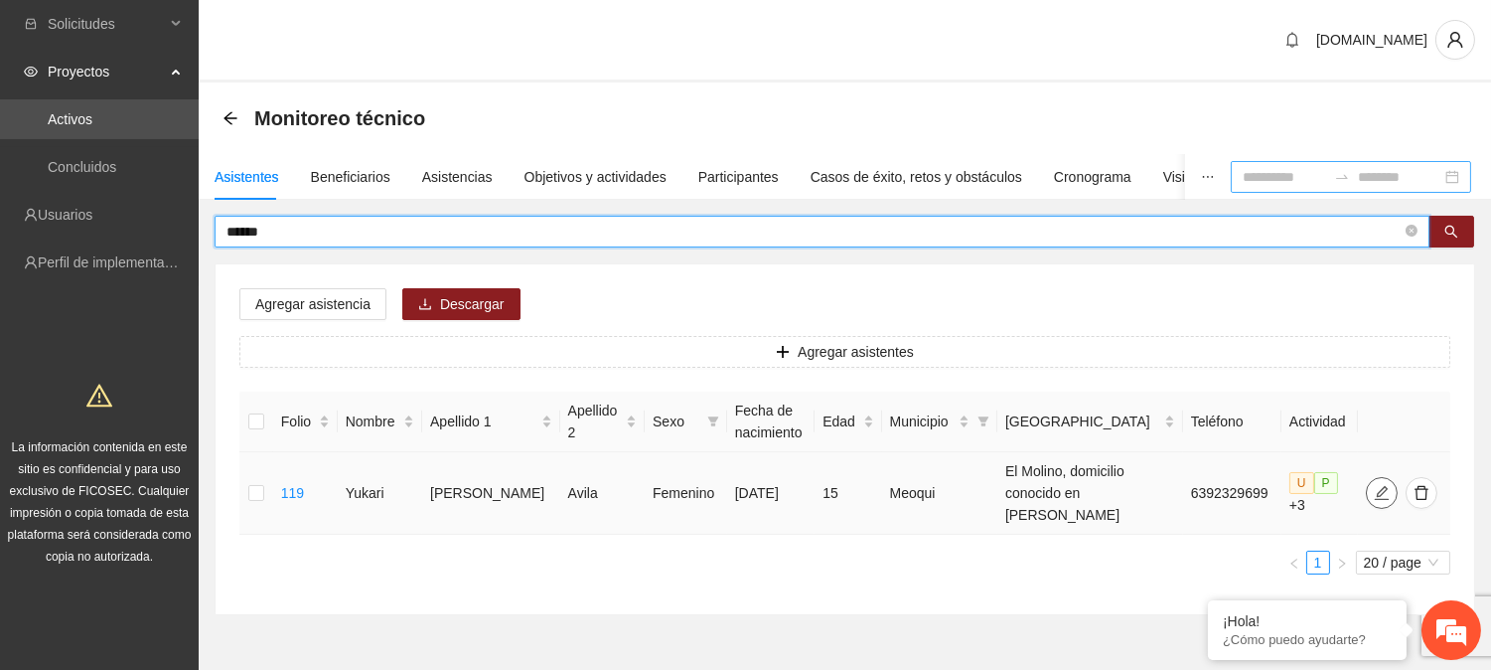
click at [1375, 500] on icon "edit" at bounding box center [1382, 493] width 14 height 14
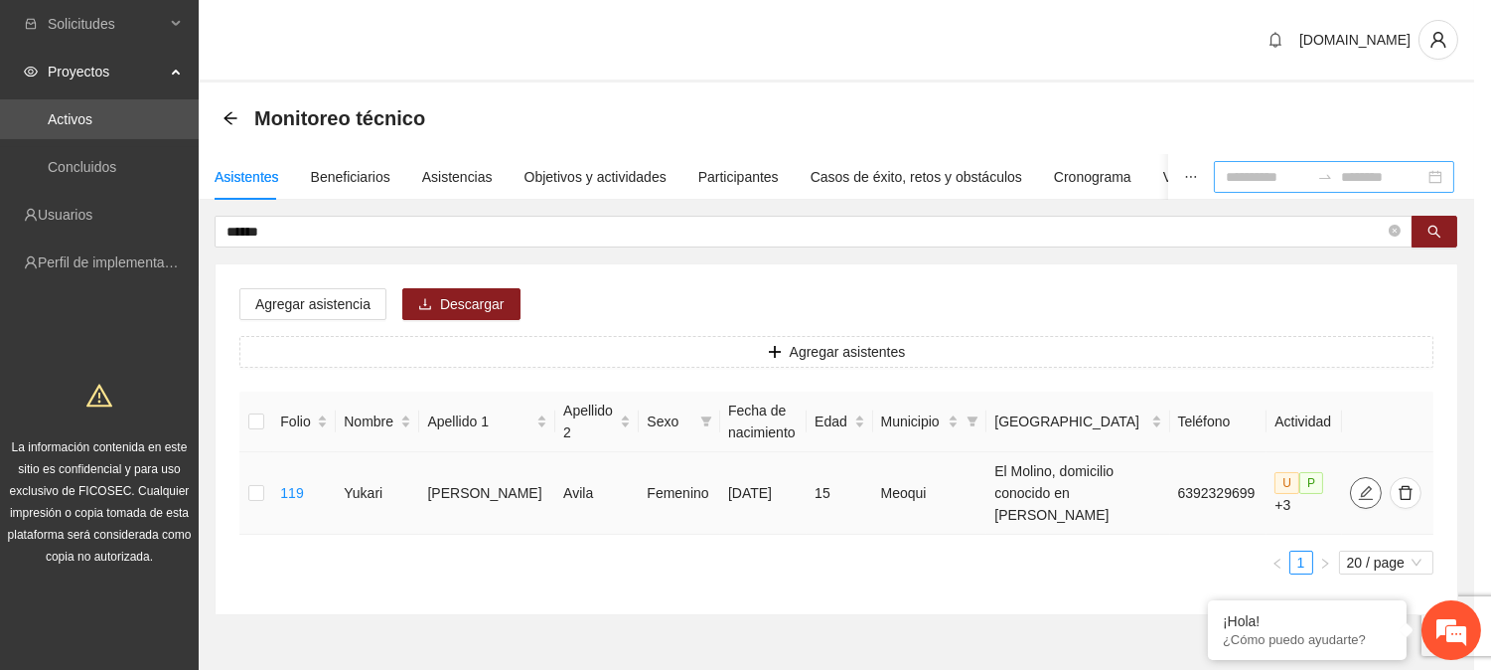
type input "**********"
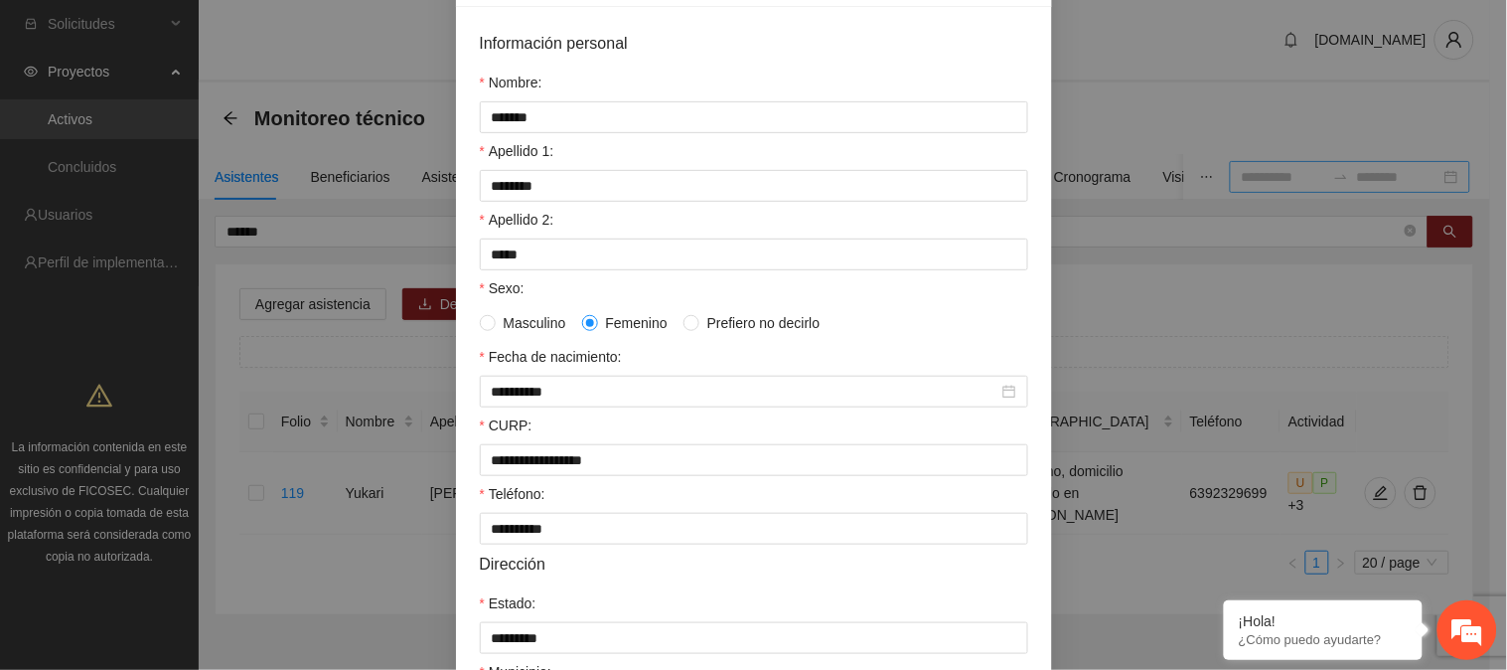
scroll to position [129, 0]
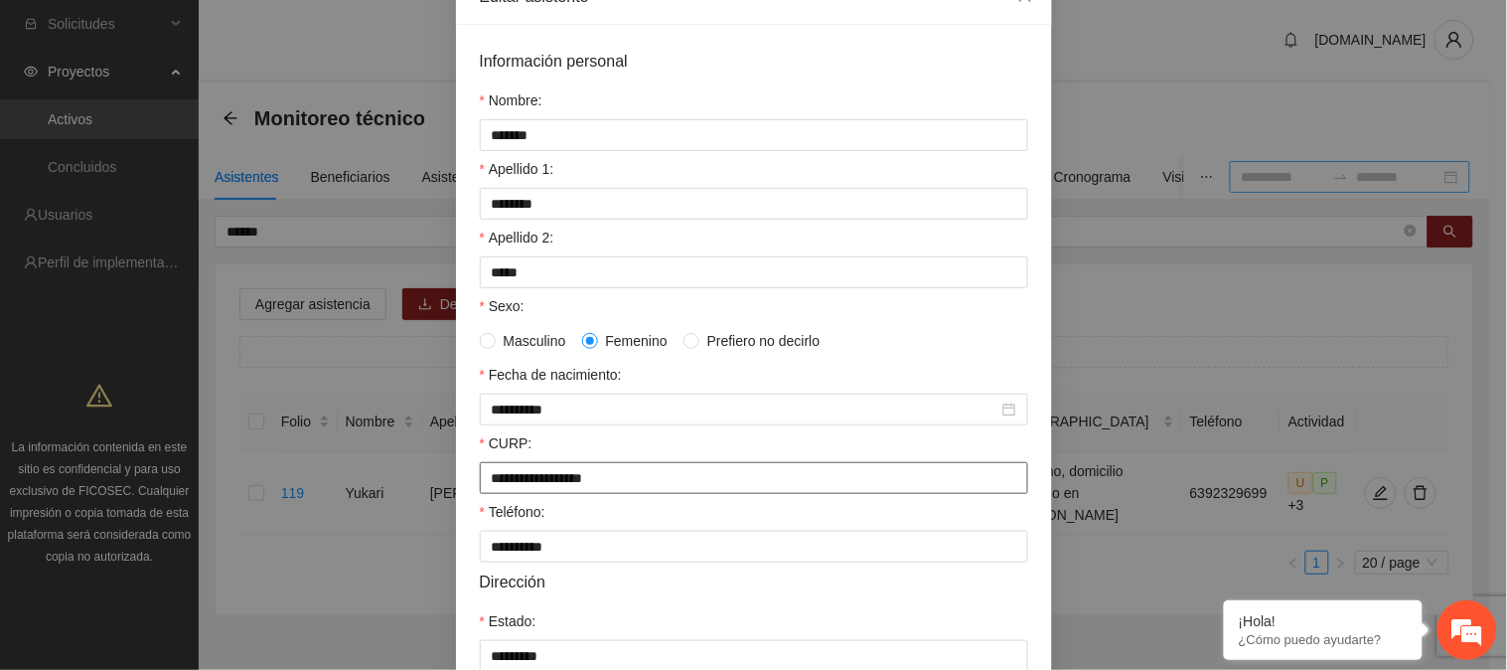
drag, startPoint x: 643, startPoint y: 487, endPoint x: 464, endPoint y: 483, distance: 178.8
click at [464, 483] on div "**********" at bounding box center [754, 487] width 596 height 924
